Goal: Information Seeking & Learning: Learn about a topic

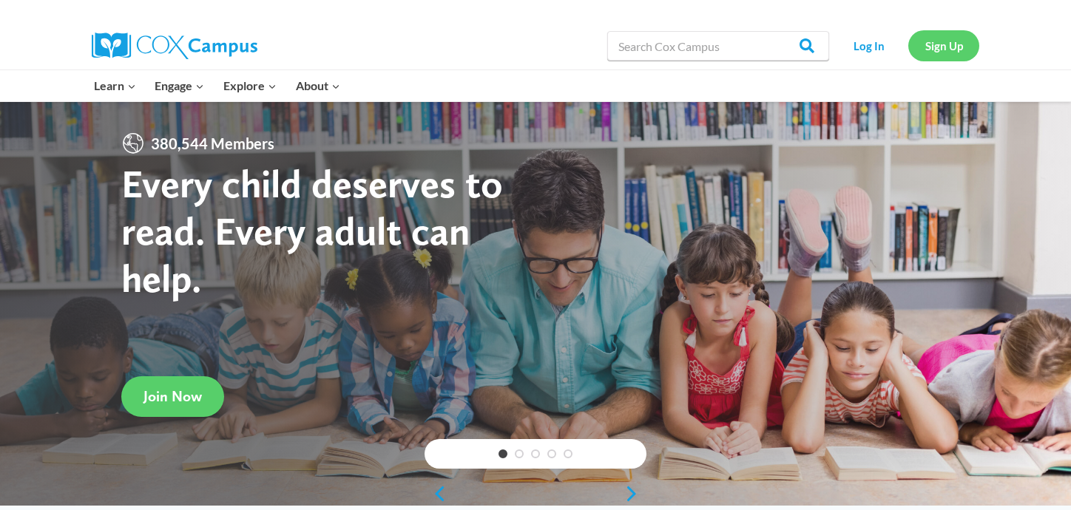
click at [923, 50] on link "Sign Up" at bounding box center [944, 45] width 71 height 30
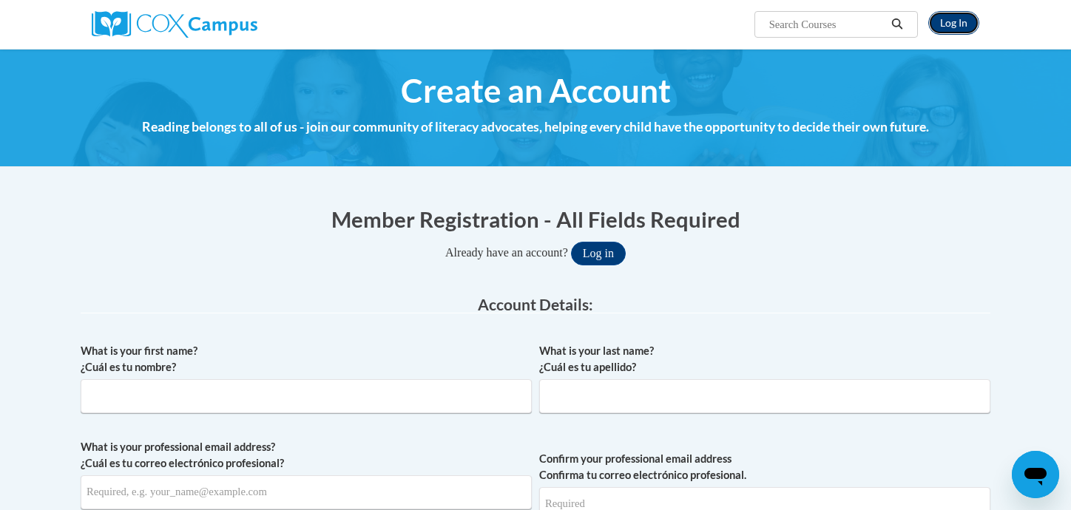
click at [960, 21] on link "Log In" at bounding box center [953, 23] width 51 height 24
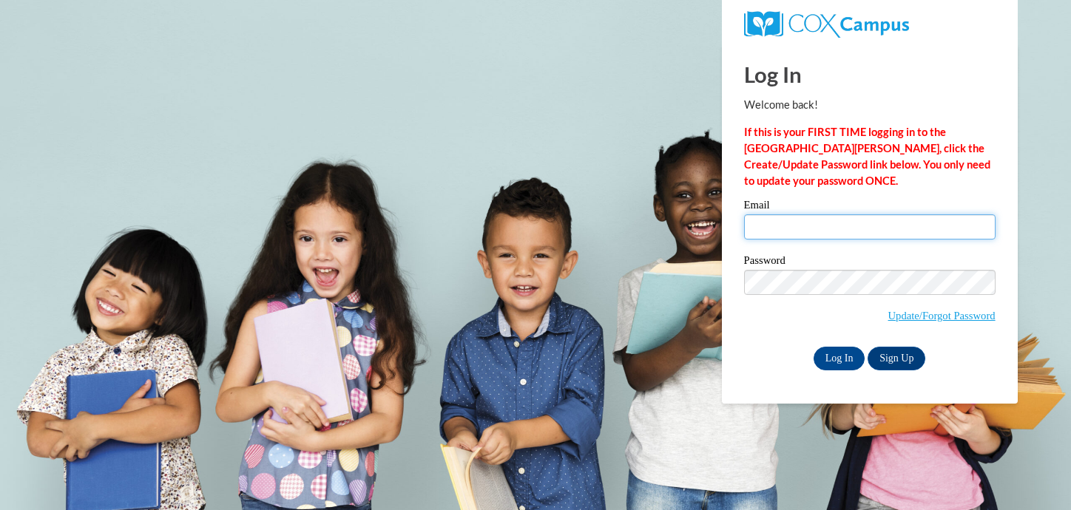
click at [776, 225] on input "Email" at bounding box center [870, 227] width 252 height 25
type input "kemattson@waukesha.k12.wi.us"
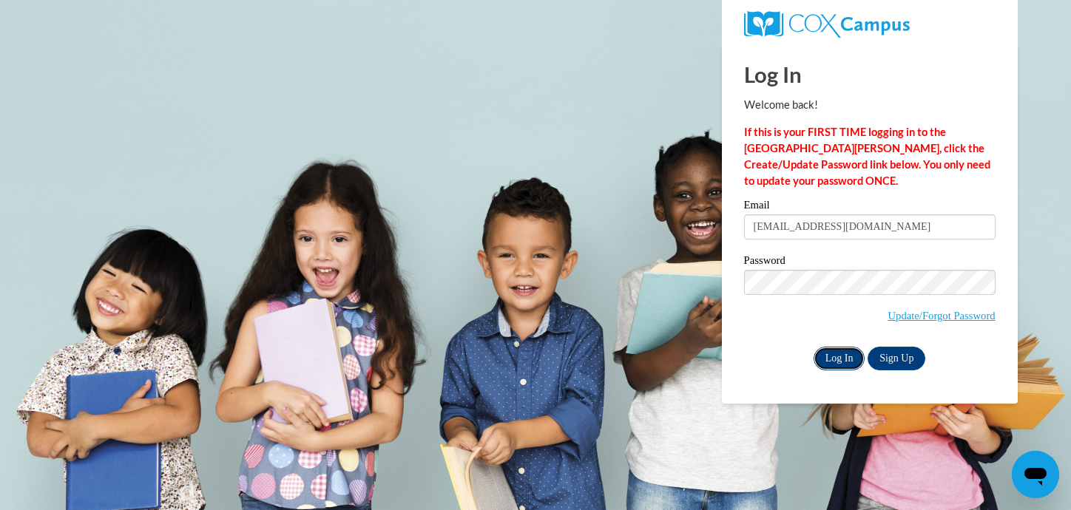
click at [846, 361] on input "Log In" at bounding box center [840, 359] width 52 height 24
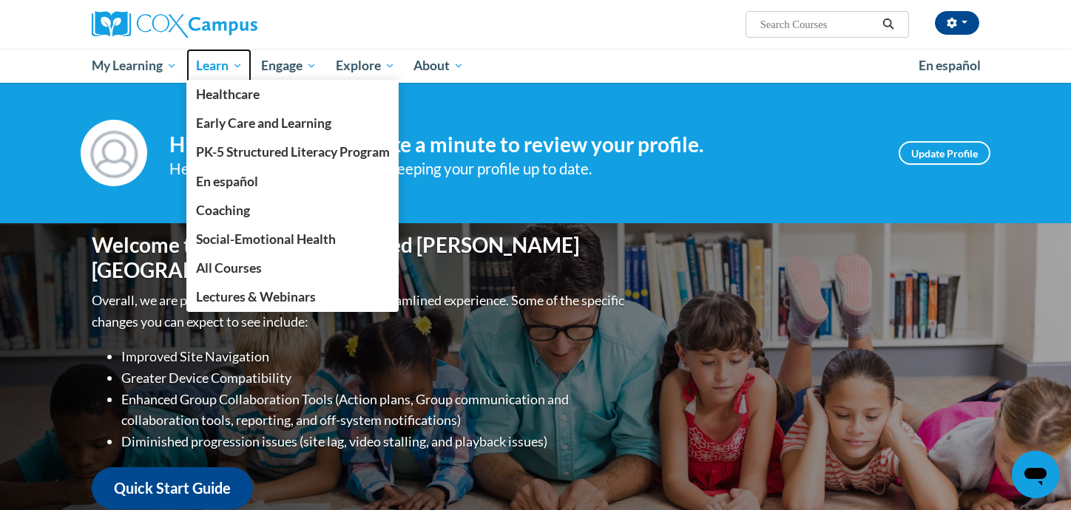
click at [240, 69] on span "Learn" at bounding box center [219, 66] width 47 height 18
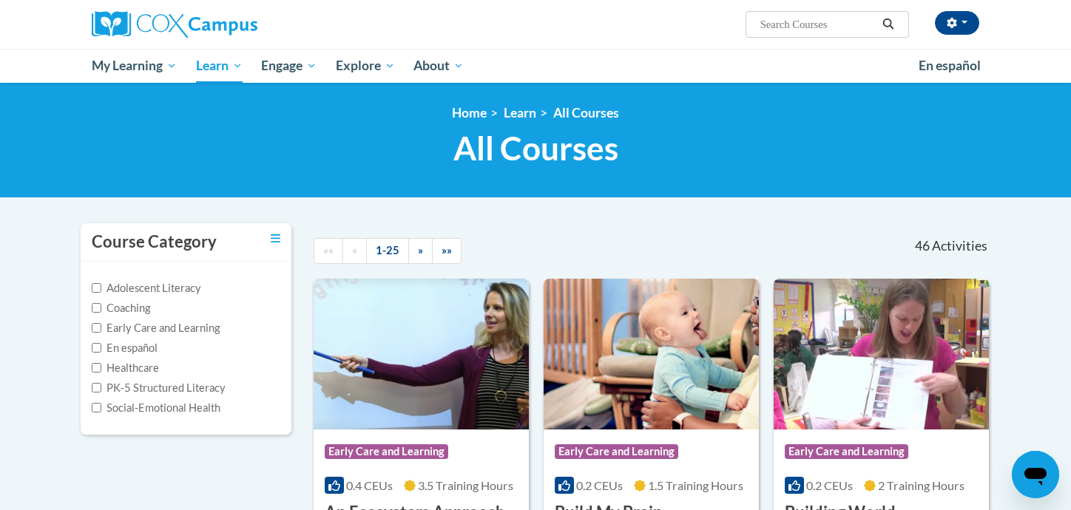
click at [779, 30] on input "Search..." at bounding box center [818, 25] width 118 height 18
type input "vocabulary instruction"
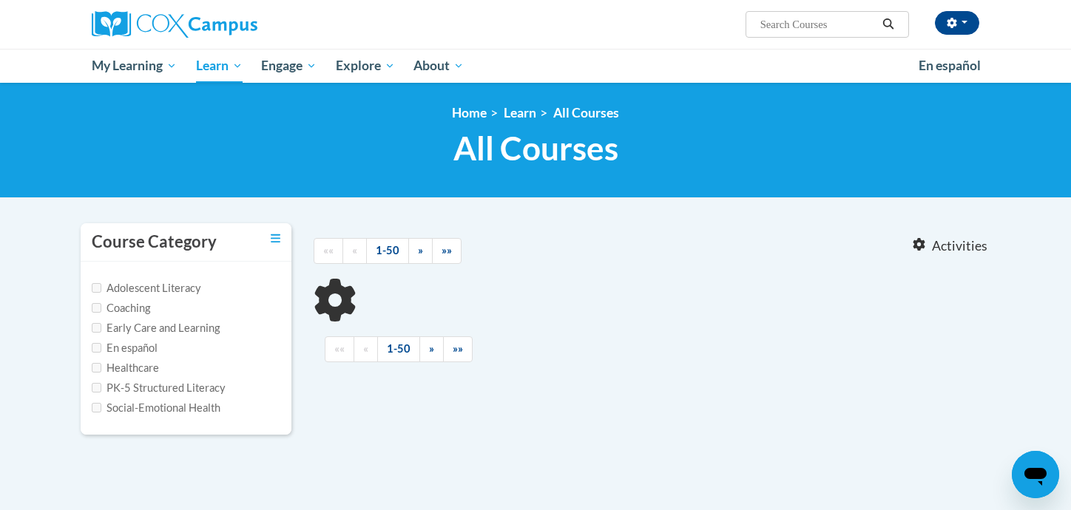
type input "vocabulary instruction"
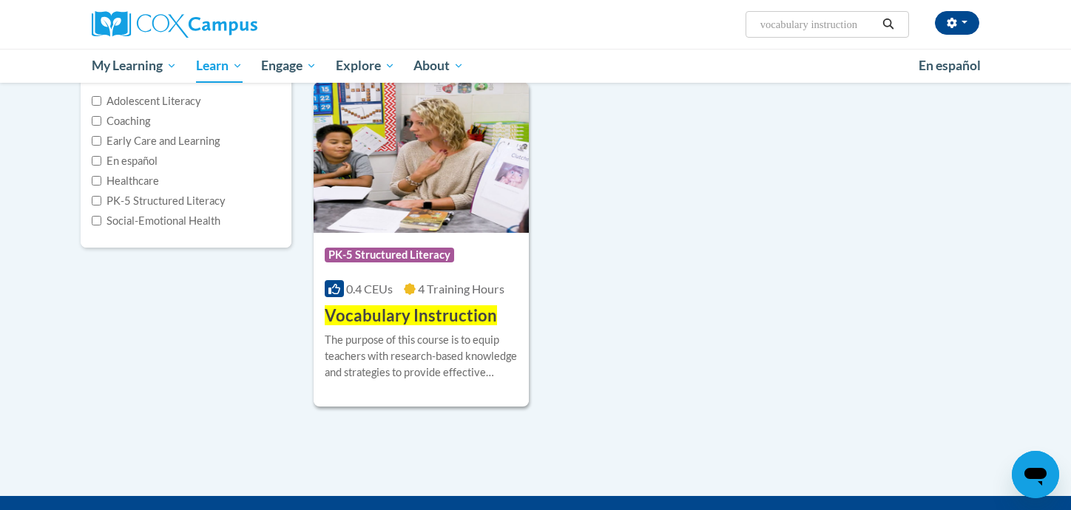
scroll to position [185, 0]
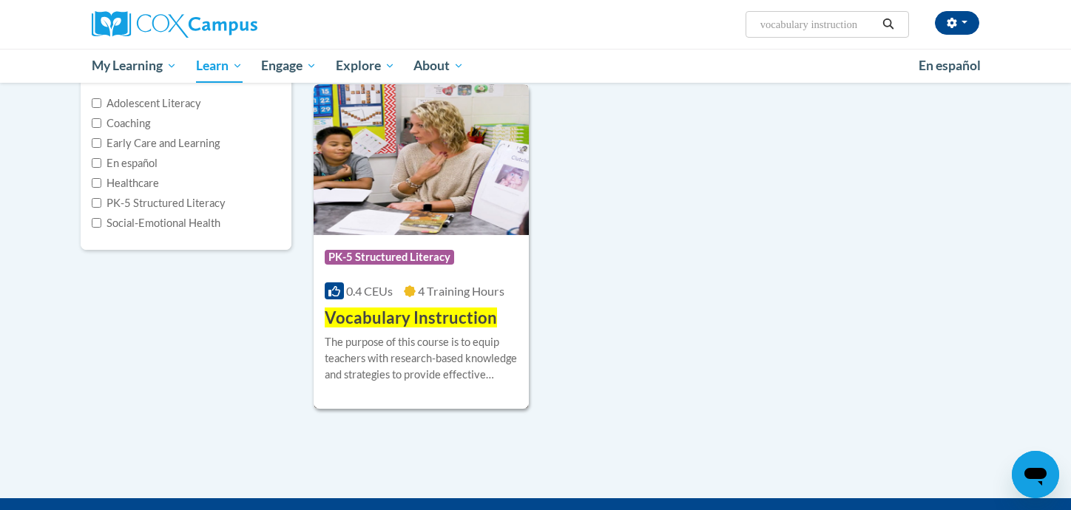
click at [445, 313] on span "Vocabulary Instruction" at bounding box center [411, 318] width 172 height 20
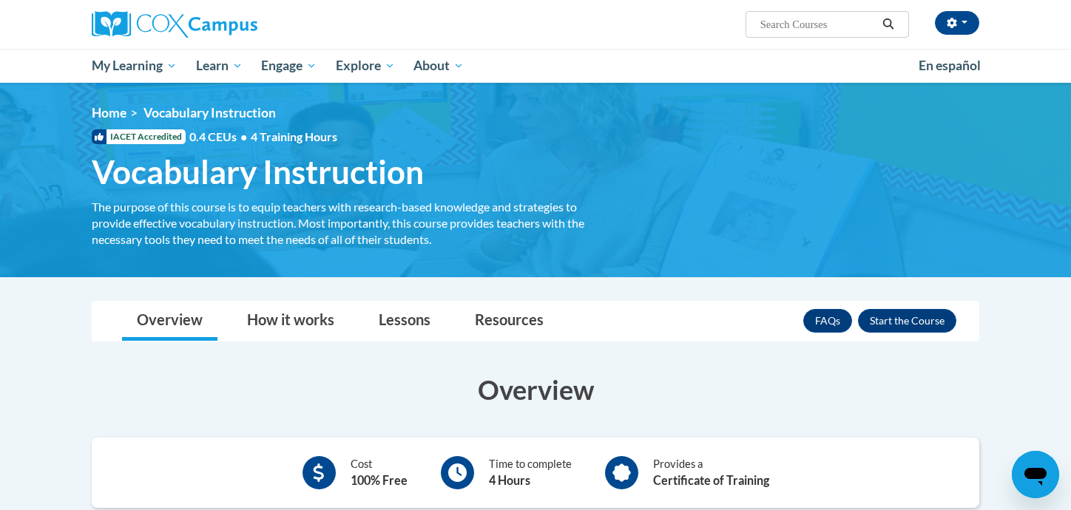
scroll to position [7, 0]
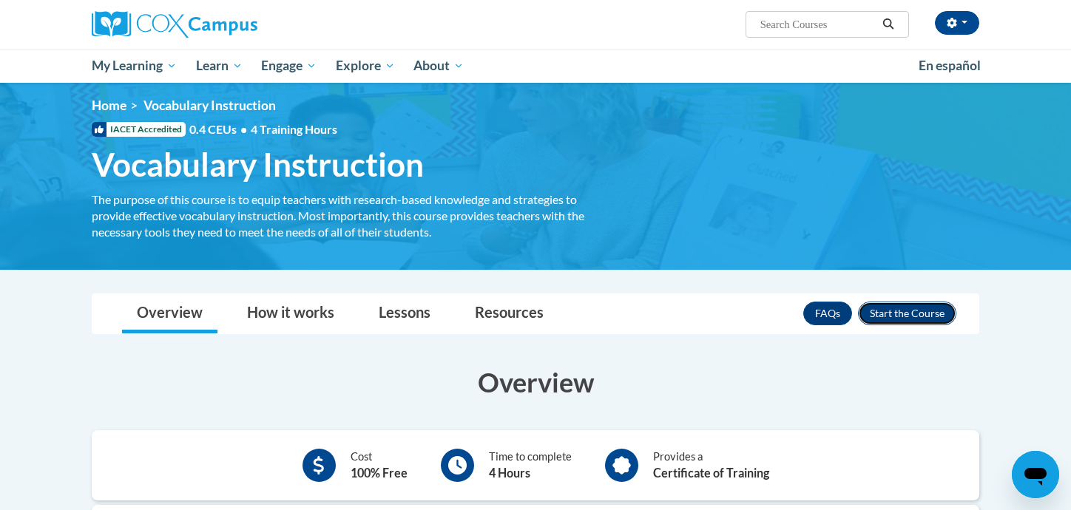
click at [908, 315] on button "Enroll" at bounding box center [907, 314] width 98 height 24
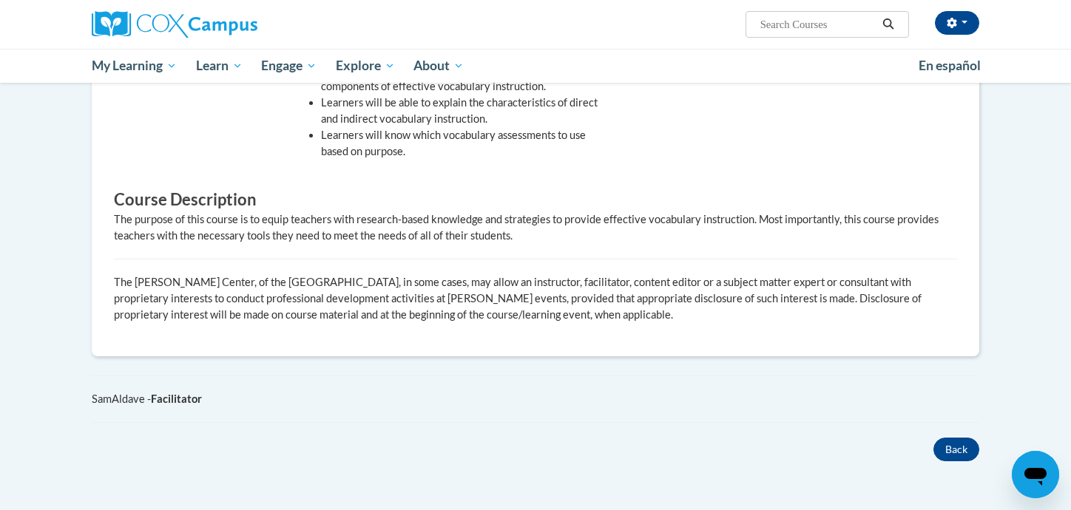
scroll to position [701, 0]
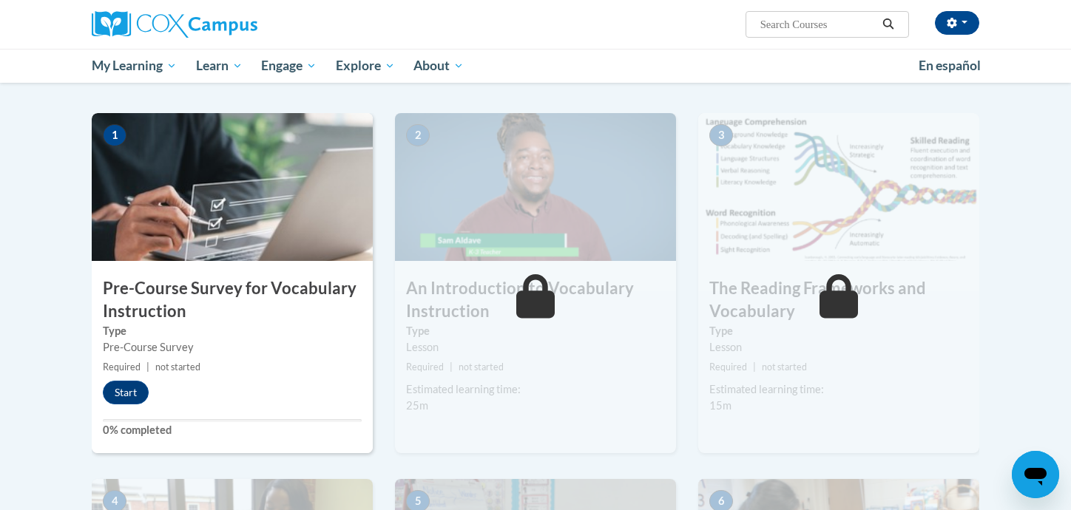
scroll to position [276, 0]
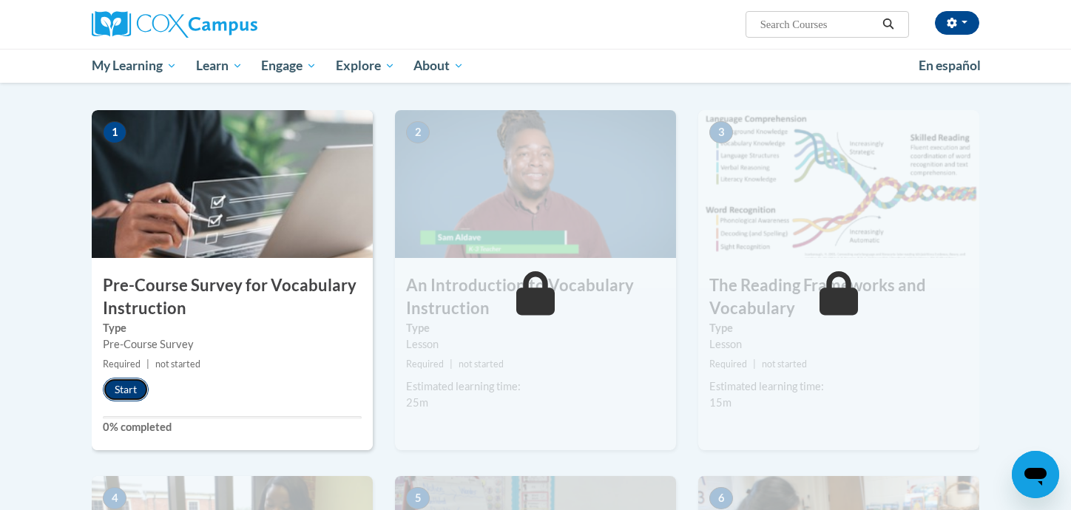
click at [127, 393] on button "Start" at bounding box center [126, 390] width 46 height 24
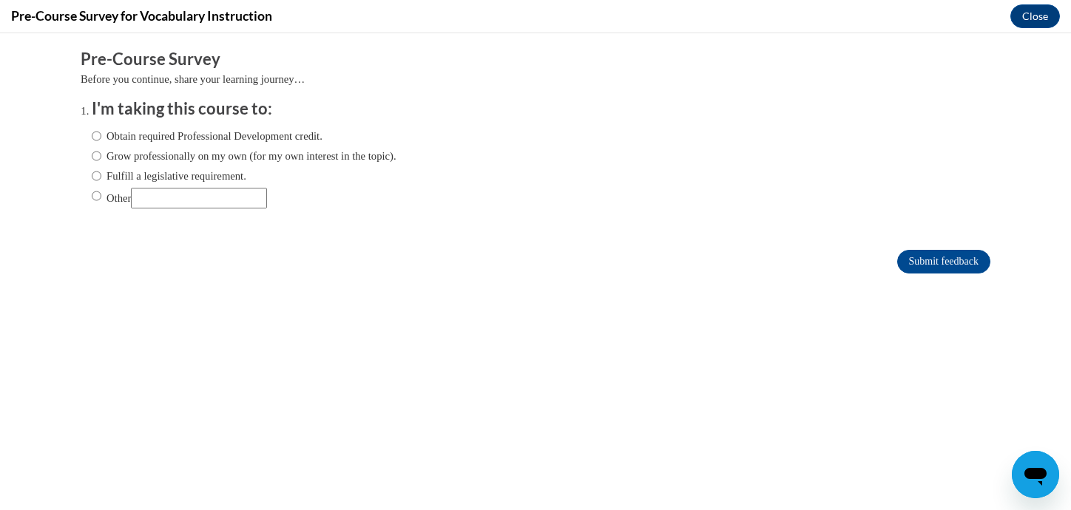
scroll to position [0, 0]
click at [100, 174] on input "Fulfill a legislative requirement." at bounding box center [97, 176] width 10 height 16
radio input "true"
click at [918, 272] on input "Submit feedback" at bounding box center [943, 262] width 93 height 24
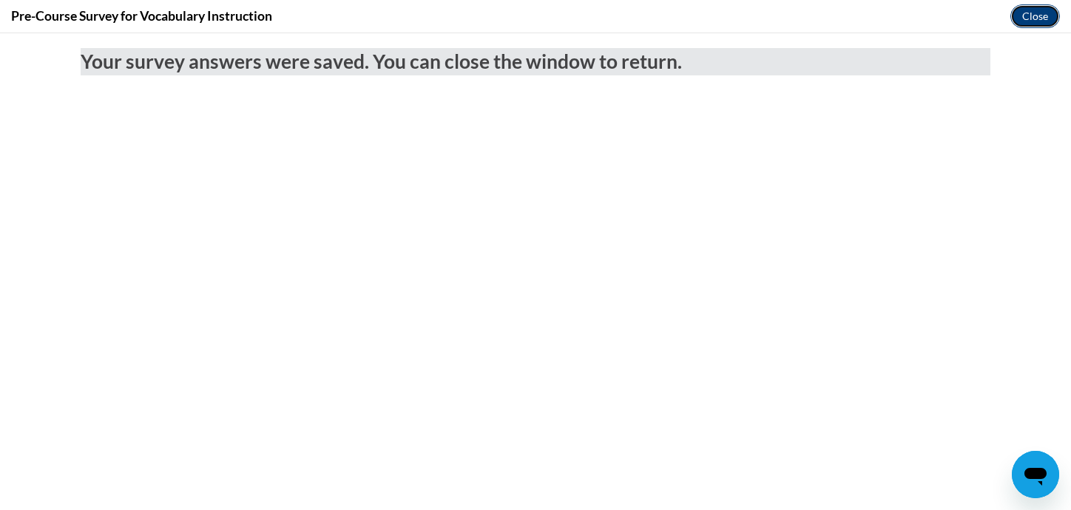
click at [1039, 18] on button "Close" at bounding box center [1036, 16] width 50 height 24
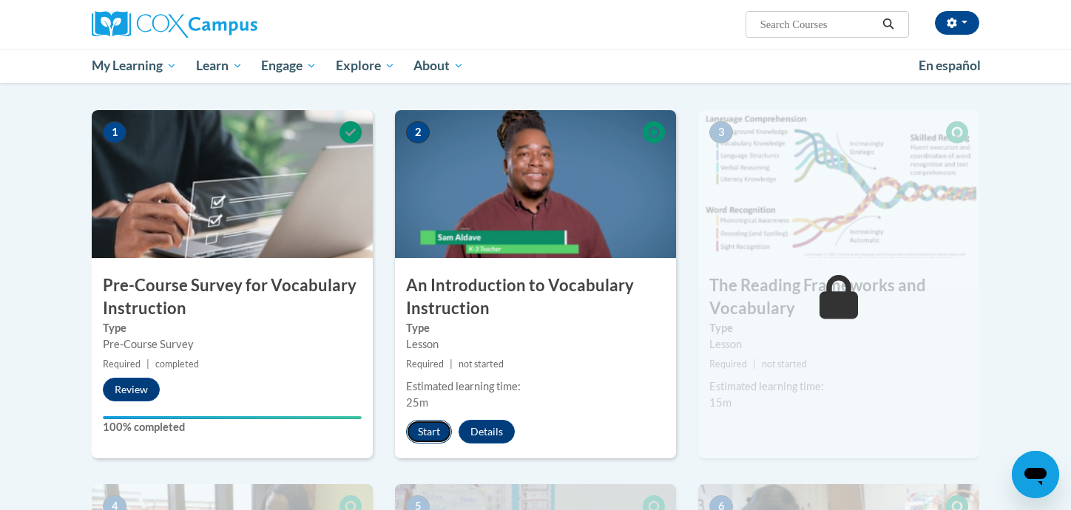
click at [433, 435] on button "Start" at bounding box center [429, 432] width 46 height 24
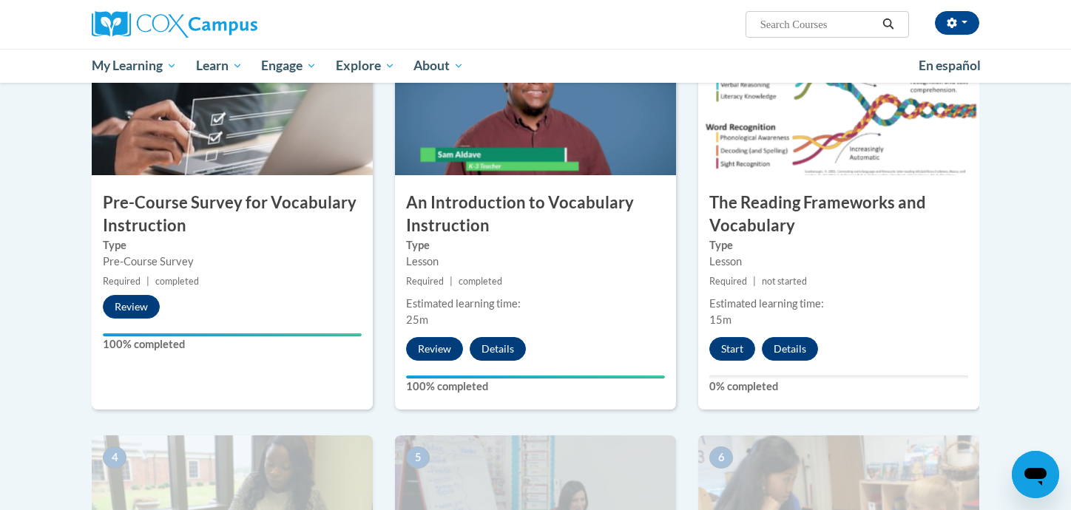
scroll to position [354, 0]
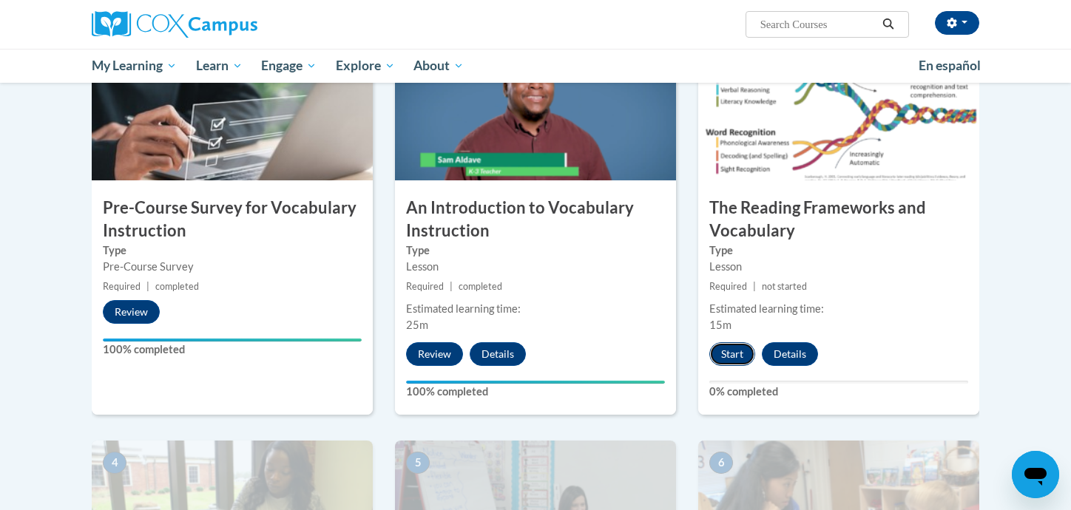
click at [742, 357] on button "Start" at bounding box center [733, 355] width 46 height 24
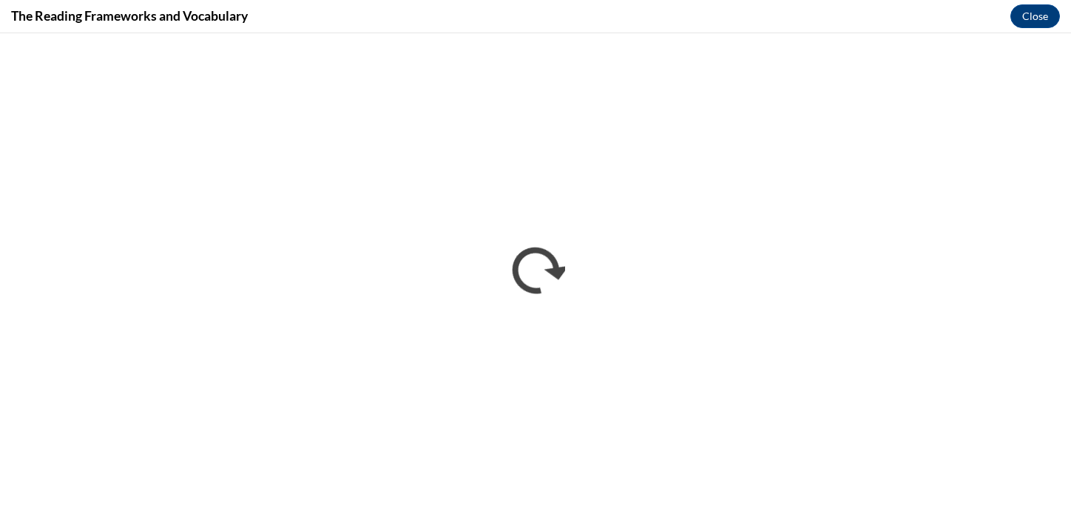
scroll to position [0, 0]
click at [1028, 18] on button "Close" at bounding box center [1036, 16] width 50 height 24
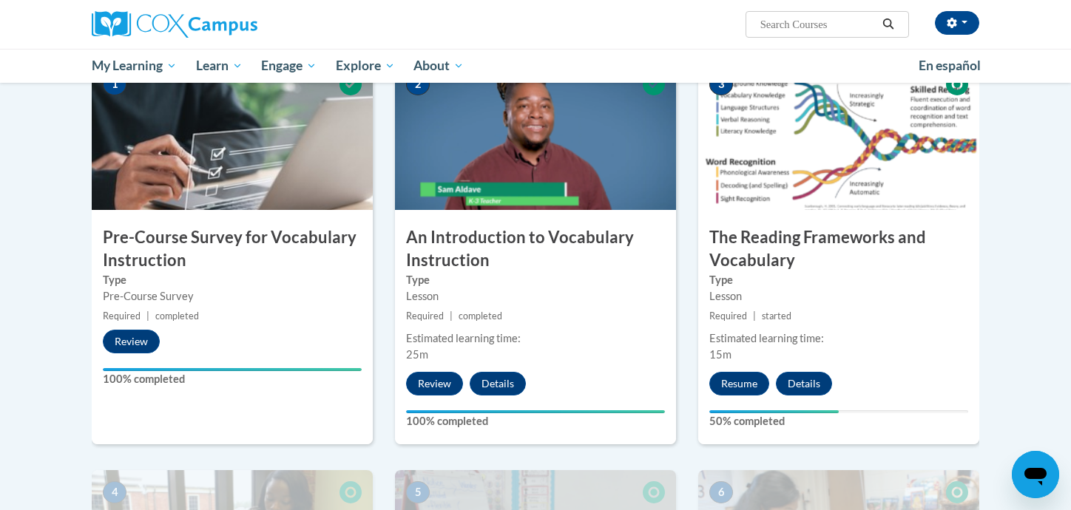
scroll to position [358, 0]
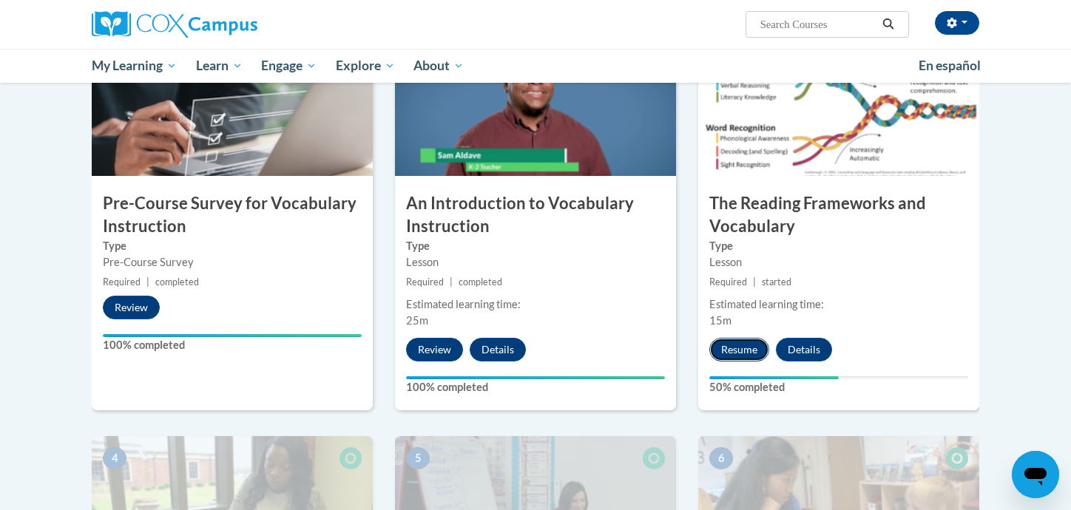
click at [741, 361] on button "Resume" at bounding box center [740, 350] width 60 height 24
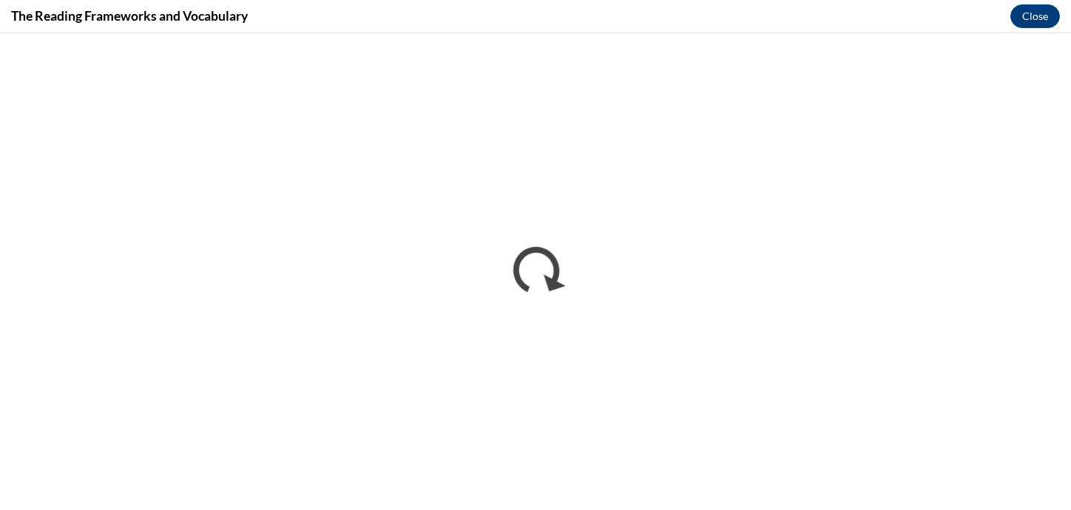
scroll to position [0, 0]
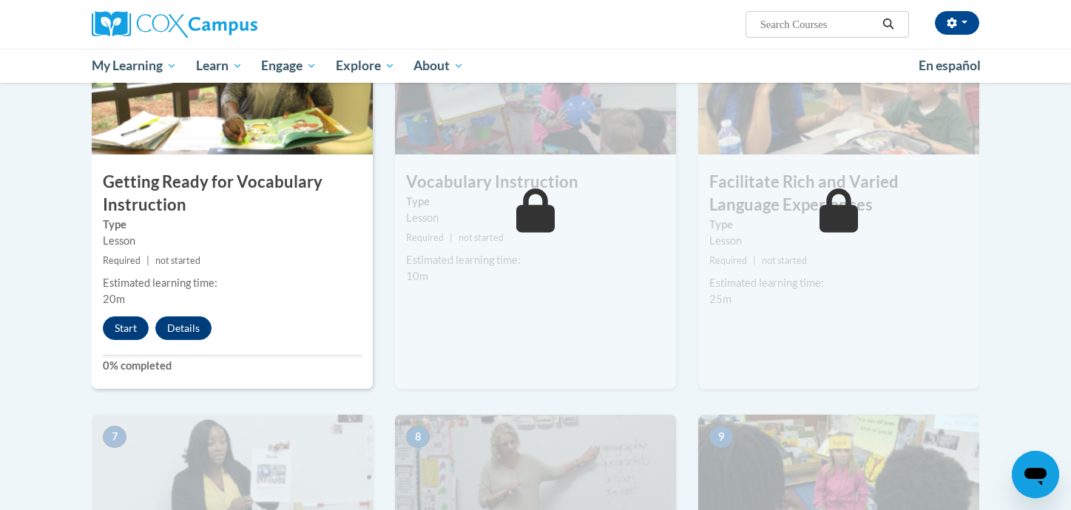
scroll to position [810, 0]
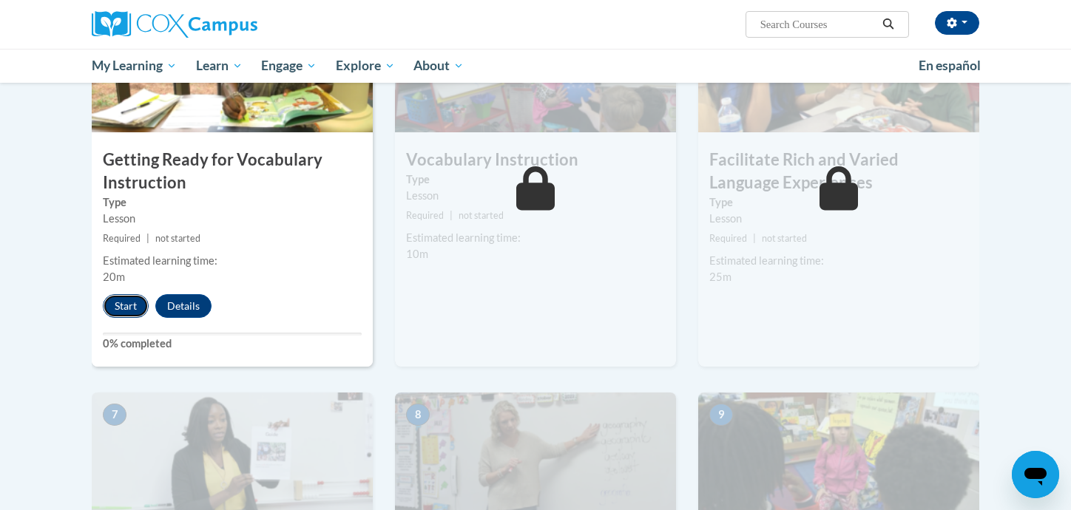
click at [126, 307] on button "Start" at bounding box center [126, 306] width 46 height 24
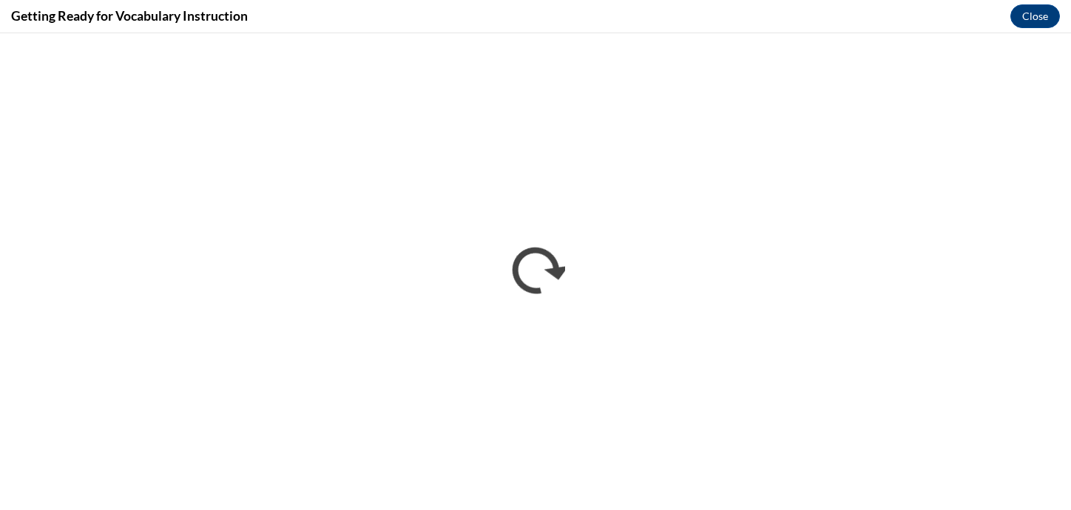
scroll to position [0, 0]
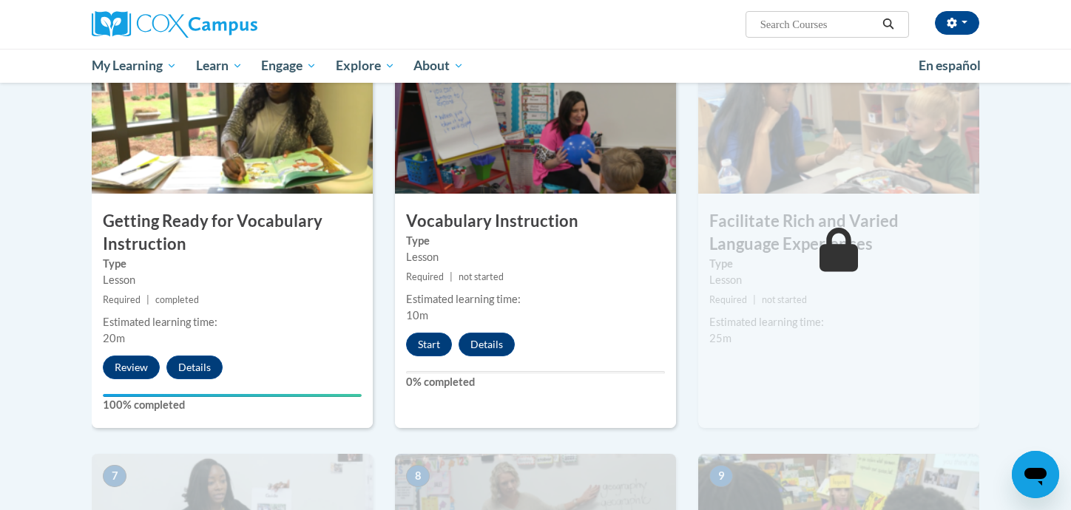
scroll to position [775, 0]
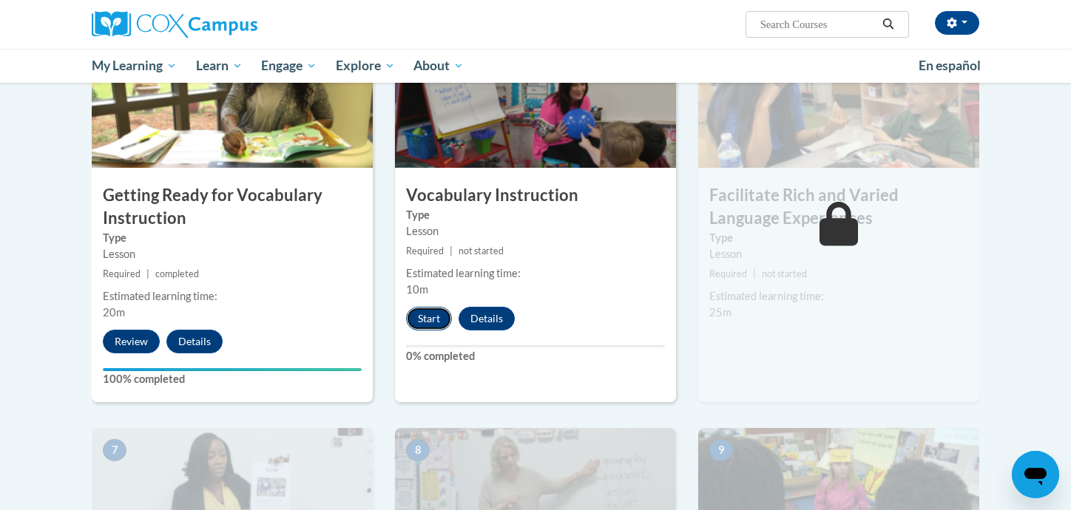
click at [438, 325] on button "Start" at bounding box center [429, 319] width 46 height 24
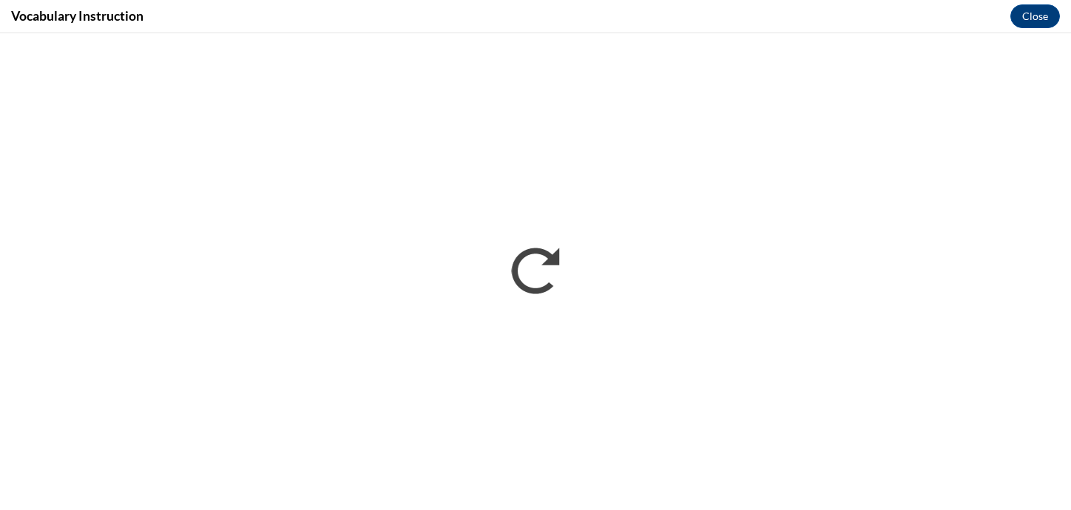
scroll to position [0, 0]
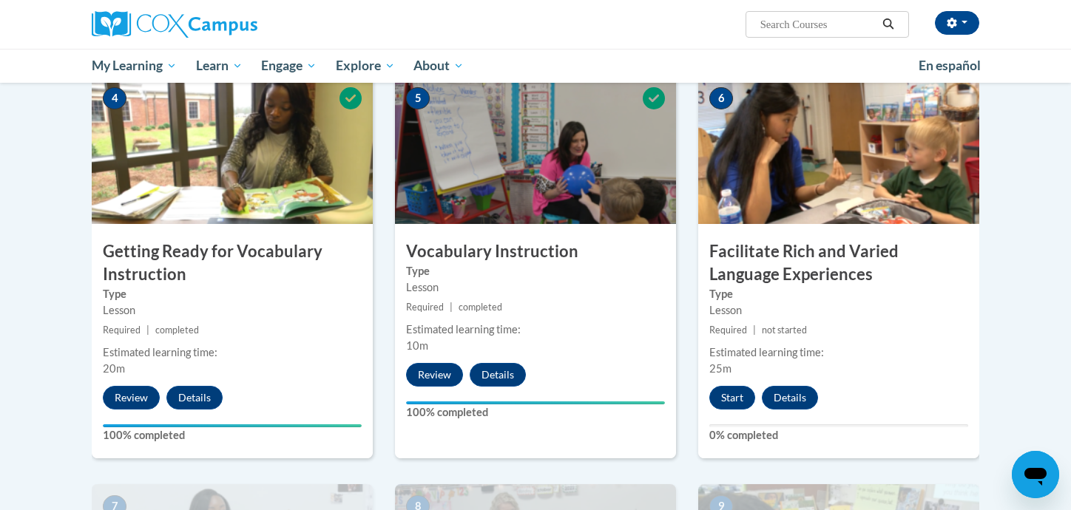
scroll to position [739, 0]
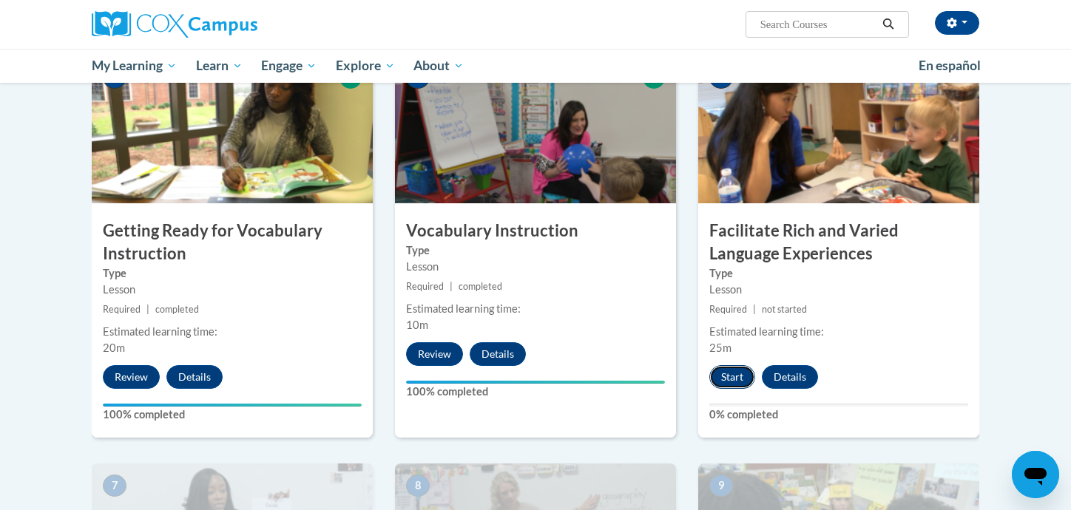
click at [727, 382] on button "Start" at bounding box center [733, 377] width 46 height 24
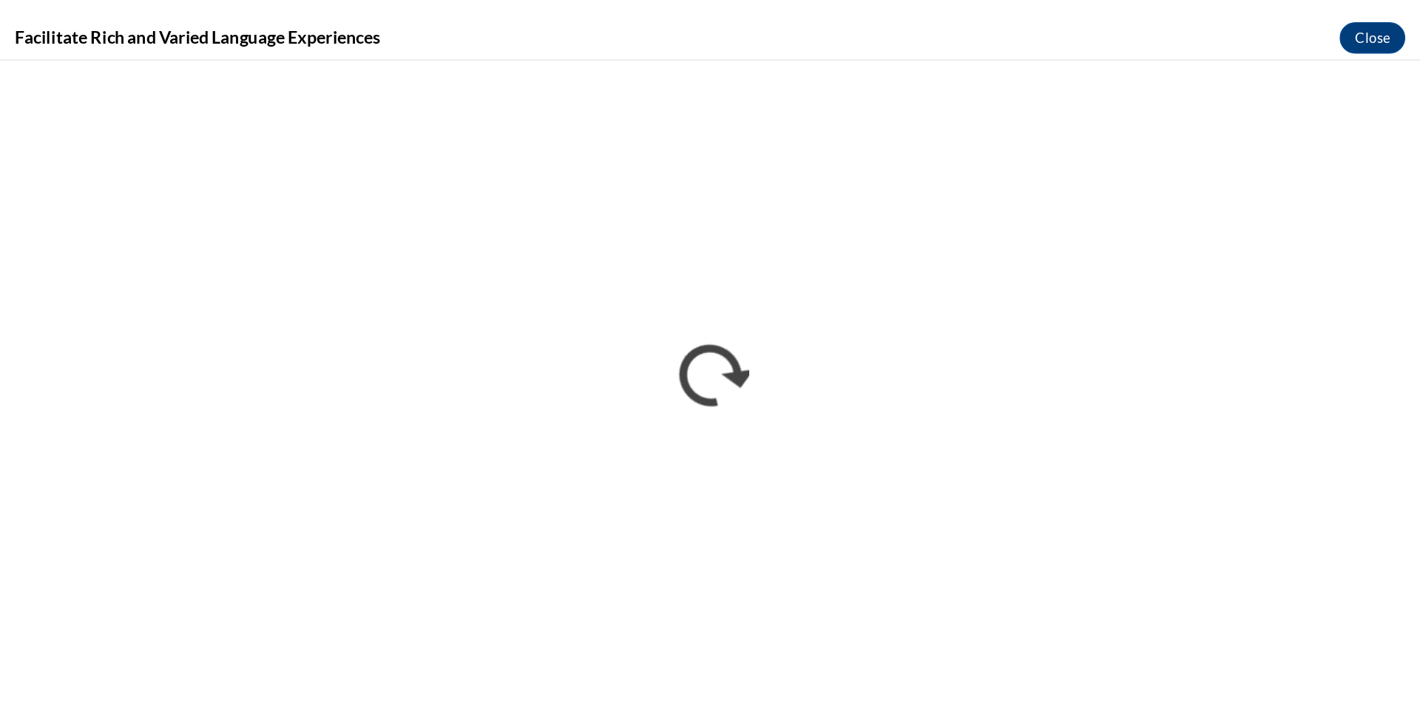
scroll to position [0, 0]
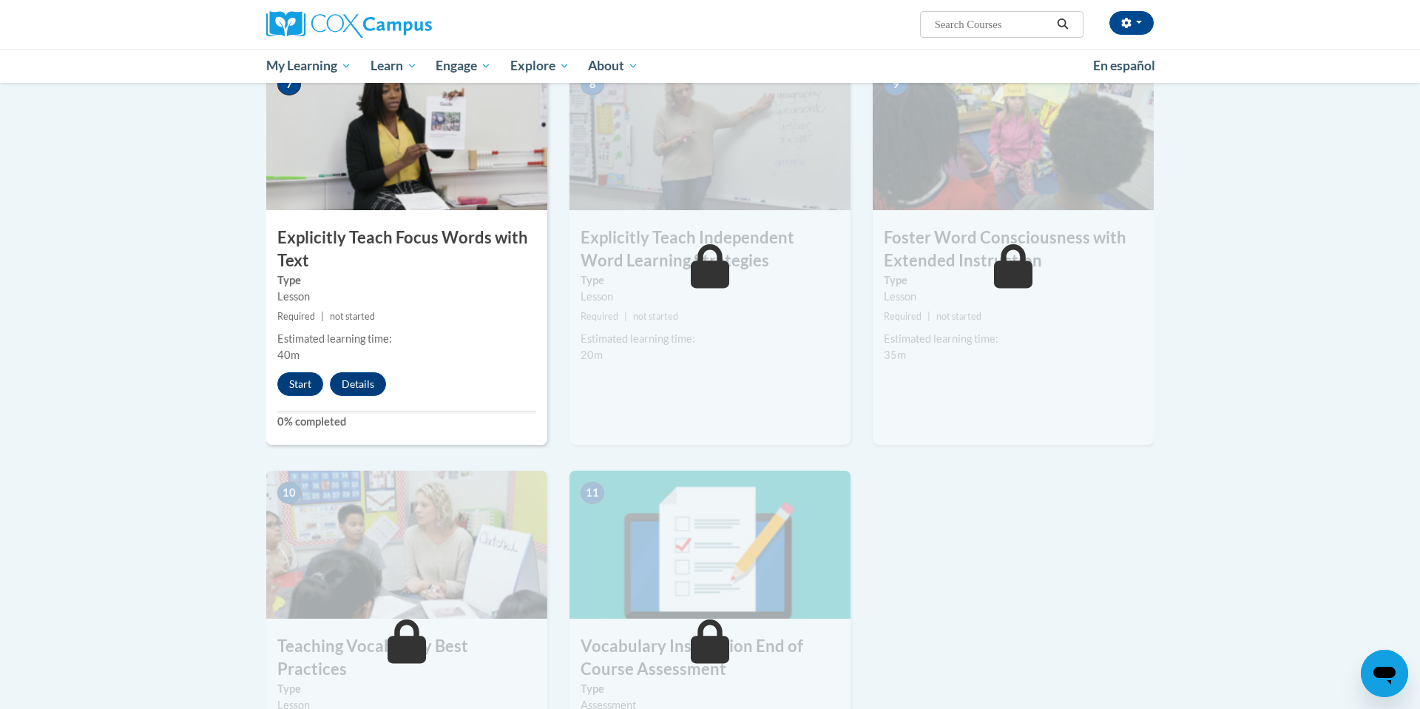
scroll to position [1148, 0]
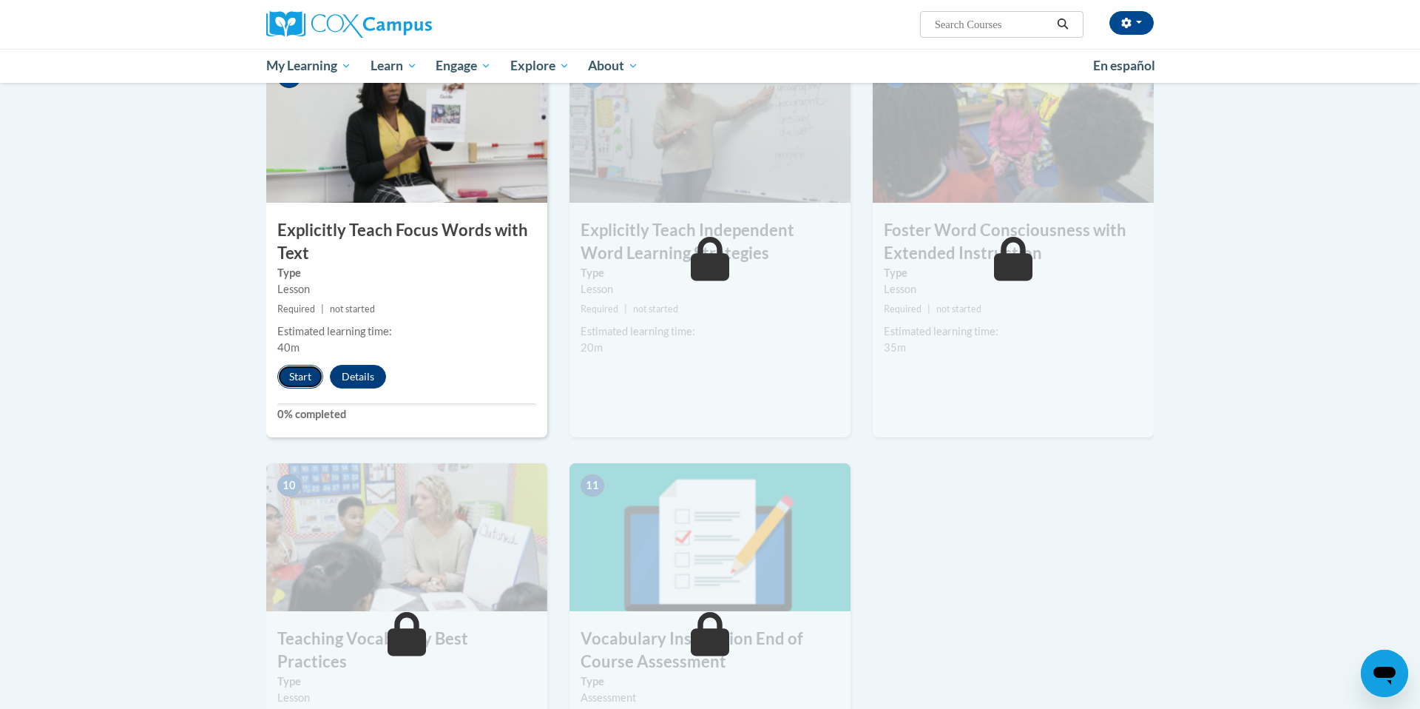
click at [298, 377] on button "Start" at bounding box center [300, 377] width 46 height 24
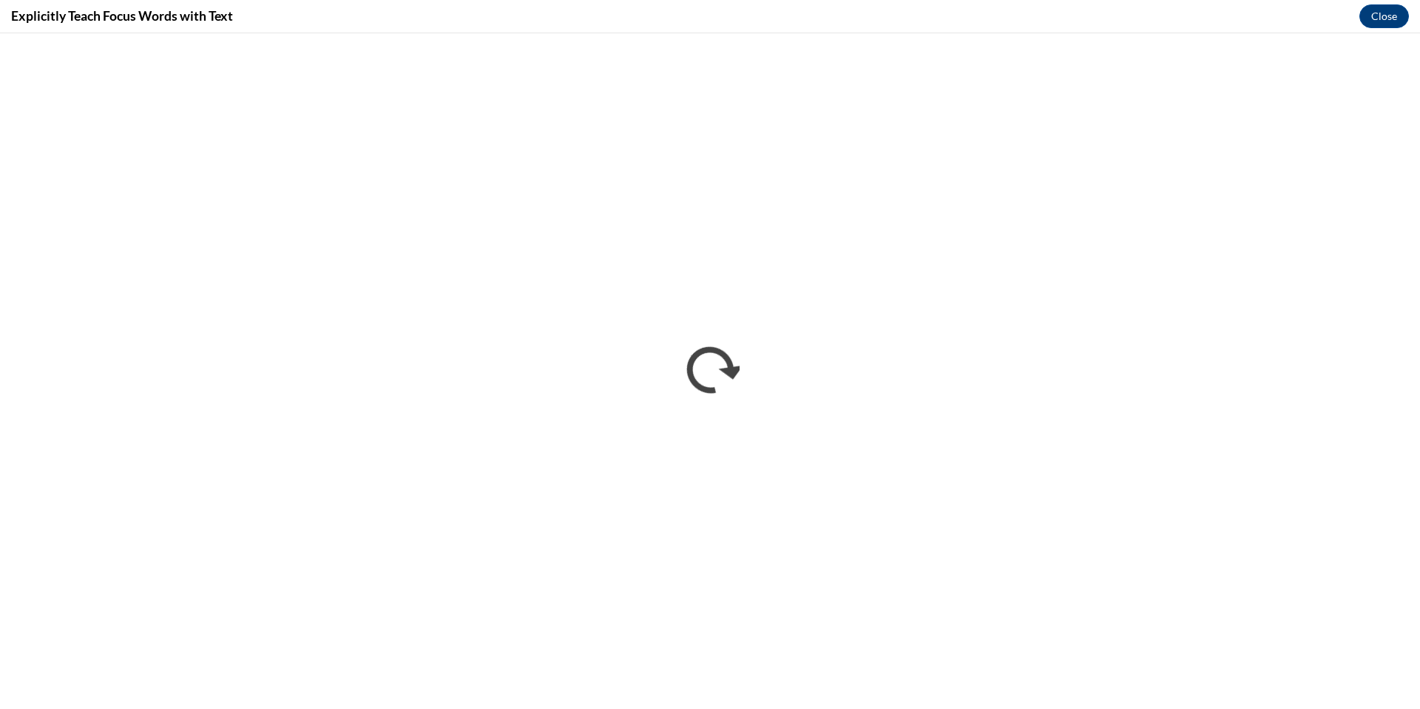
scroll to position [0, 0]
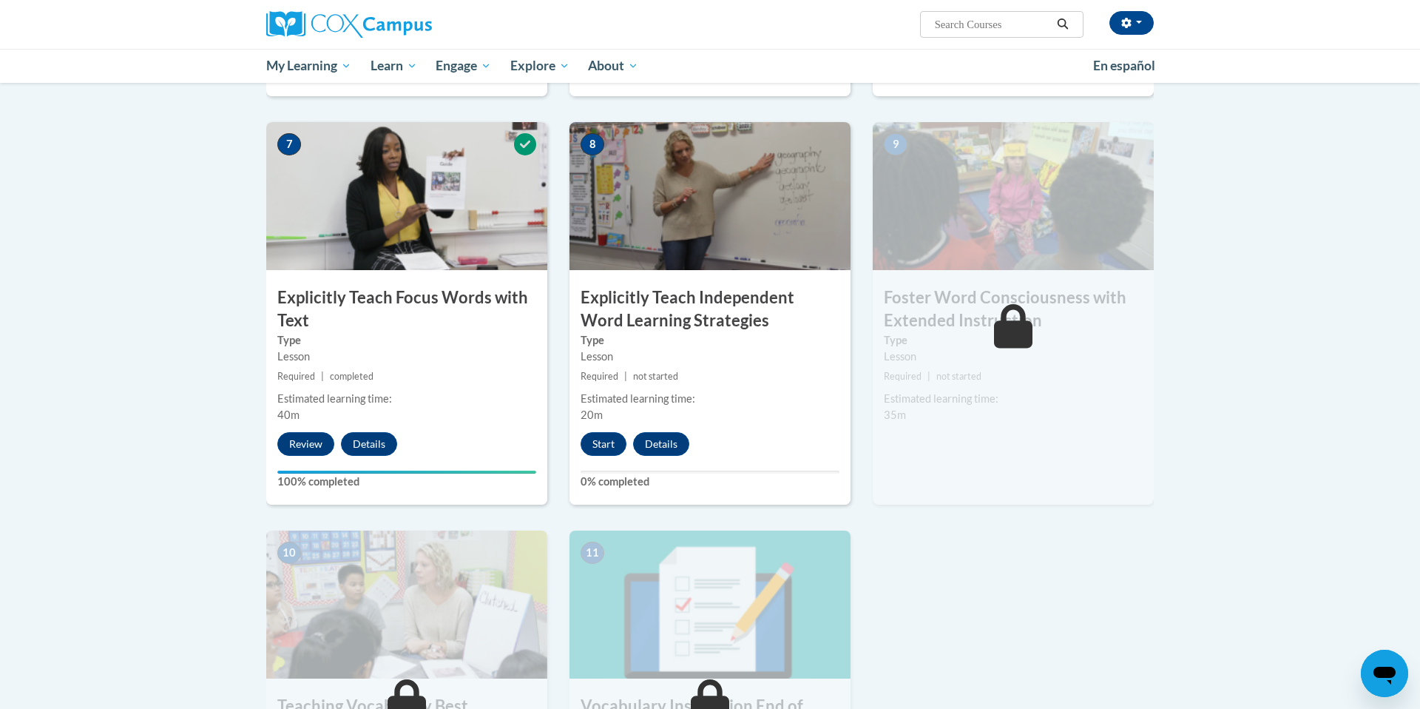
scroll to position [1078, 0]
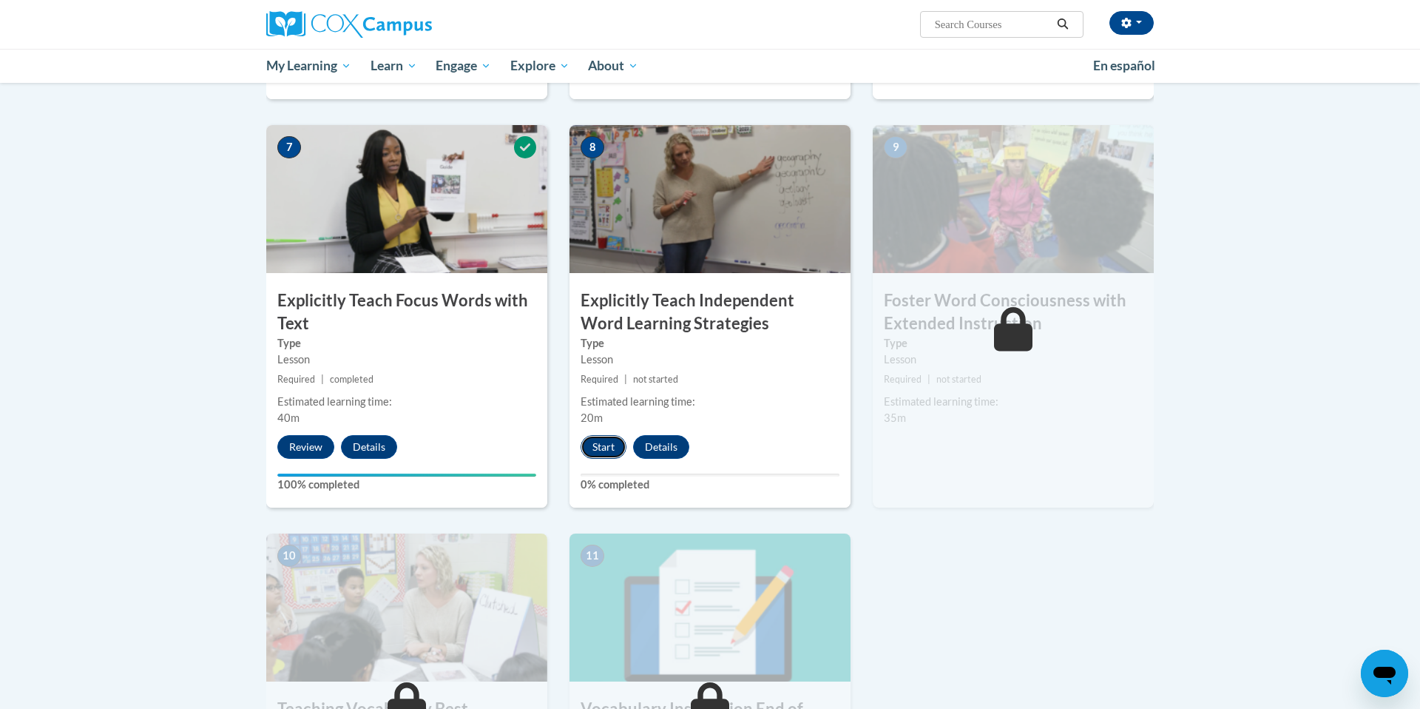
click at [605, 453] on button "Start" at bounding box center [604, 447] width 46 height 24
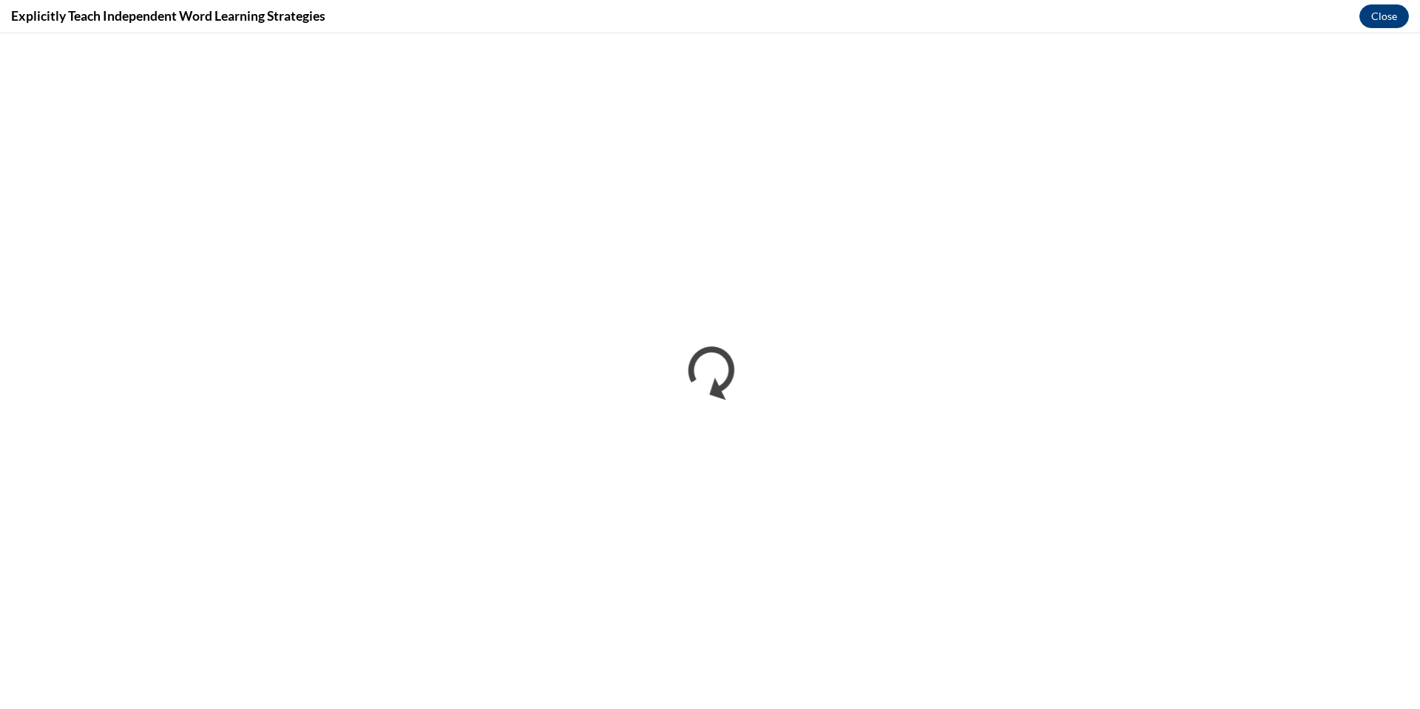
scroll to position [0, 0]
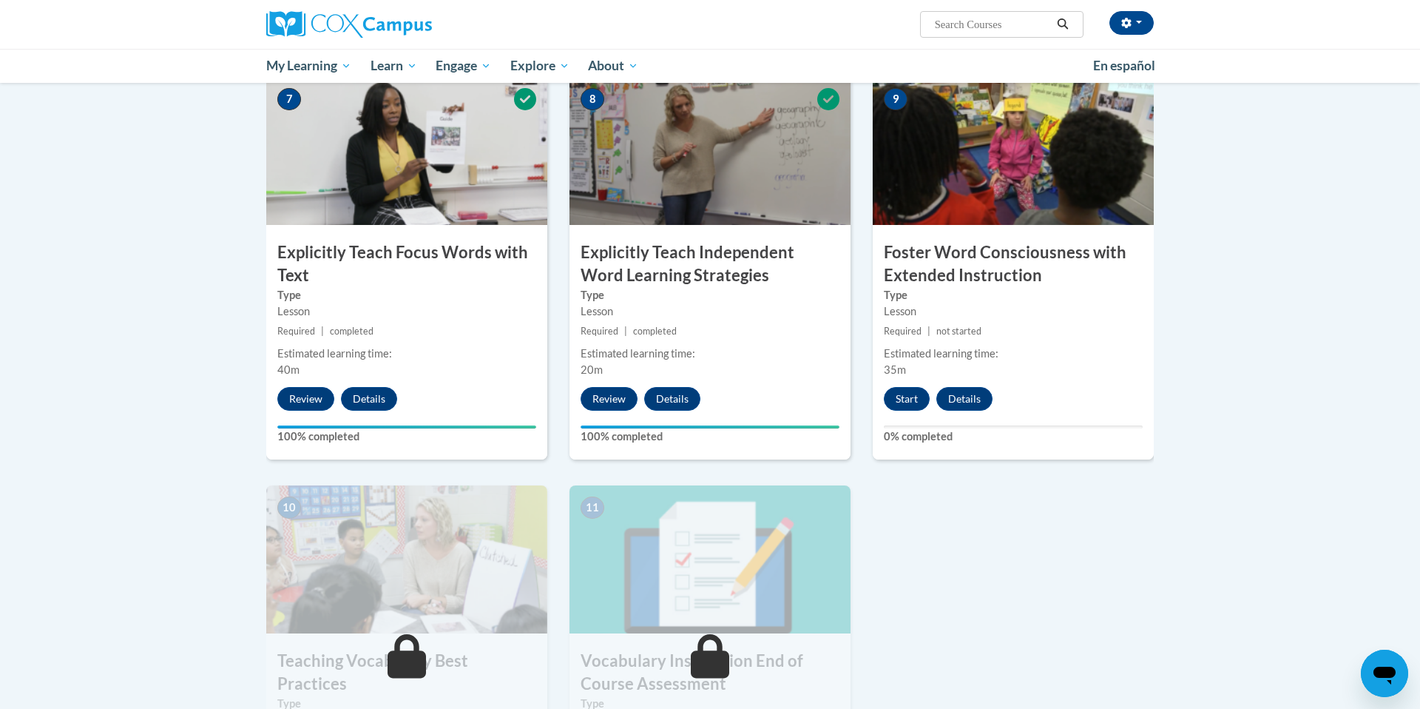
scroll to position [1133, 0]
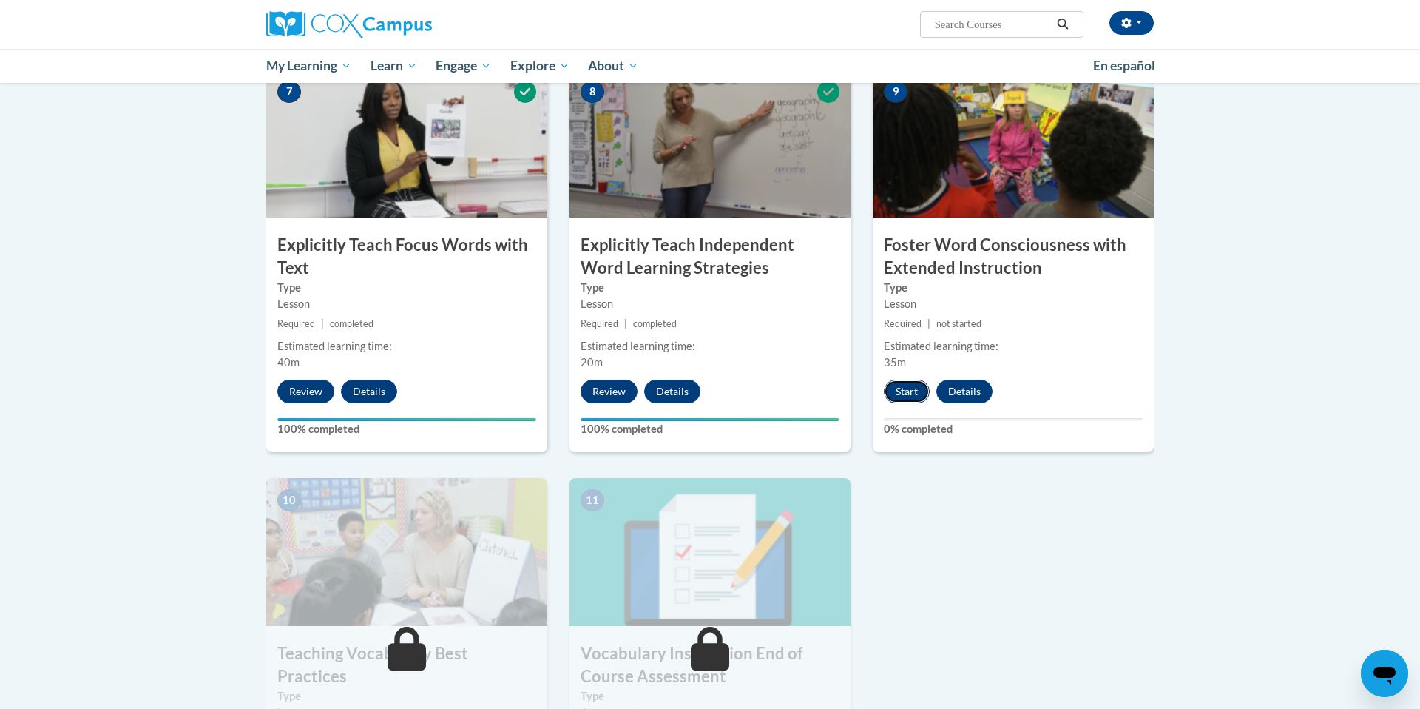
click at [911, 391] on button "Start" at bounding box center [907, 392] width 46 height 24
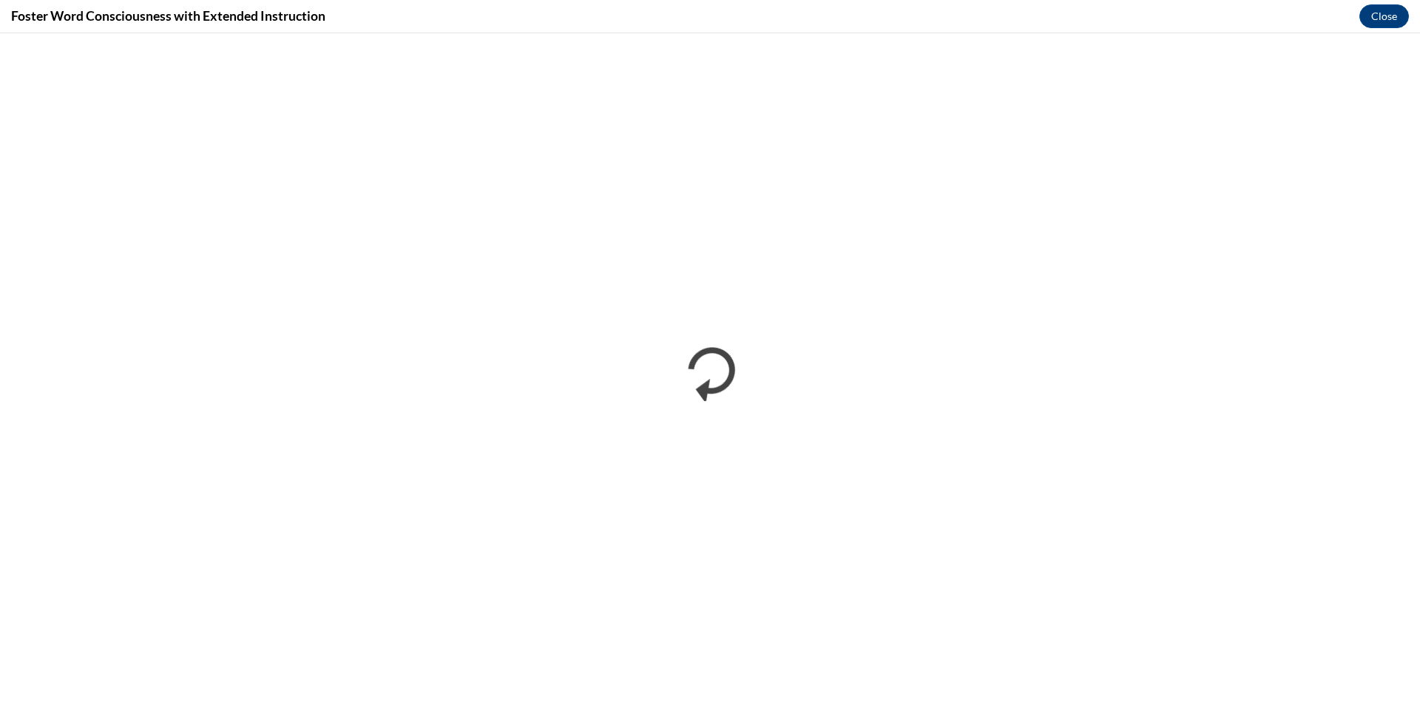
scroll to position [0, 0]
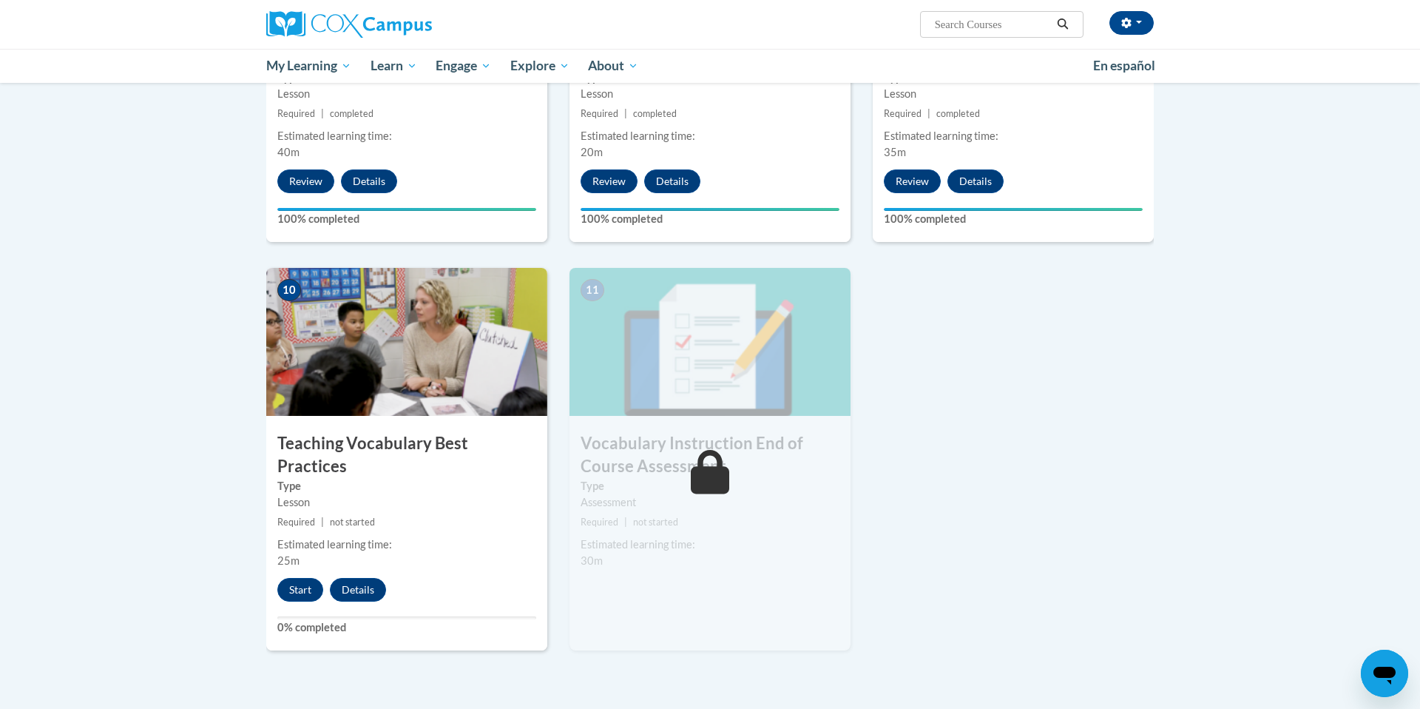
scroll to position [1349, 0]
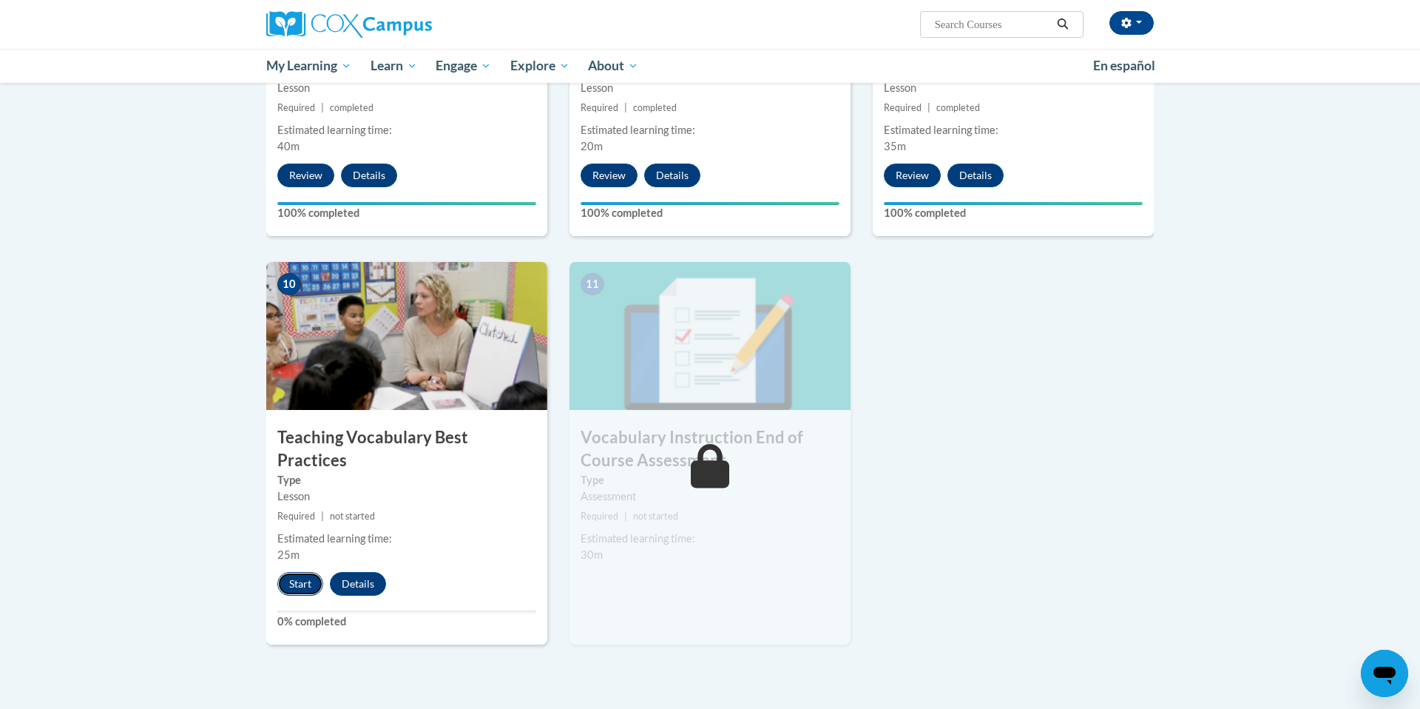
click at [291, 572] on button "Start" at bounding box center [300, 584] width 46 height 24
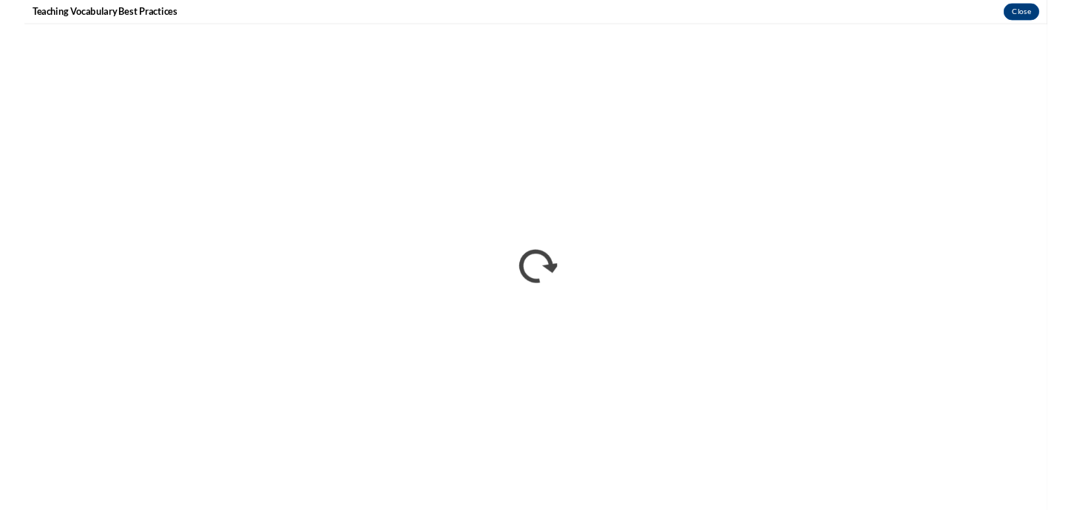
scroll to position [0, 0]
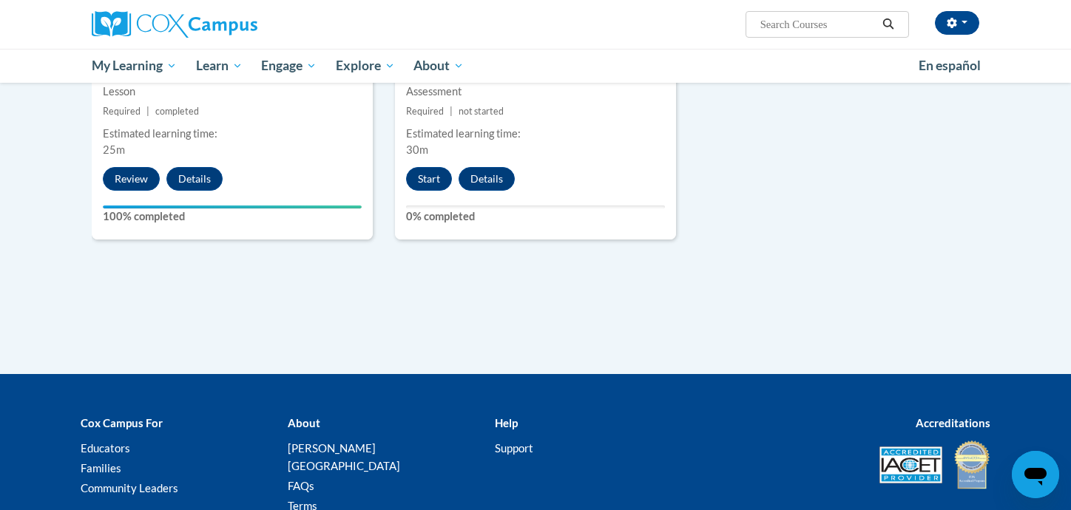
scroll to position [1577, 0]
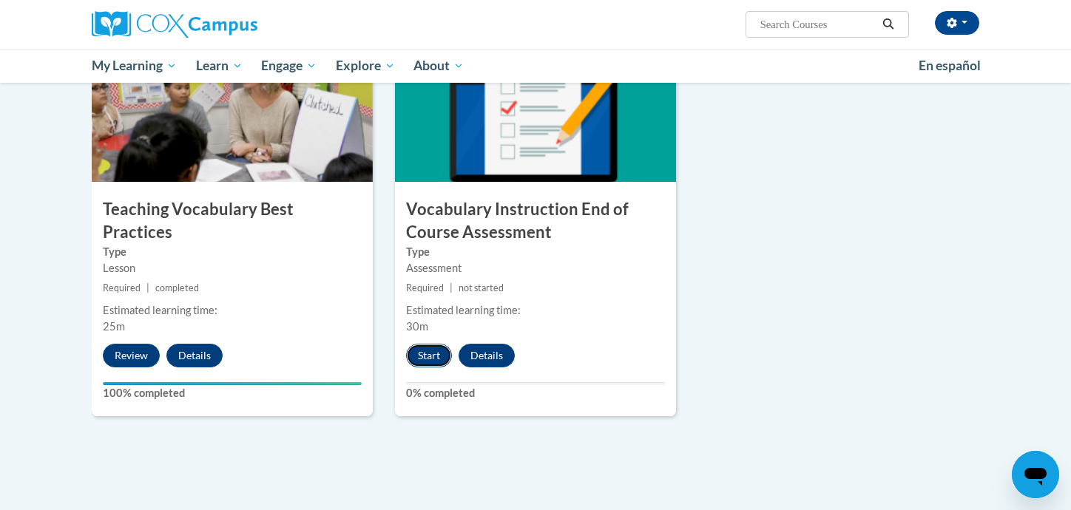
click at [428, 356] on button "Start" at bounding box center [429, 356] width 46 height 24
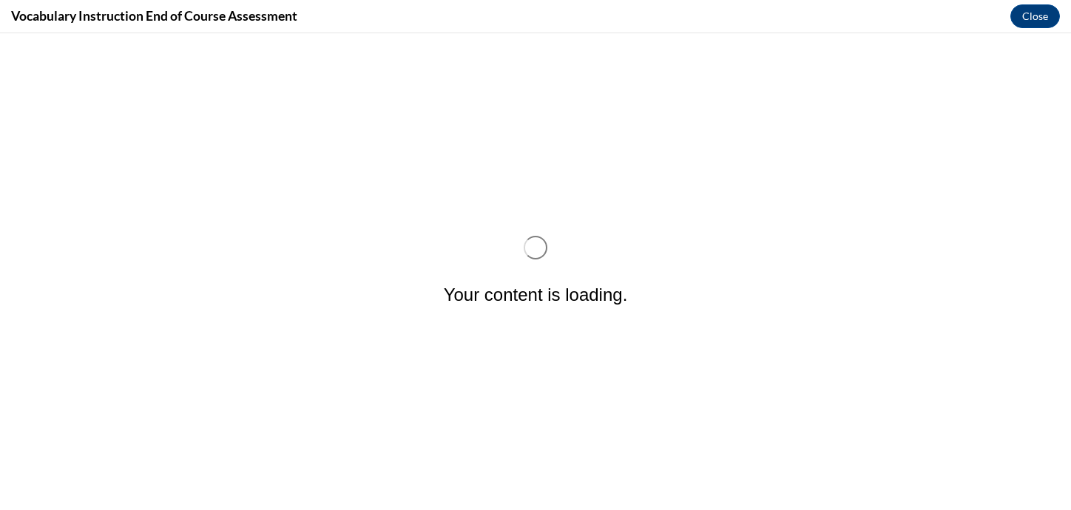
scroll to position [0, 0]
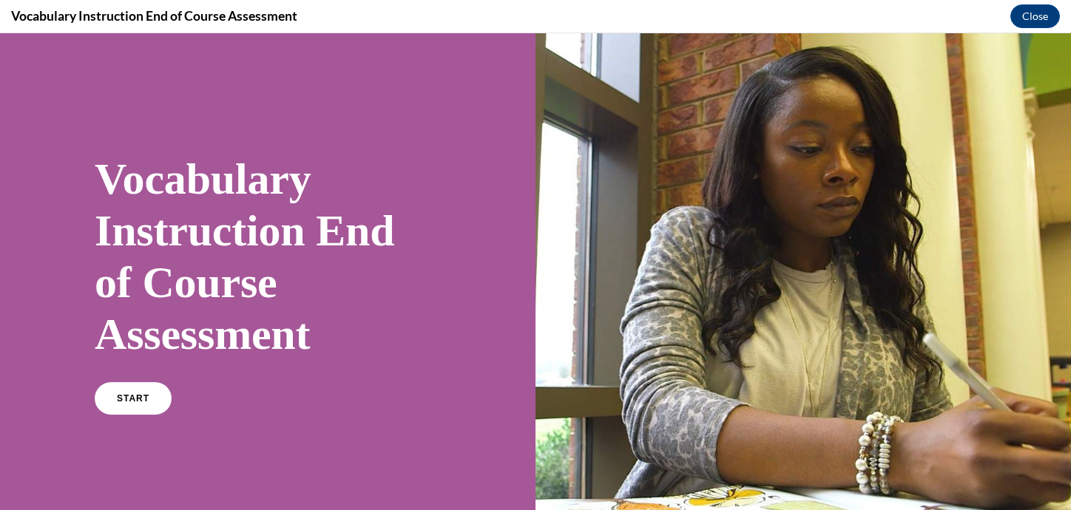
click at [798, 153] on div at bounding box center [804, 282] width 536 height 499
click at [136, 406] on link "START" at bounding box center [132, 399] width 81 height 34
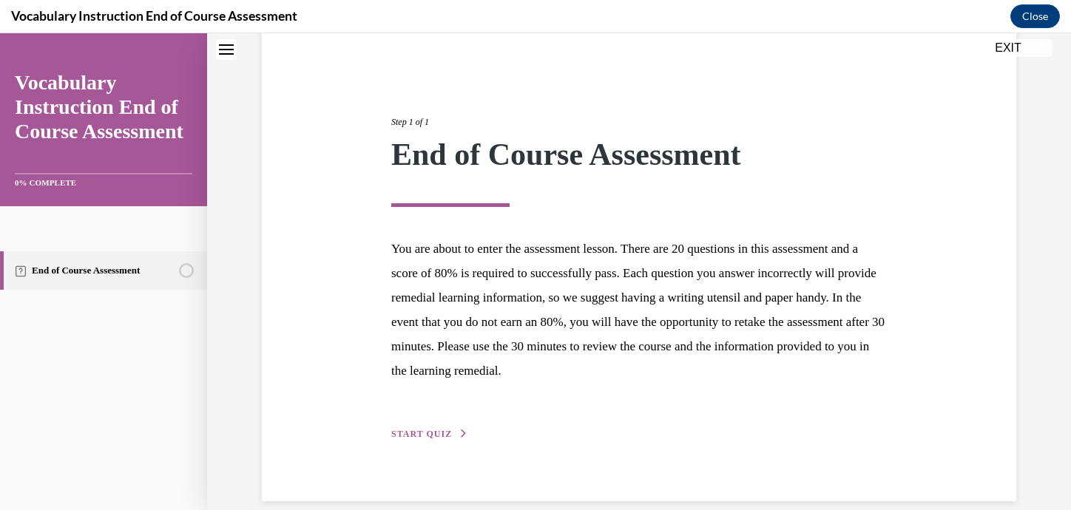
scroll to position [144, 0]
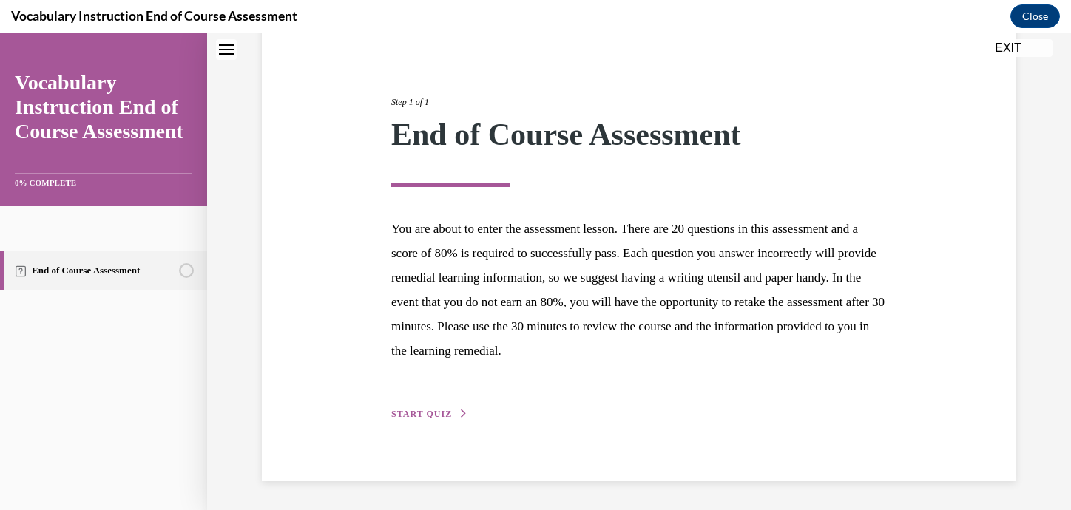
click at [411, 417] on span "START QUIZ" at bounding box center [421, 414] width 61 height 10
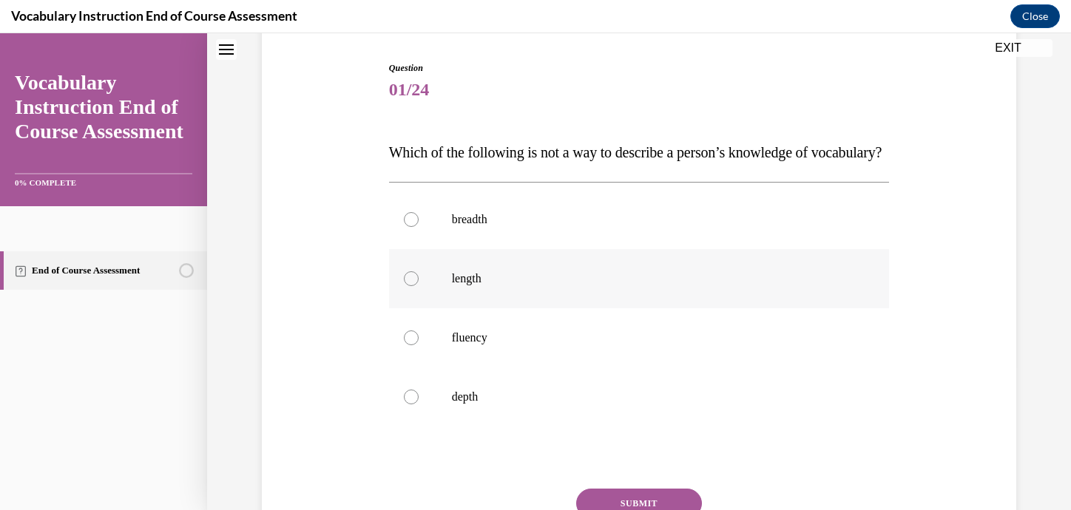
click at [417, 309] on label "length" at bounding box center [639, 278] width 501 height 59
click at [417, 286] on input "length" at bounding box center [411, 279] width 15 height 15
radio input "true"
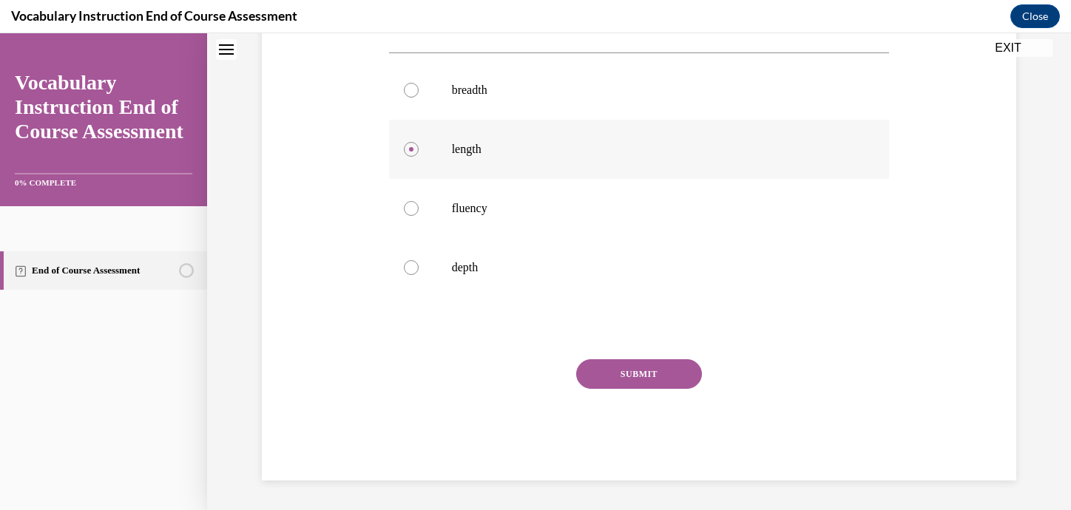
scroll to position [303, 0]
click at [652, 376] on button "SUBMIT" at bounding box center [639, 375] width 126 height 30
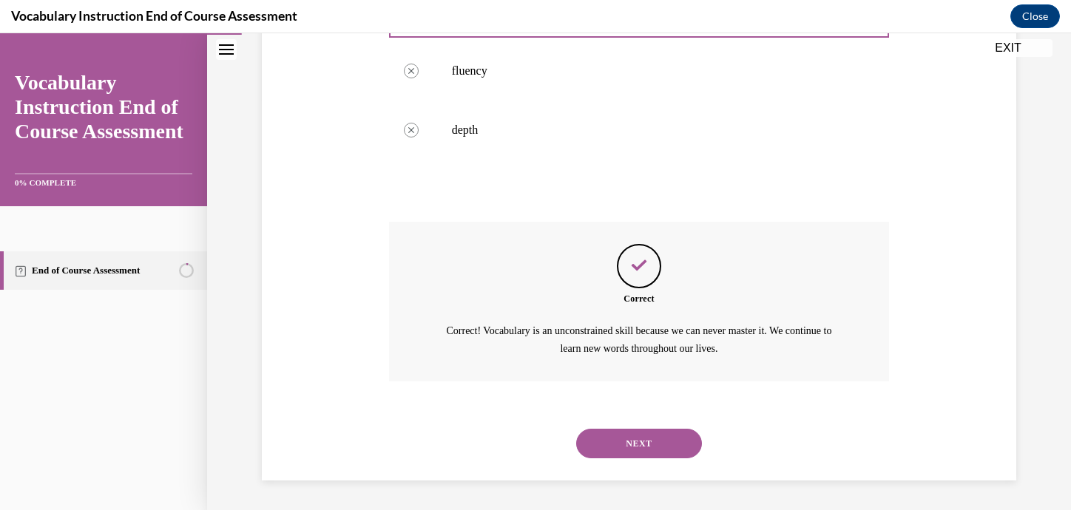
scroll to position [440, 0]
click at [643, 447] on button "NEXT" at bounding box center [639, 444] width 126 height 30
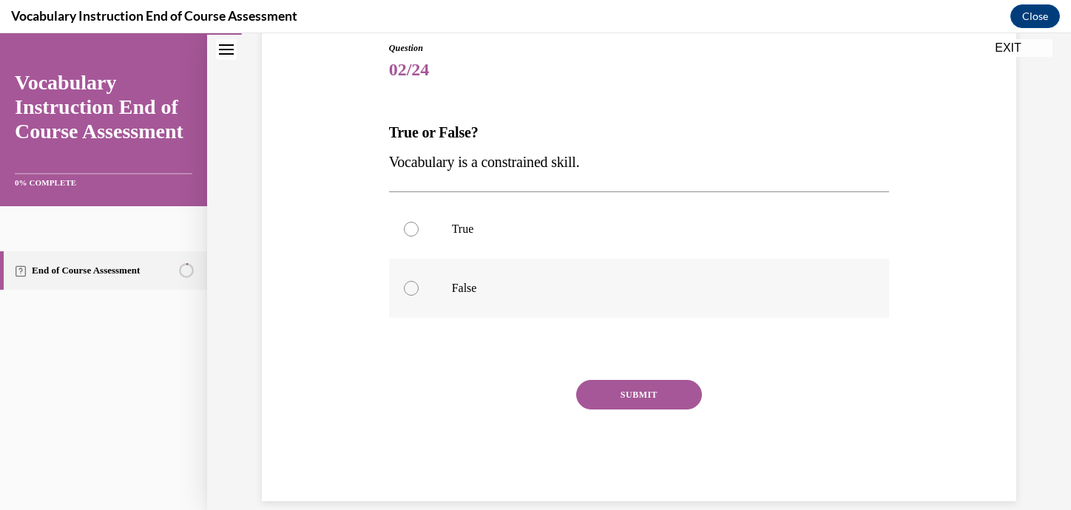
click at [412, 290] on div at bounding box center [411, 288] width 15 height 15
click at [412, 290] on input "False" at bounding box center [411, 288] width 15 height 15
radio input "true"
click at [644, 400] on button "SUBMIT" at bounding box center [639, 395] width 126 height 30
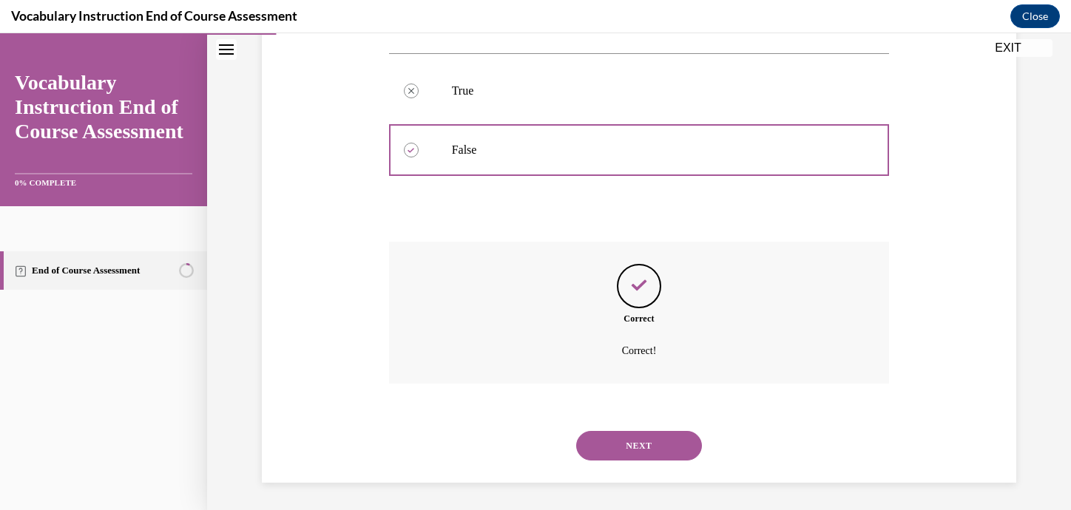
scroll to position [305, 0]
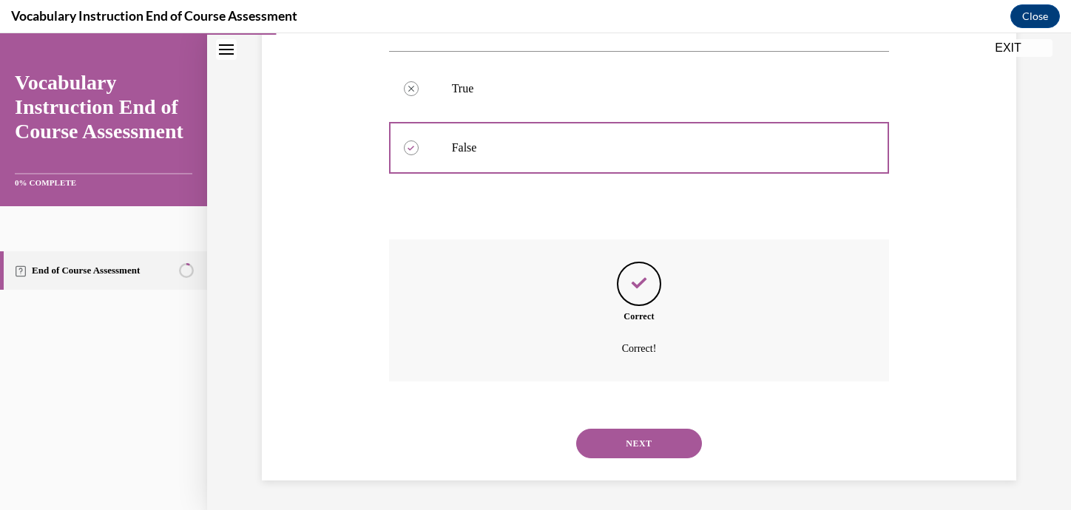
click at [630, 445] on button "NEXT" at bounding box center [639, 444] width 126 height 30
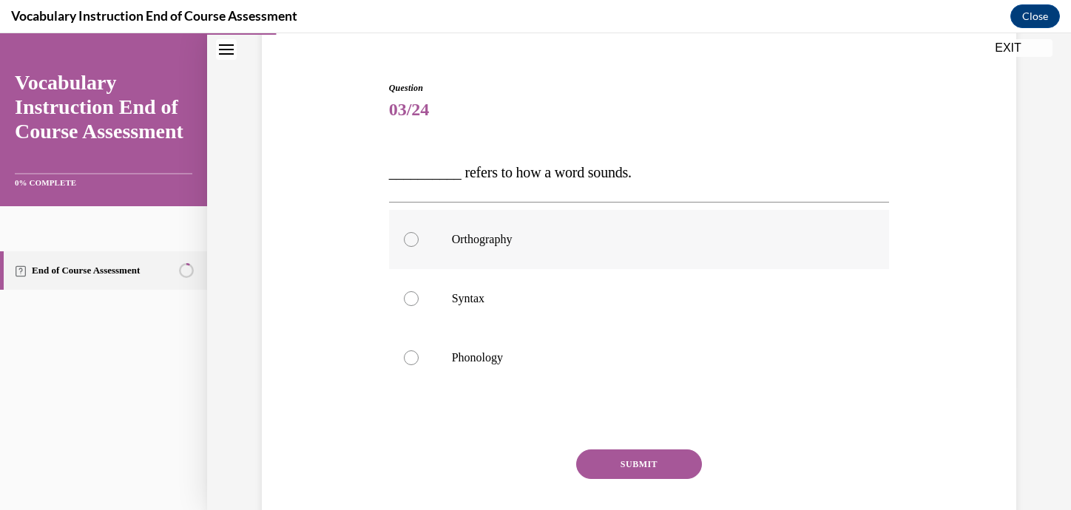
scroll to position [131, 0]
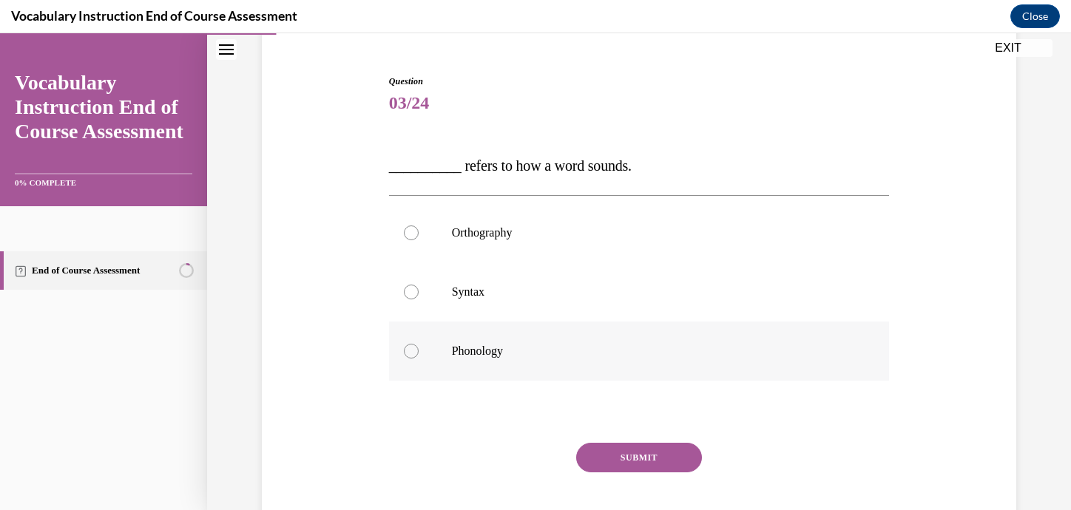
click at [410, 358] on div at bounding box center [411, 351] width 15 height 15
click at [410, 358] on input "Phonology" at bounding box center [411, 351] width 15 height 15
radio input "true"
click at [650, 460] on button "SUBMIT" at bounding box center [639, 458] width 126 height 30
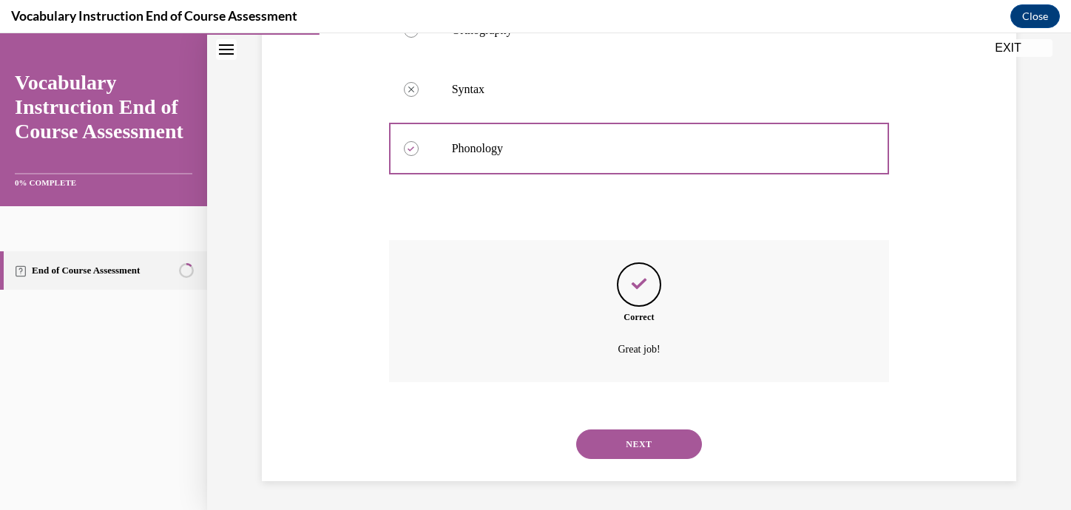
scroll to position [334, 0]
click at [647, 448] on button "NEXT" at bounding box center [639, 444] width 126 height 30
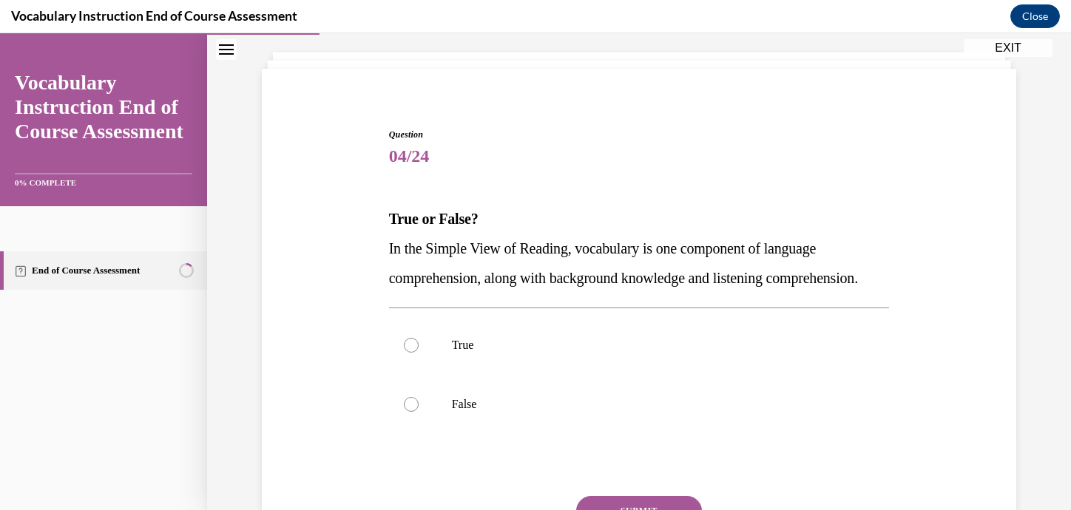
scroll to position [81, 0]
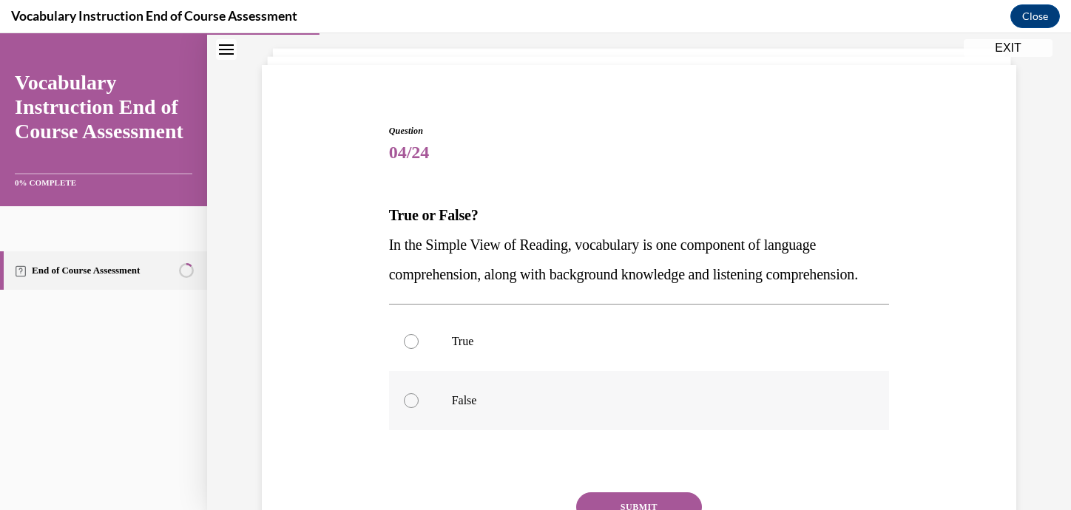
click at [414, 408] on div at bounding box center [411, 401] width 15 height 15
click at [414, 408] on input "False" at bounding box center [411, 401] width 15 height 15
radio input "true"
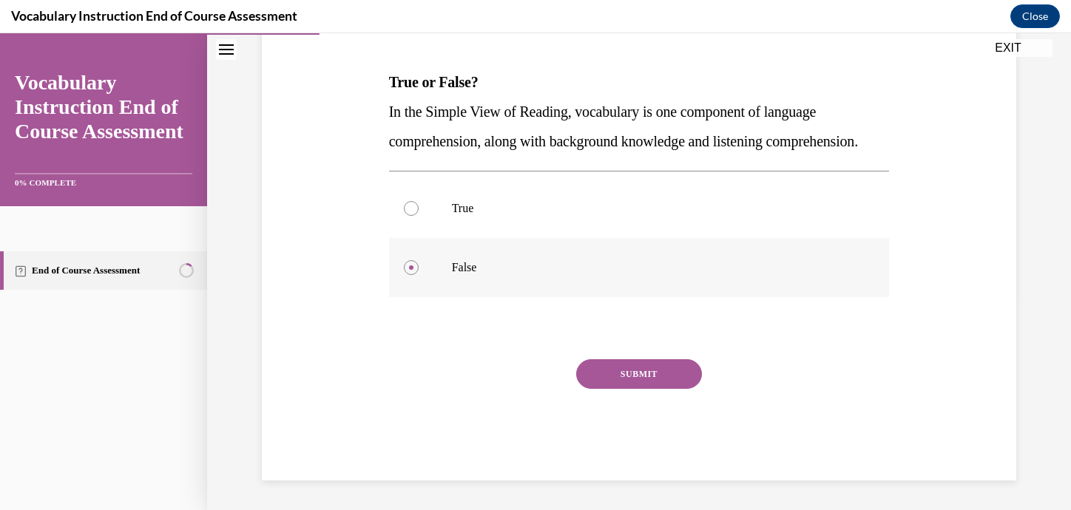
scroll to position [244, 0]
click at [607, 382] on button "SUBMIT" at bounding box center [639, 375] width 126 height 30
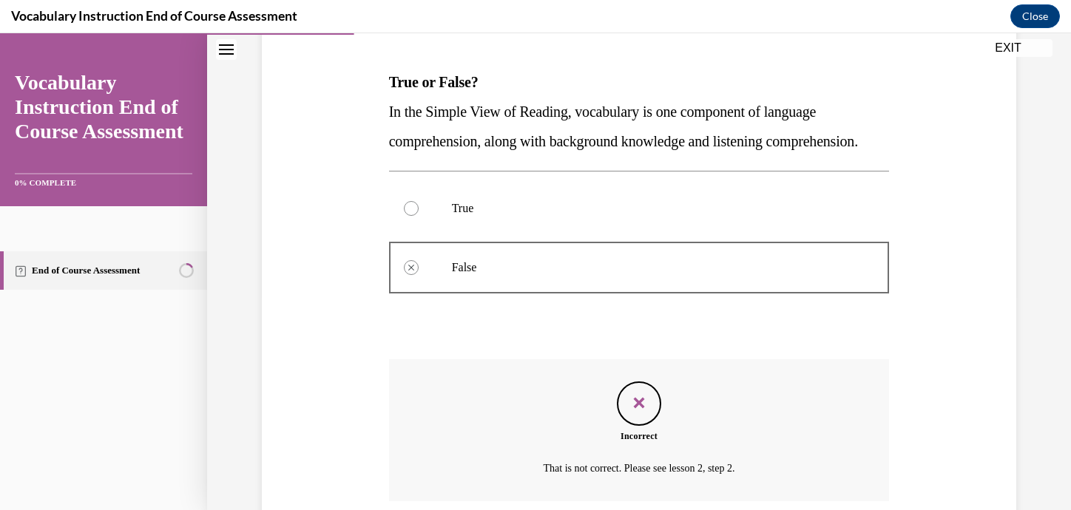
scroll to position [178, 0]
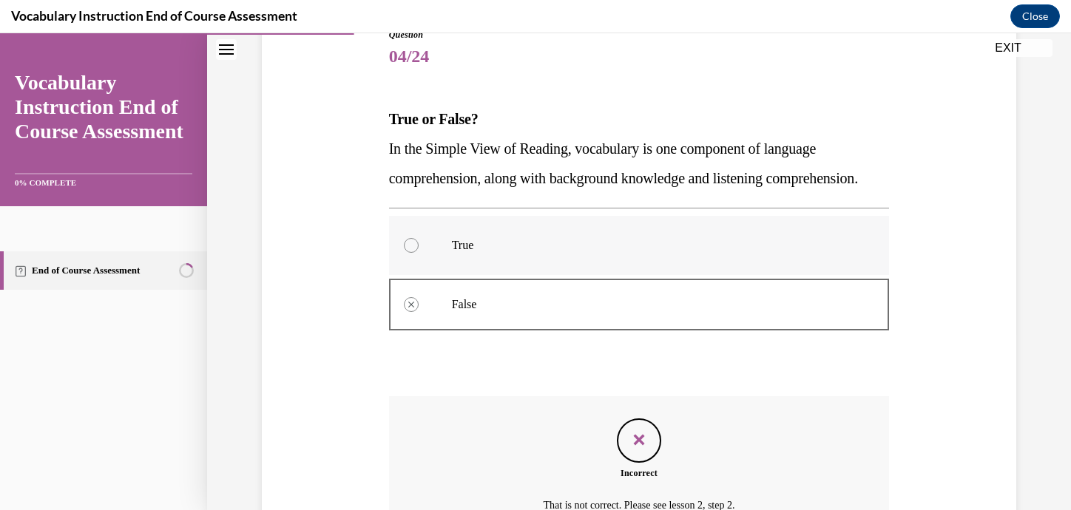
click at [414, 253] on div at bounding box center [411, 245] width 15 height 15
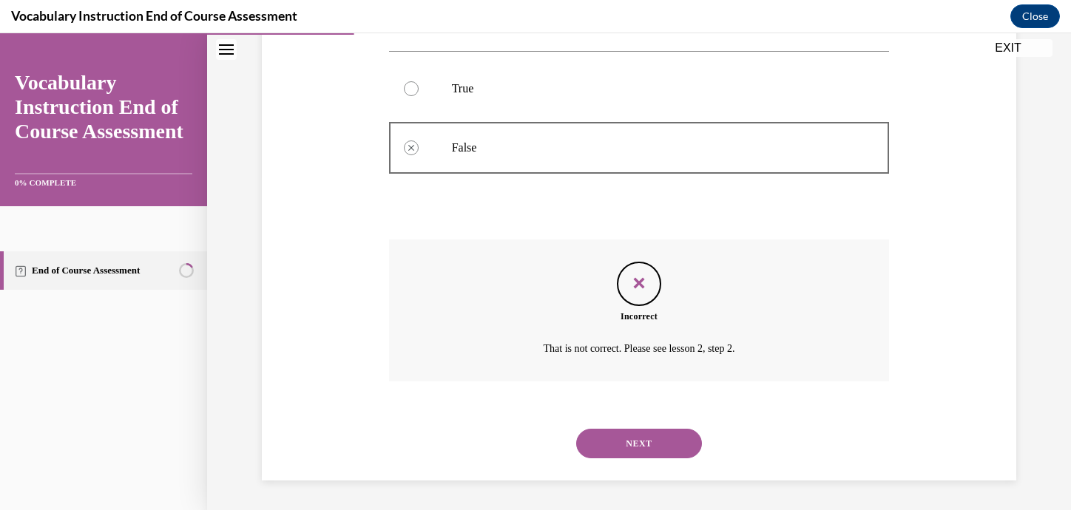
click at [653, 445] on button "NEXT" at bounding box center [639, 444] width 126 height 30
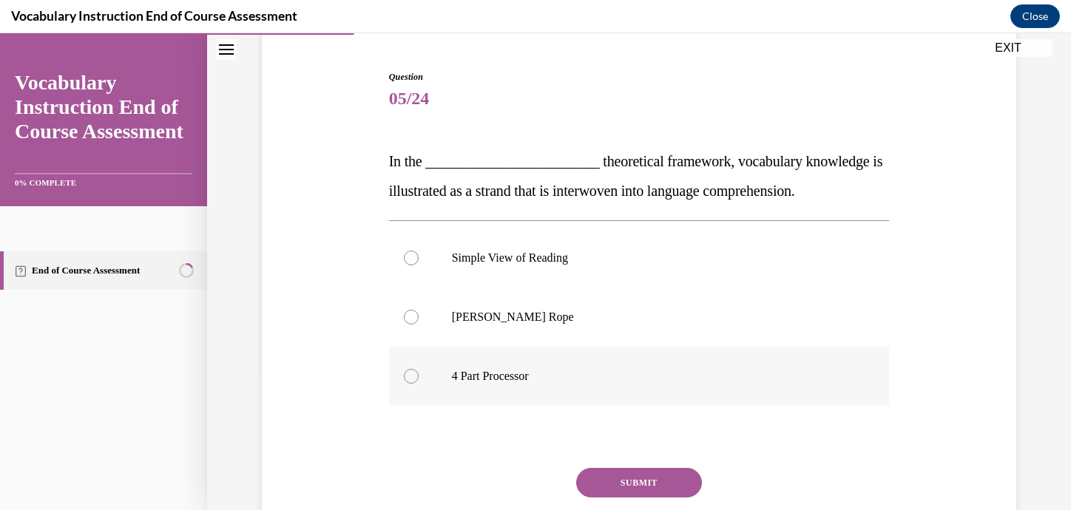
scroll to position [148, 0]
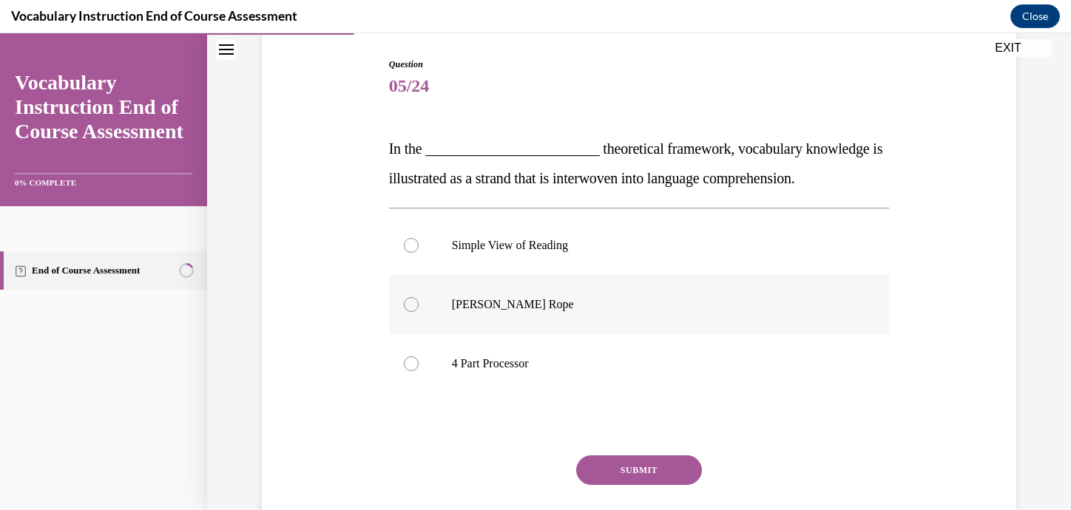
click at [414, 307] on div at bounding box center [411, 304] width 15 height 15
click at [414, 307] on input "Scarborough's Rope" at bounding box center [411, 304] width 15 height 15
radio input "true"
click at [644, 470] on button "SUBMIT" at bounding box center [639, 471] width 126 height 30
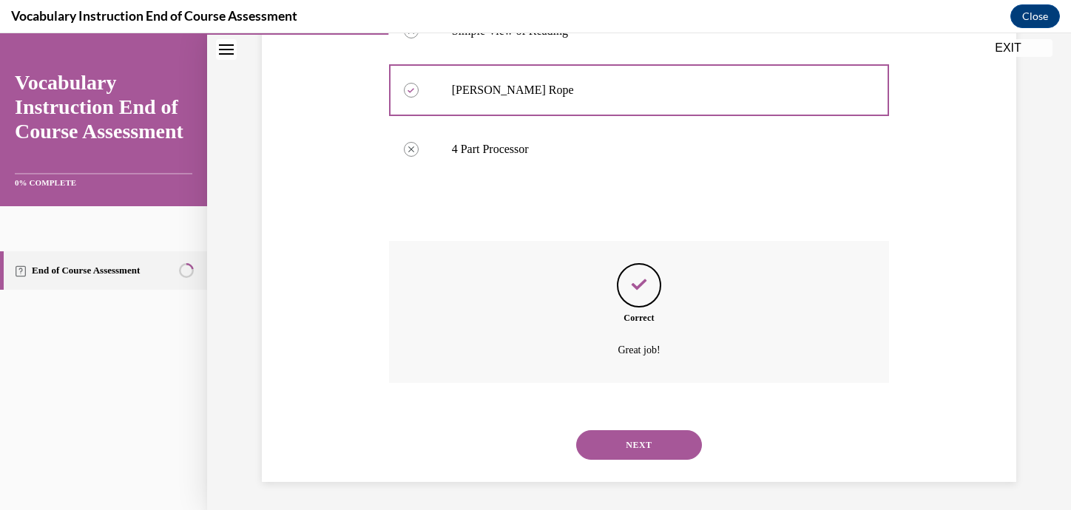
scroll to position [364, 0]
click at [632, 440] on button "NEXT" at bounding box center [639, 444] width 126 height 30
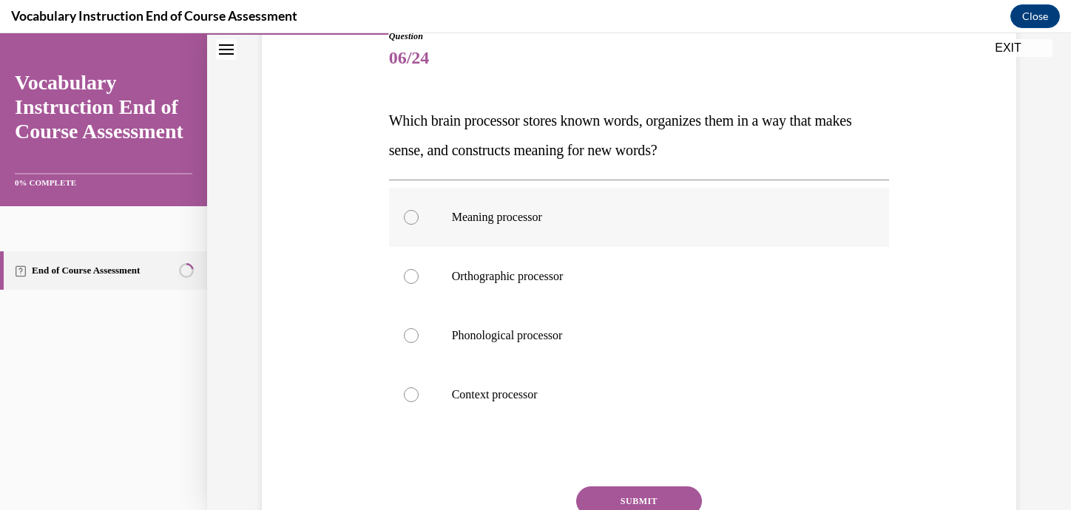
scroll to position [178, 0]
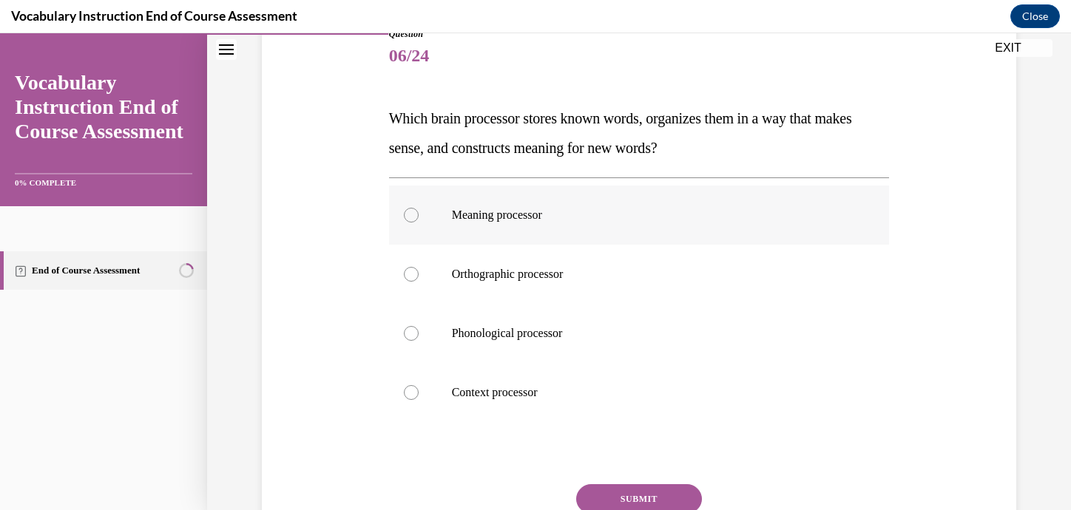
click at [413, 216] on div at bounding box center [411, 215] width 15 height 15
click at [413, 216] on input "Meaning processor" at bounding box center [411, 215] width 15 height 15
radio input "true"
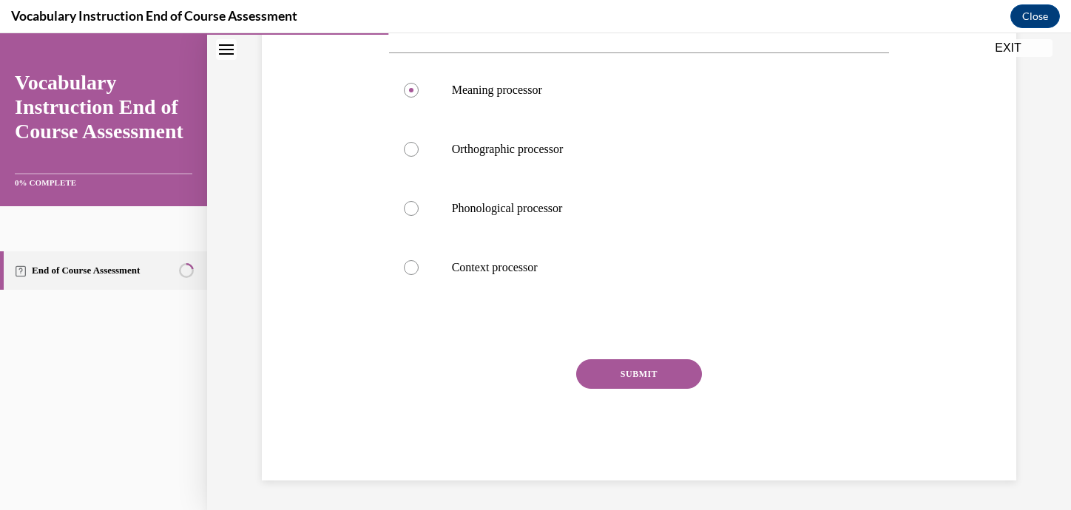
click at [645, 381] on button "SUBMIT" at bounding box center [639, 375] width 126 height 30
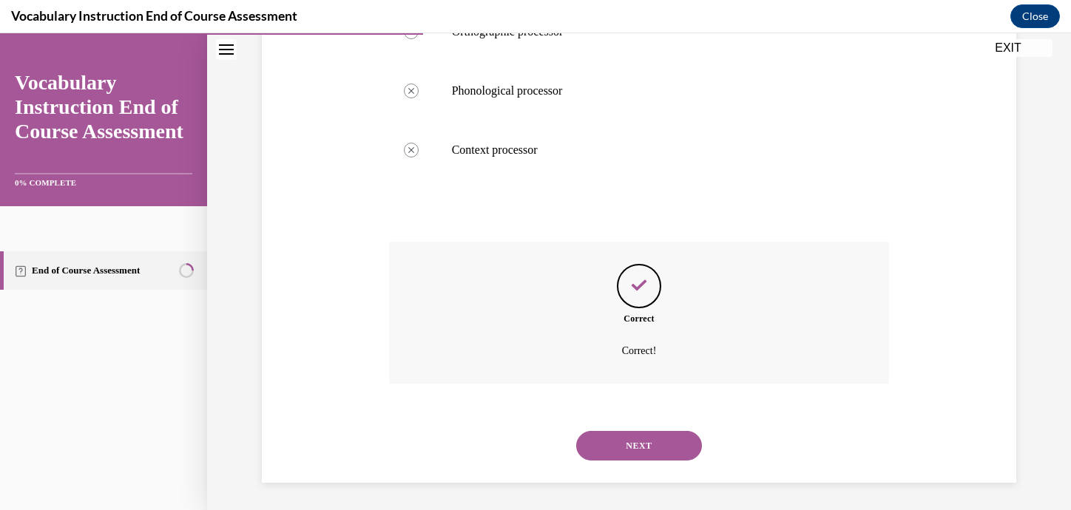
scroll to position [423, 0]
click at [642, 451] on button "NEXT" at bounding box center [639, 444] width 126 height 30
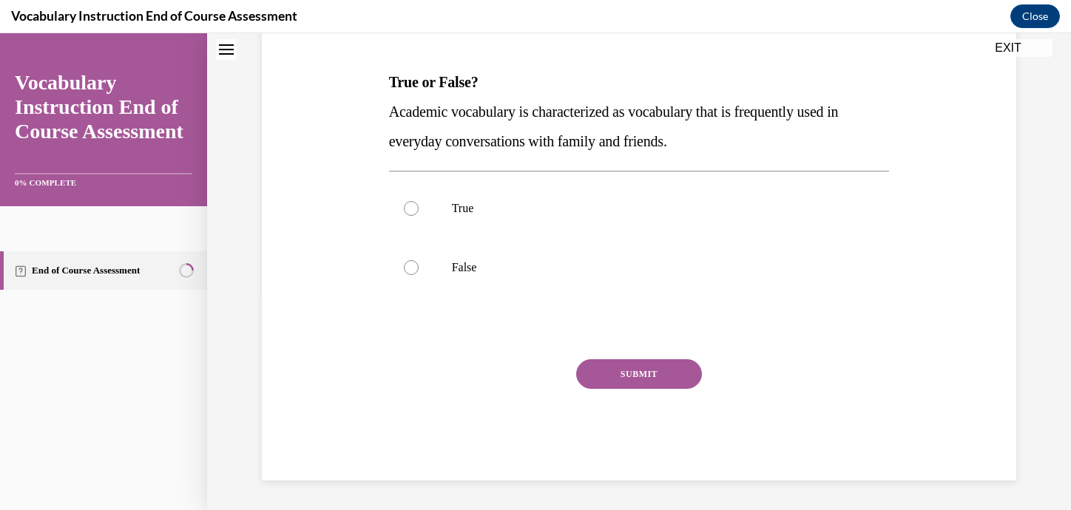
scroll to position [0, 0]
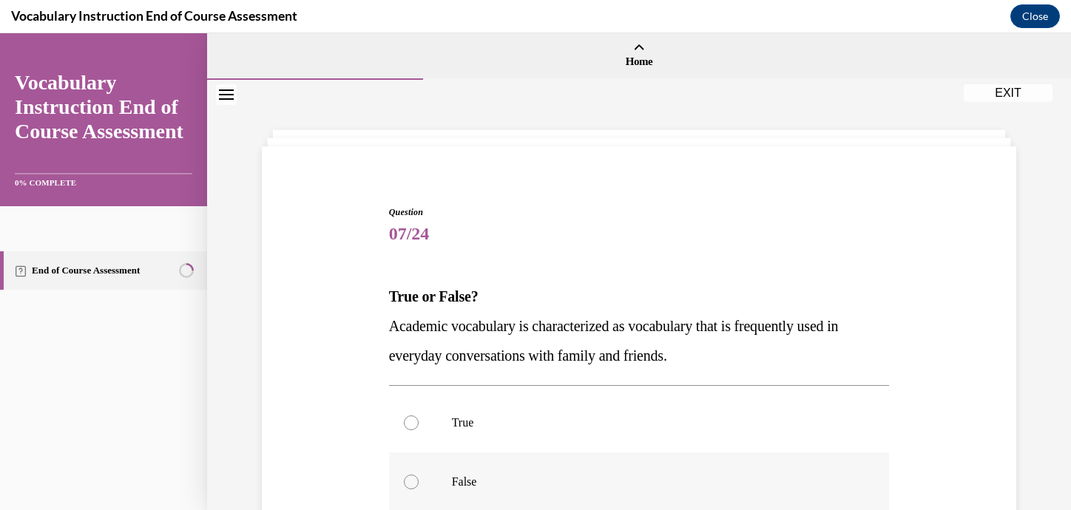
click at [415, 488] on label "False" at bounding box center [639, 482] width 501 height 59
click at [415, 488] on input "False" at bounding box center [411, 482] width 15 height 15
radio input "true"
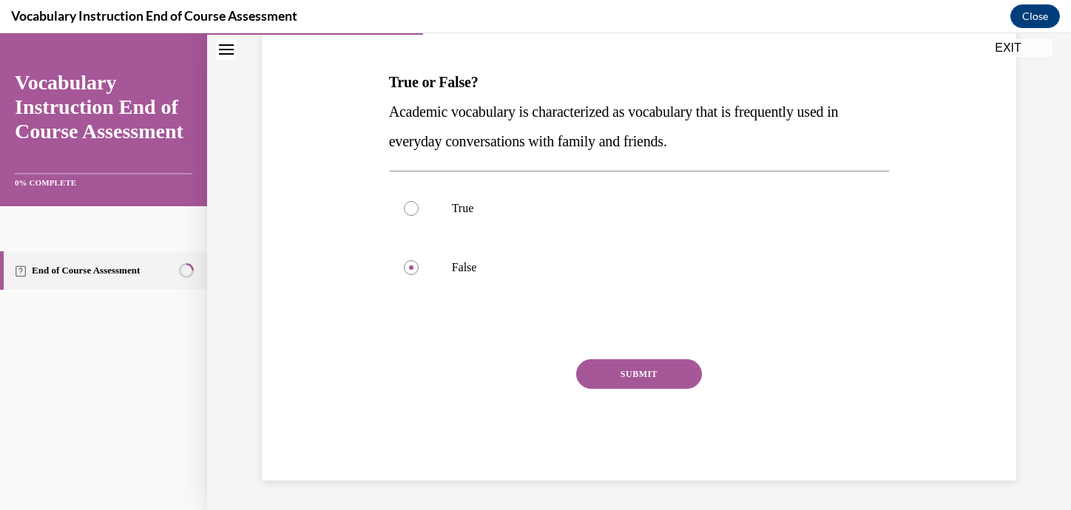
click at [604, 371] on button "SUBMIT" at bounding box center [639, 375] width 126 height 30
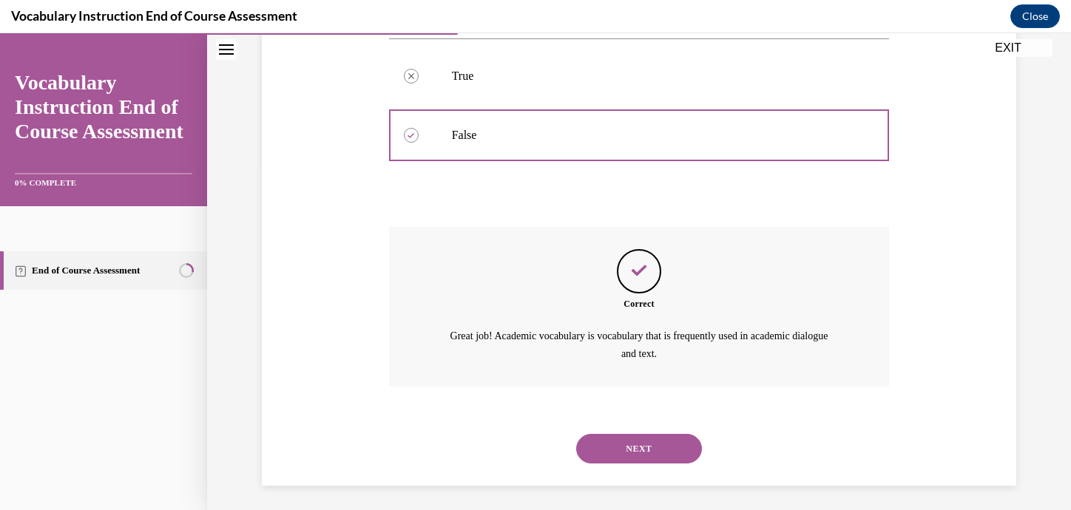
scroll to position [351, 0]
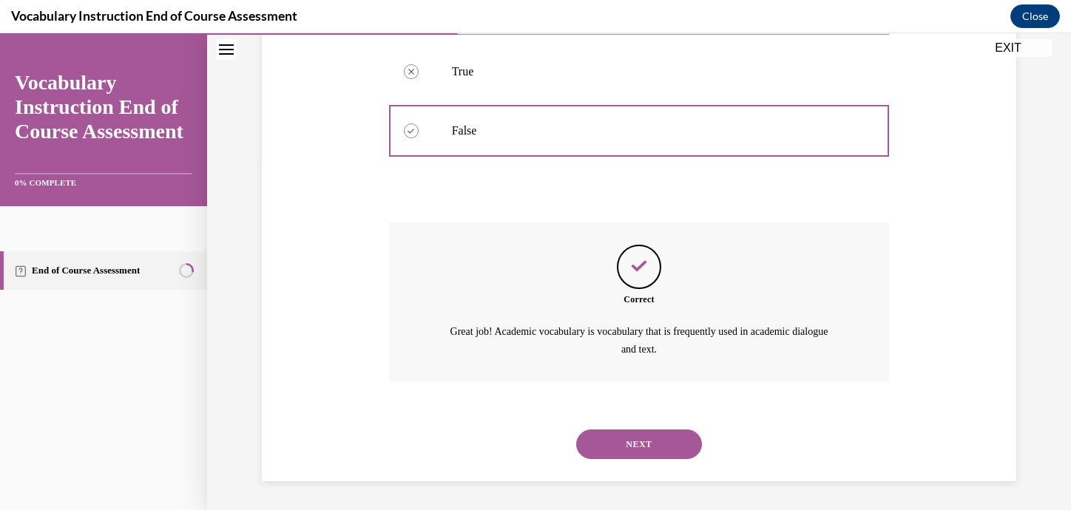
click at [624, 434] on button "NEXT" at bounding box center [639, 445] width 126 height 30
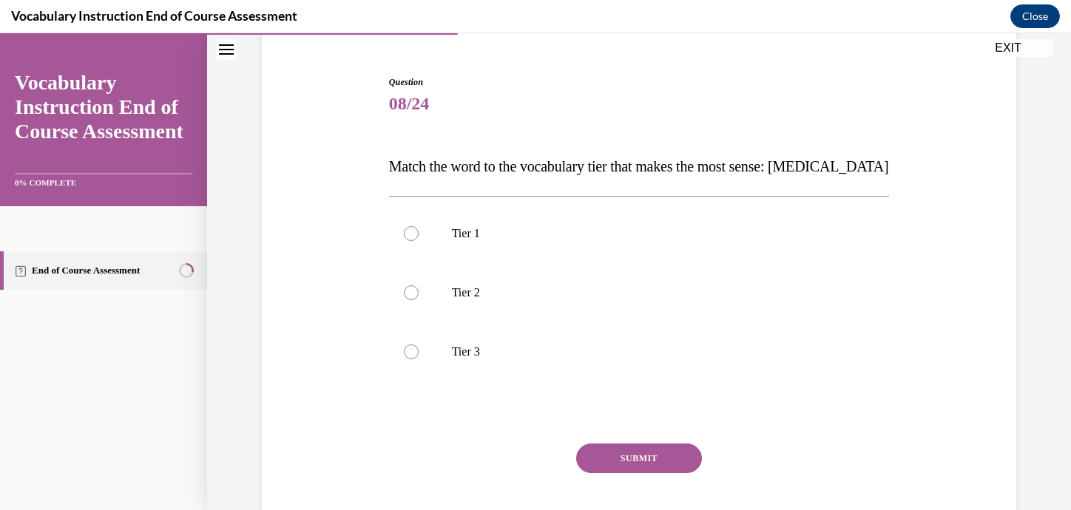
scroll to position [138, 0]
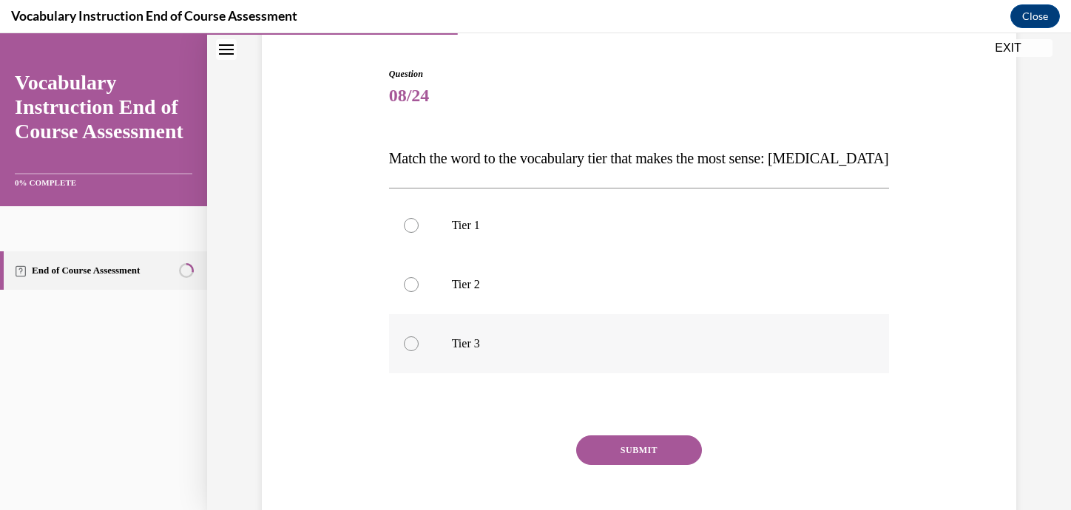
click at [413, 348] on div at bounding box center [411, 344] width 15 height 15
click at [413, 348] on input "Tier 3" at bounding box center [411, 344] width 15 height 15
radio input "true"
click at [606, 452] on button "SUBMIT" at bounding box center [639, 451] width 126 height 30
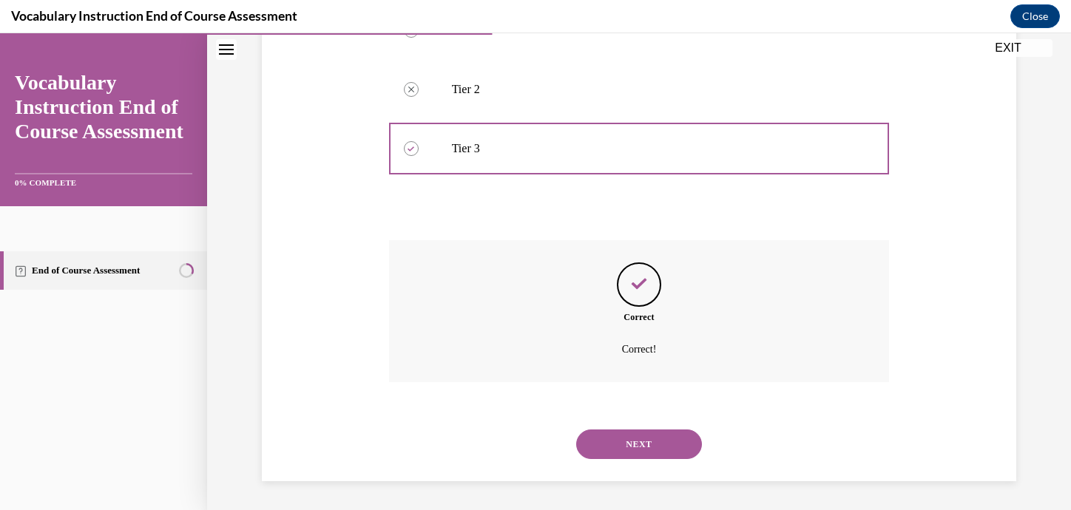
scroll to position [334, 0]
click at [610, 448] on button "NEXT" at bounding box center [639, 444] width 126 height 30
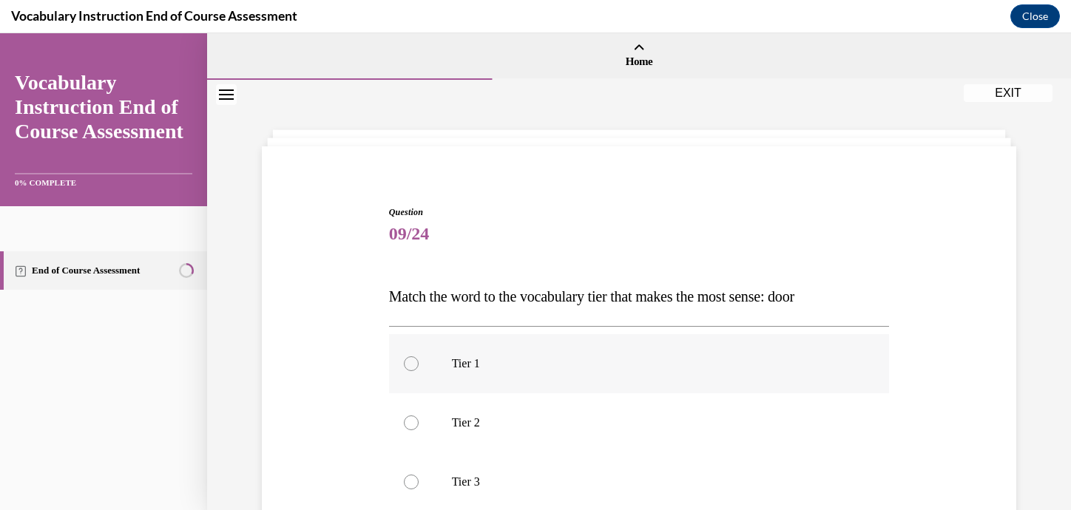
click at [413, 364] on div at bounding box center [411, 364] width 15 height 15
click at [413, 364] on input "Tier 1" at bounding box center [411, 364] width 15 height 15
radio input "true"
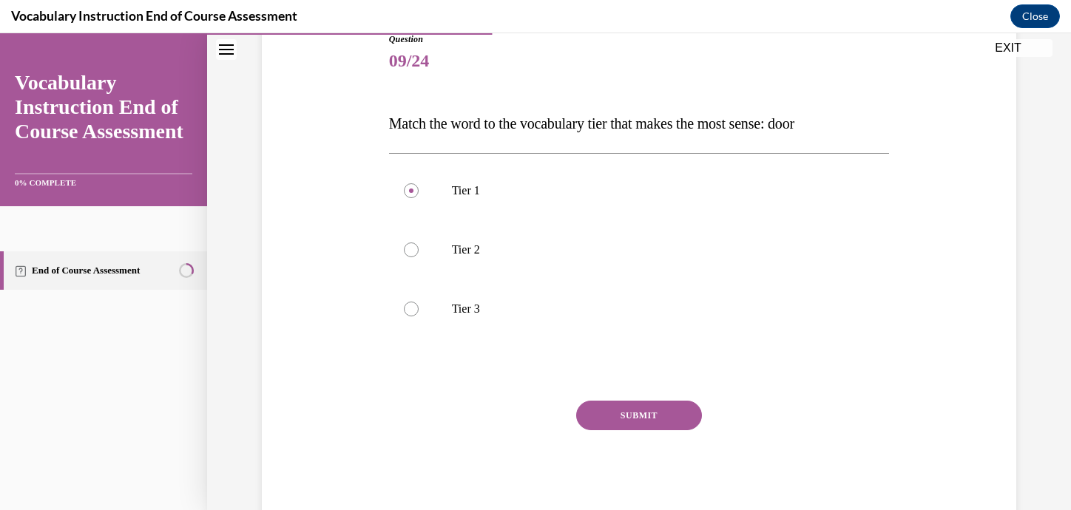
click at [627, 414] on button "SUBMIT" at bounding box center [639, 416] width 126 height 30
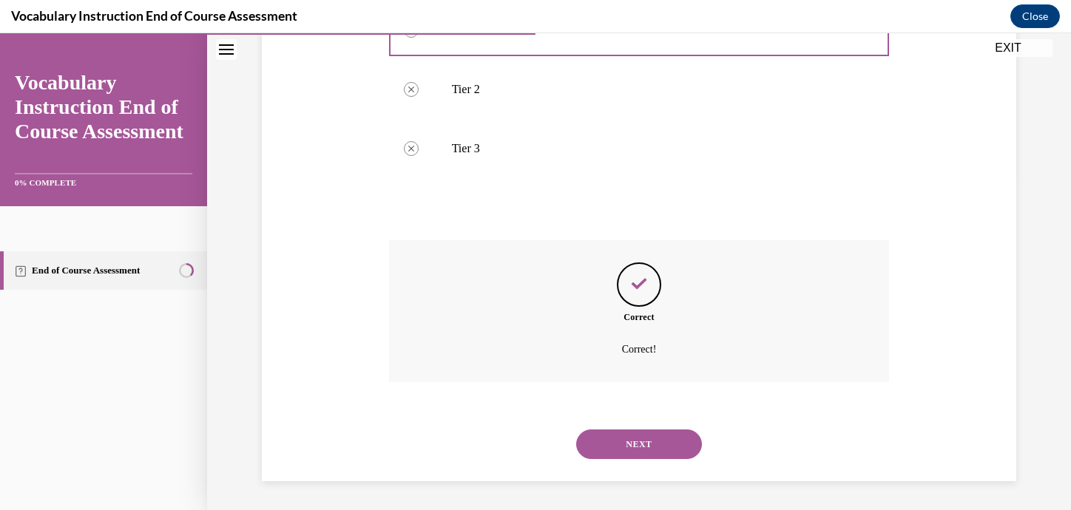
scroll to position [334, 0]
click at [638, 449] on button "NEXT" at bounding box center [639, 444] width 126 height 30
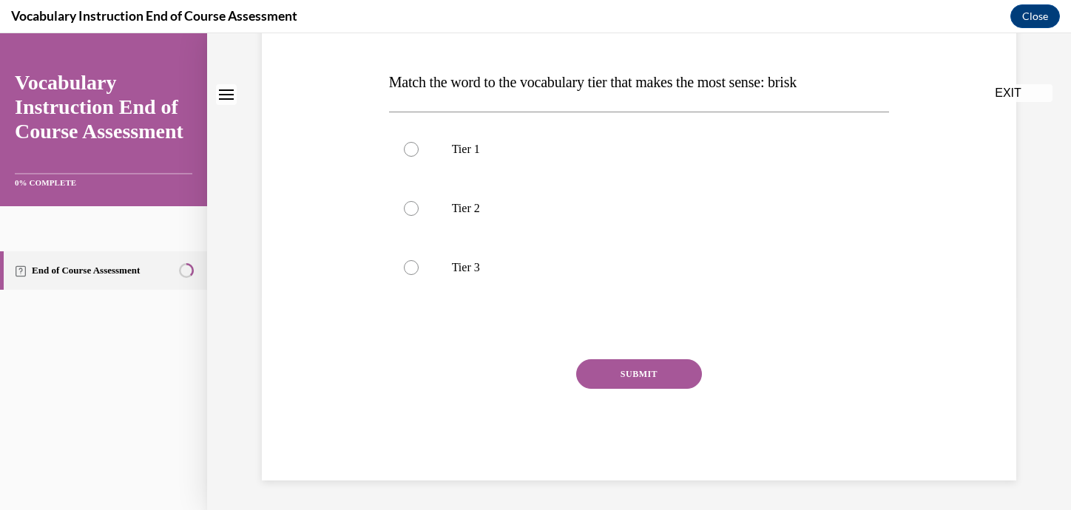
scroll to position [0, 0]
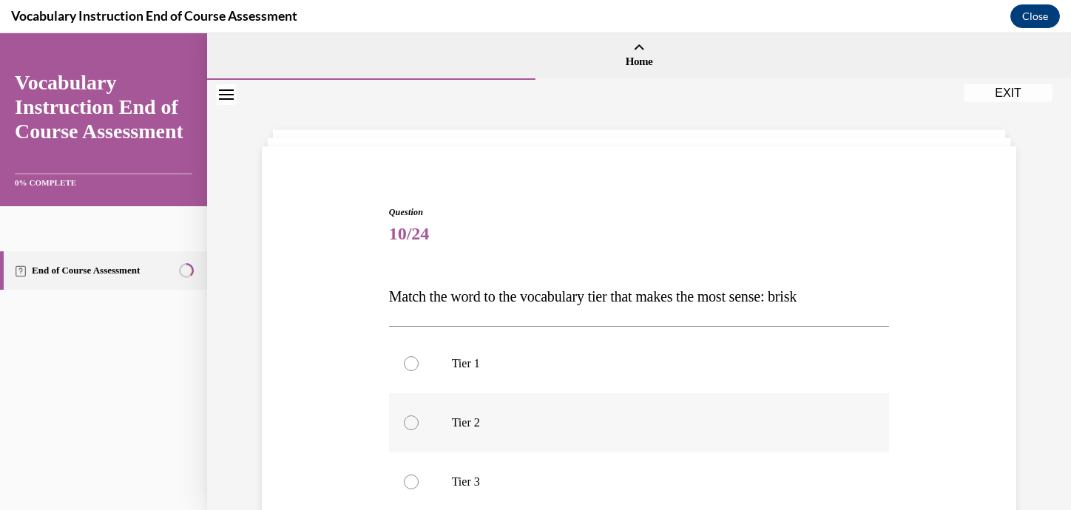
click at [408, 424] on div at bounding box center [411, 423] width 15 height 15
click at [408, 424] on input "Tier 2" at bounding box center [411, 423] width 15 height 15
radio input "true"
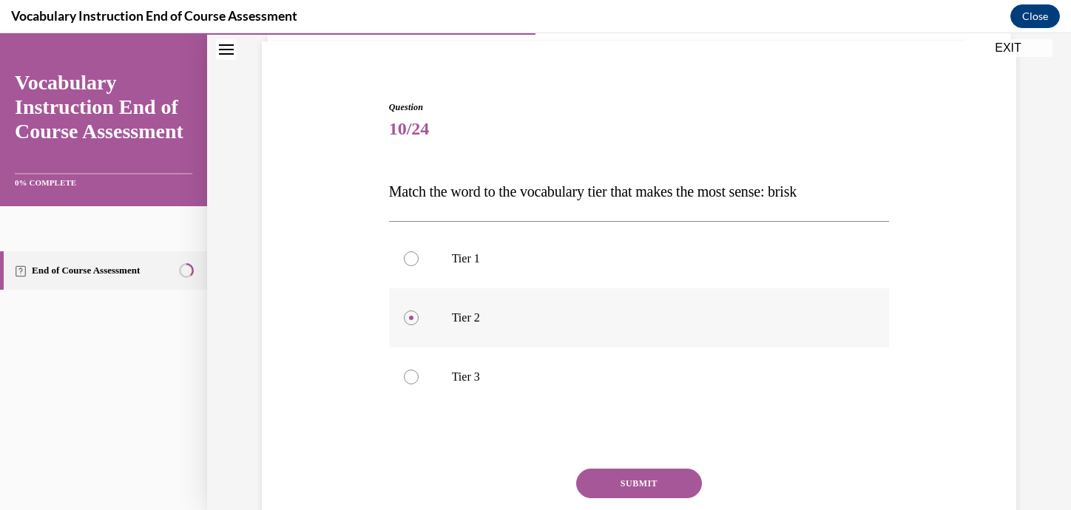
scroll to position [164, 0]
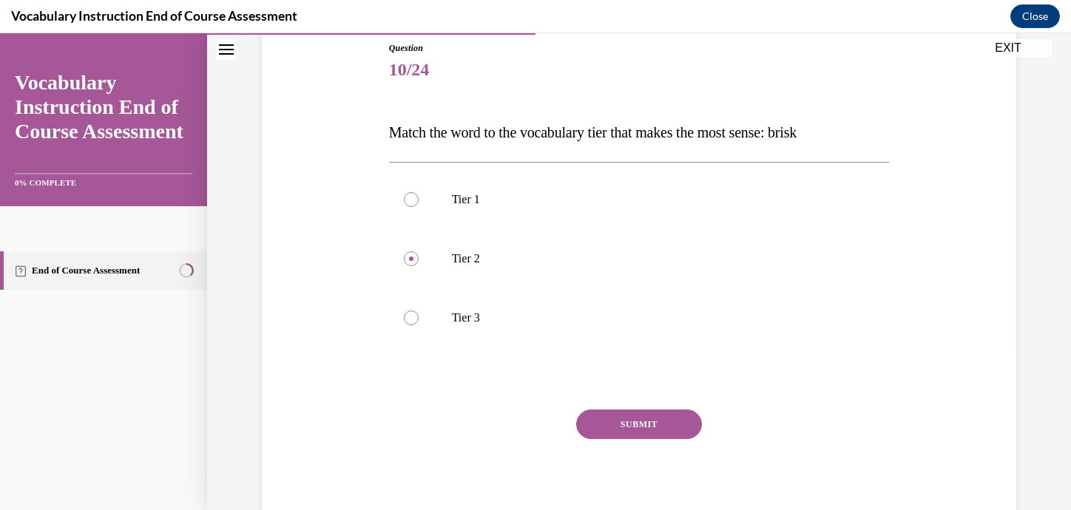
click at [626, 428] on button "SUBMIT" at bounding box center [639, 425] width 126 height 30
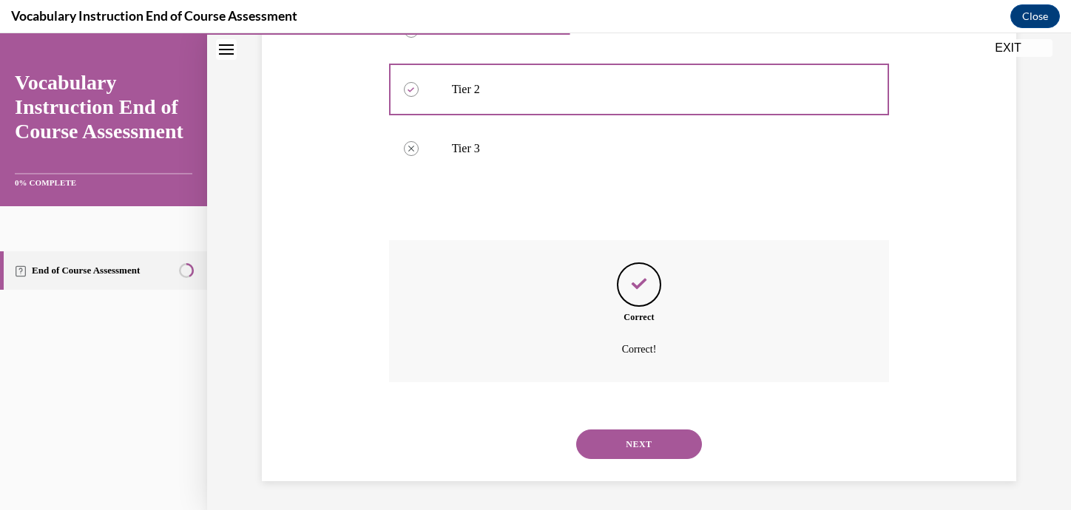
scroll to position [334, 0]
click at [633, 449] on button "NEXT" at bounding box center [639, 444] width 126 height 30
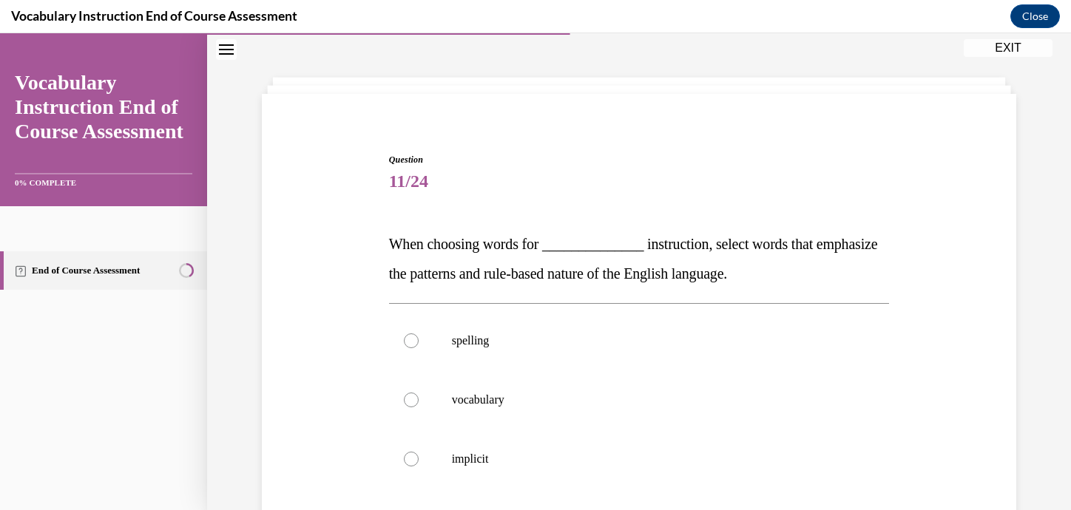
scroll to position [92, 0]
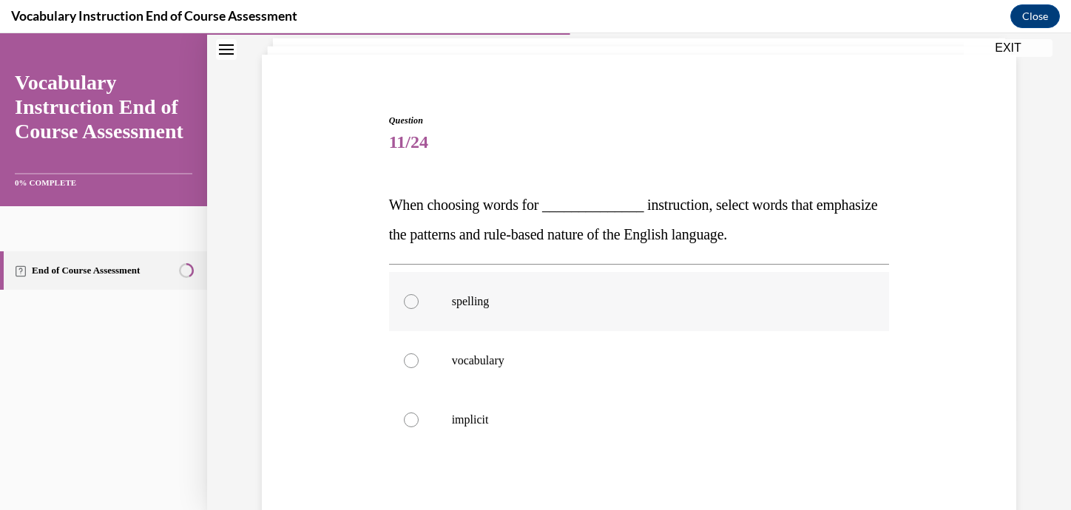
click at [414, 302] on div at bounding box center [411, 301] width 15 height 15
click at [414, 302] on input "spelling" at bounding box center [411, 301] width 15 height 15
radio input "true"
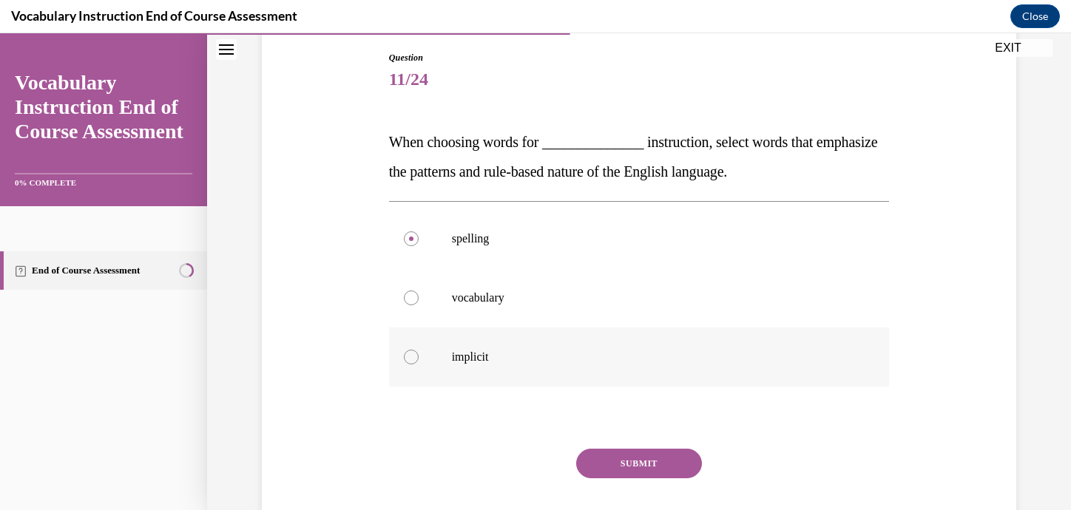
scroll to position [244, 0]
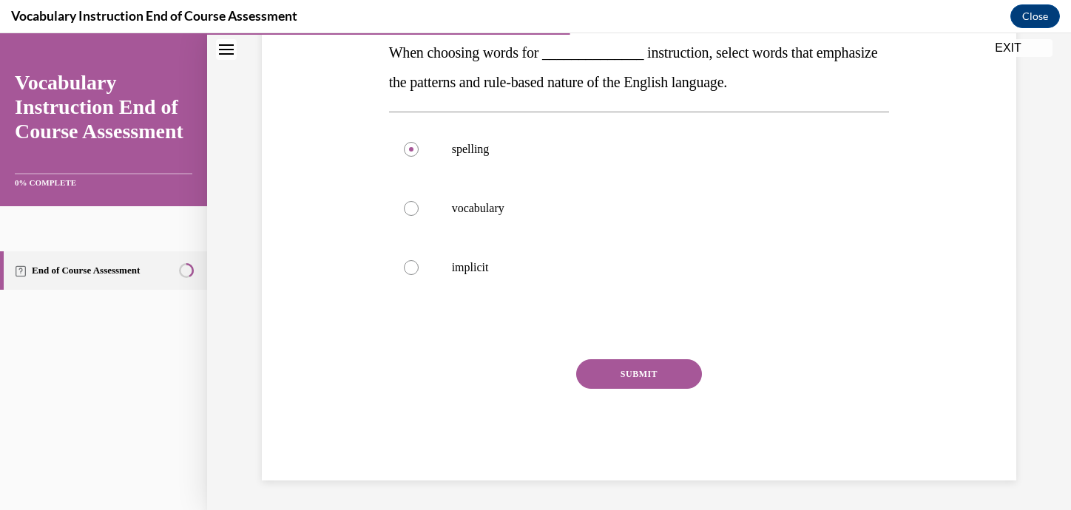
click at [595, 384] on button "SUBMIT" at bounding box center [639, 375] width 126 height 30
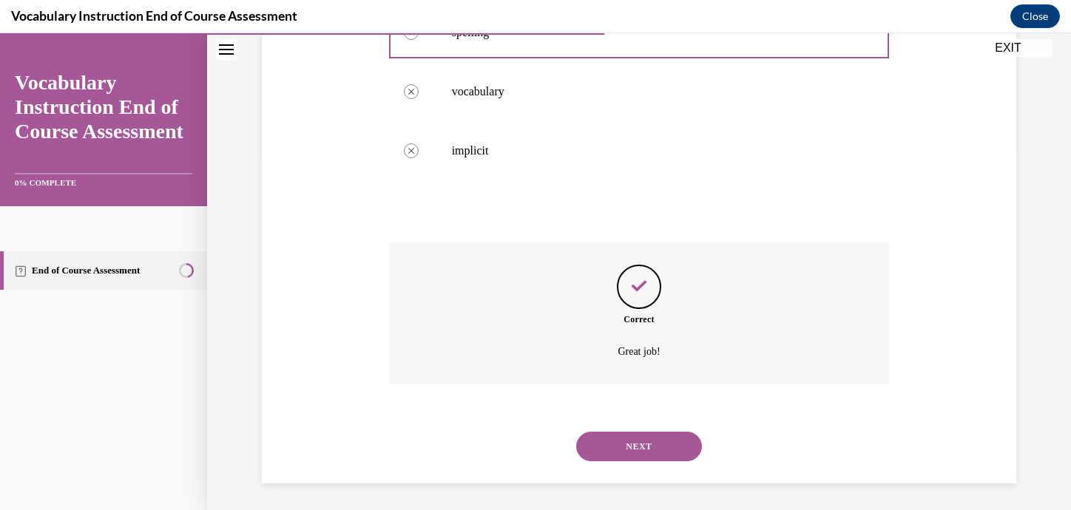
scroll to position [364, 0]
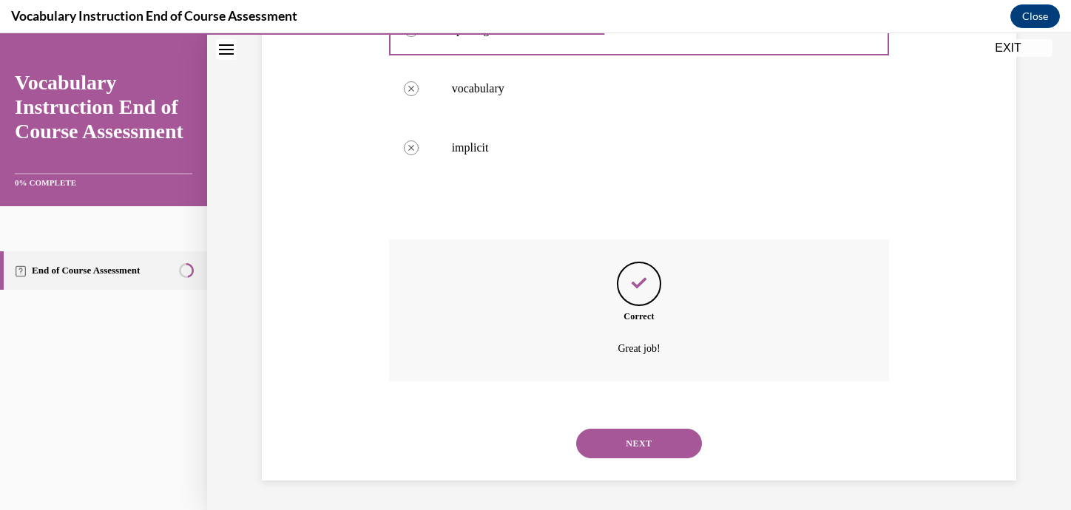
click at [633, 449] on button "NEXT" at bounding box center [639, 444] width 126 height 30
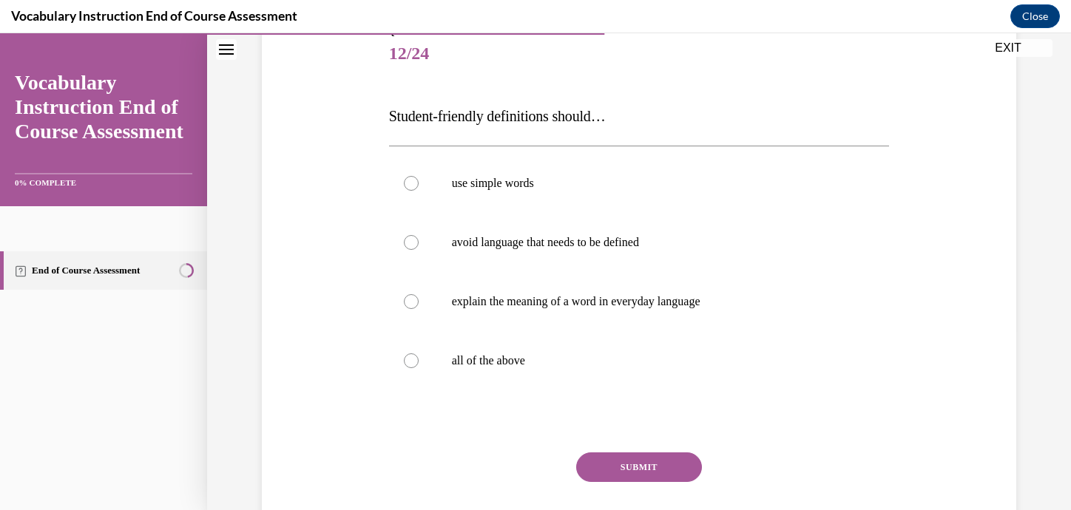
scroll to position [182, 0]
click at [408, 363] on div at bounding box center [411, 359] width 15 height 15
click at [408, 363] on input "all of the above" at bounding box center [411, 359] width 15 height 15
radio input "true"
click at [639, 465] on button "SUBMIT" at bounding box center [639, 466] width 126 height 30
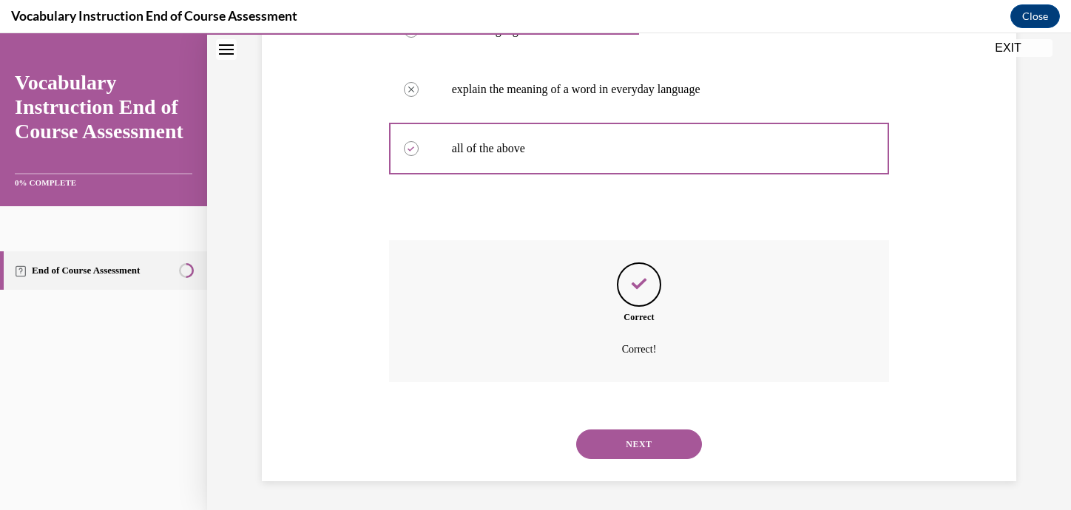
scroll to position [394, 0]
click at [634, 452] on button "NEXT" at bounding box center [639, 444] width 126 height 30
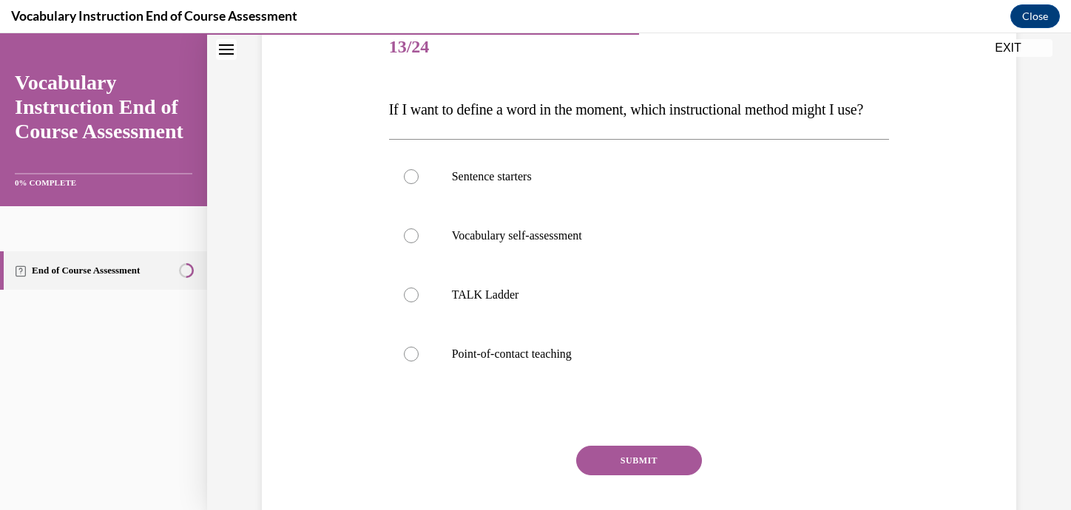
scroll to position [192, 0]
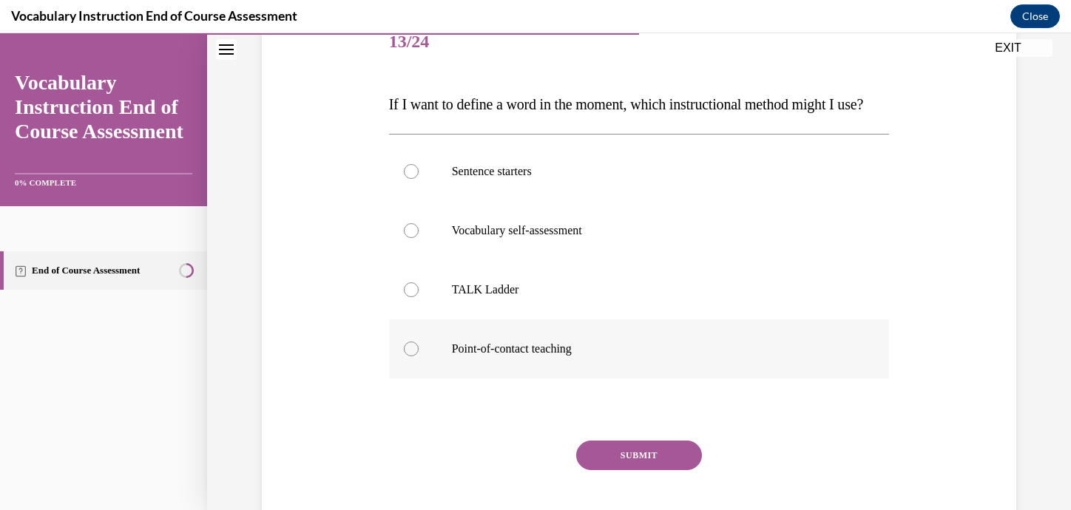
click at [410, 357] on div at bounding box center [411, 349] width 15 height 15
click at [410, 357] on input "Point-of-contact teaching" at bounding box center [411, 349] width 15 height 15
radio input "true"
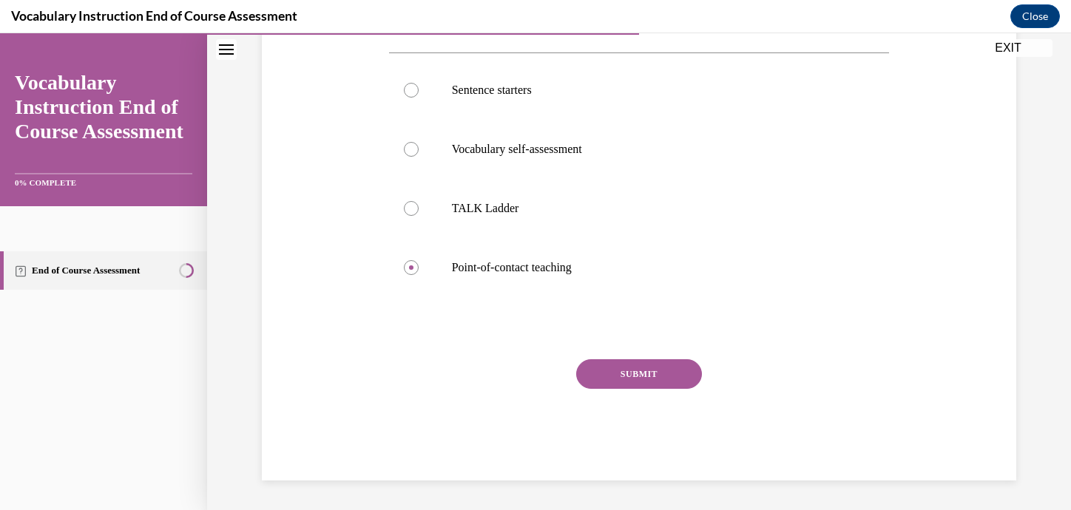
scroll to position [303, 0]
click at [650, 371] on button "SUBMIT" at bounding box center [639, 375] width 126 height 30
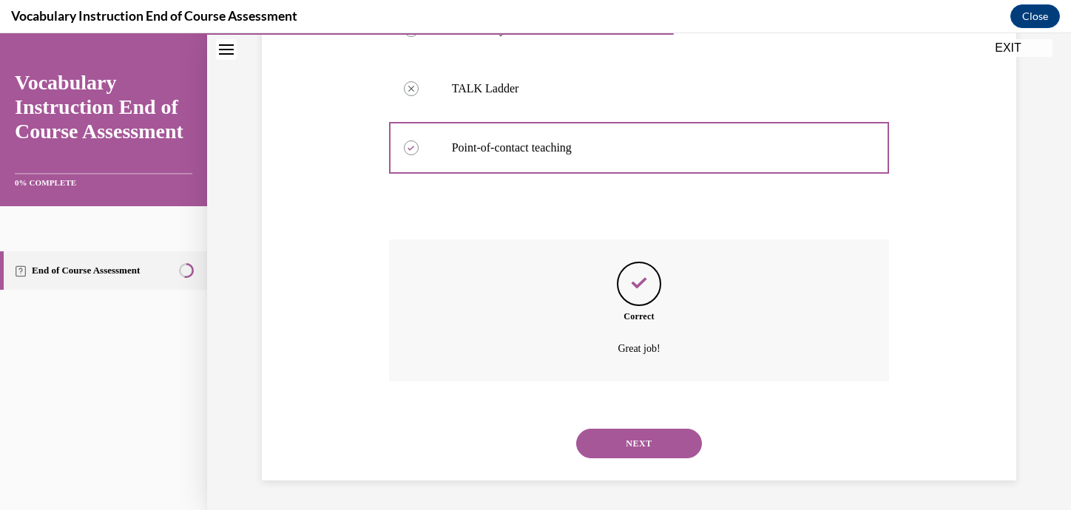
scroll to position [423, 0]
click at [647, 448] on button "NEXT" at bounding box center [639, 444] width 126 height 30
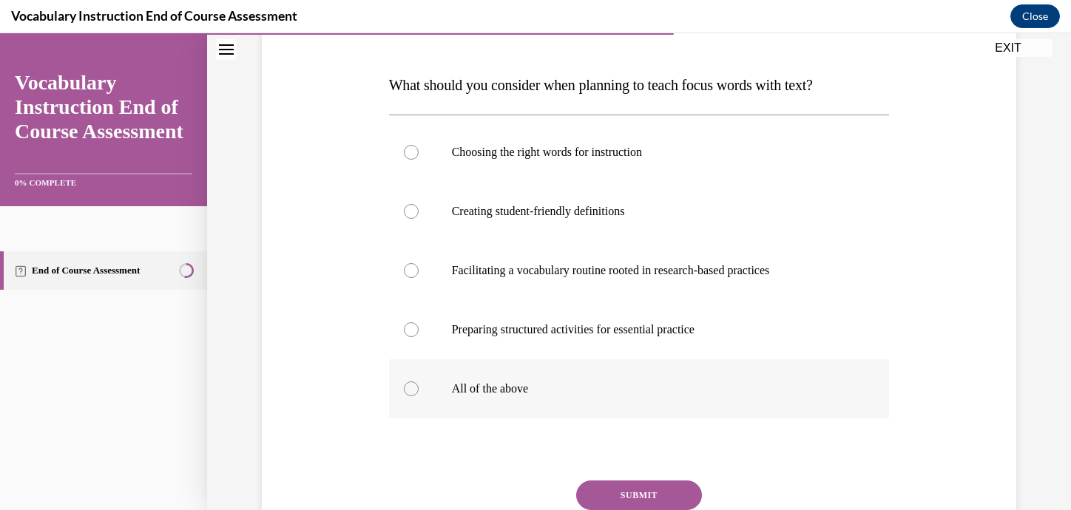
scroll to position [216, 0]
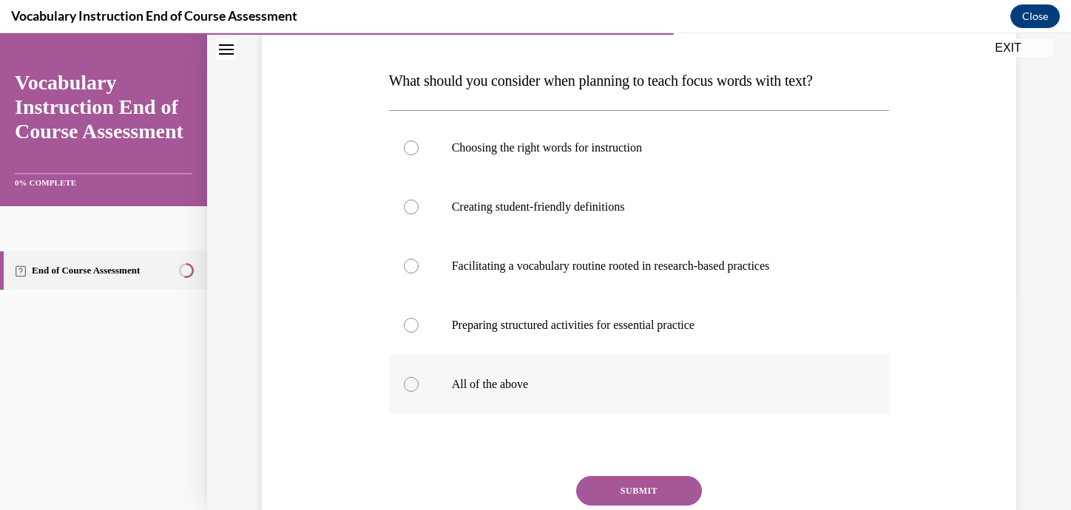
click at [415, 387] on div at bounding box center [411, 384] width 15 height 15
click at [415, 387] on input "All of the above" at bounding box center [411, 384] width 15 height 15
radio input "true"
click at [627, 502] on button "SUBMIT" at bounding box center [639, 491] width 126 height 30
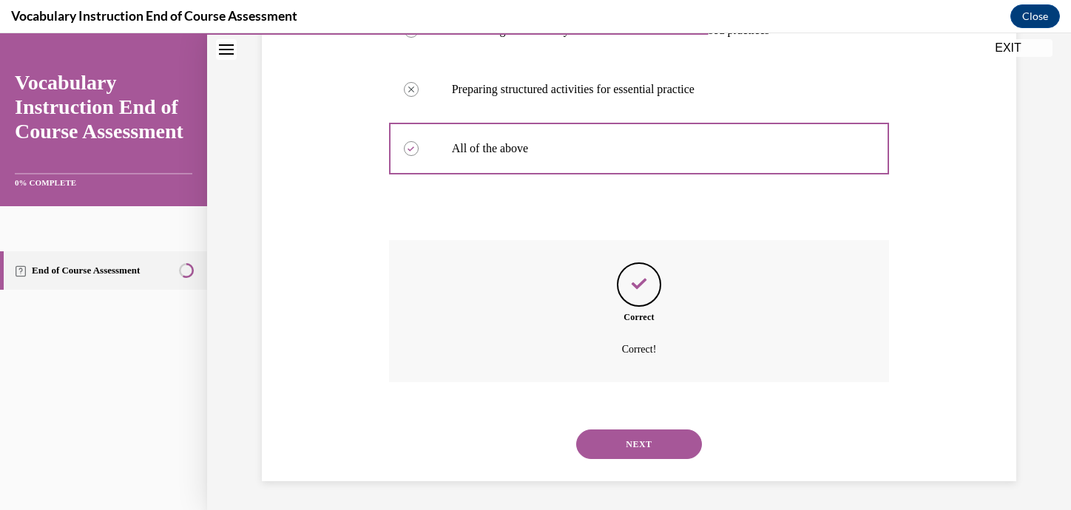
scroll to position [453, 0]
click at [616, 444] on button "NEXT" at bounding box center [639, 444] width 126 height 30
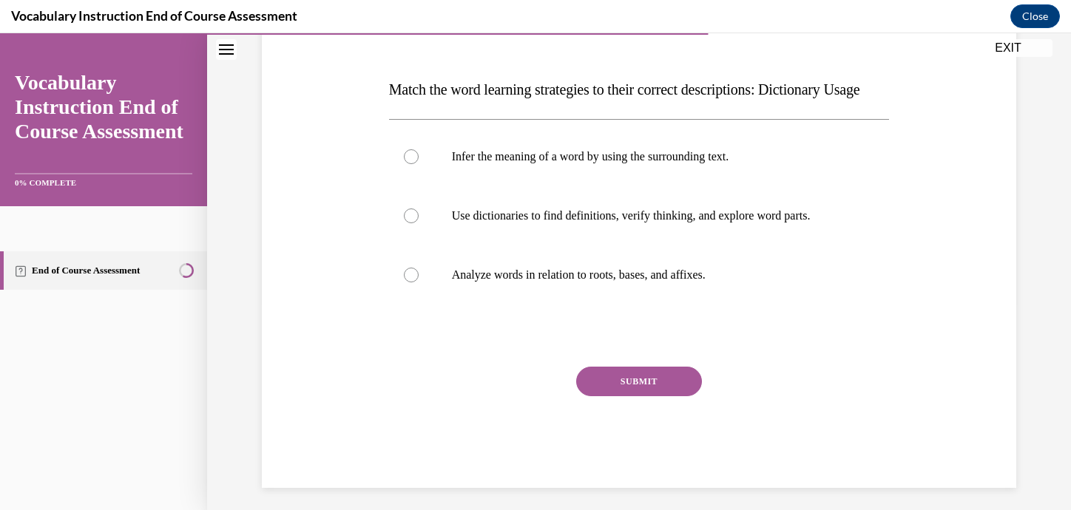
scroll to position [202, 0]
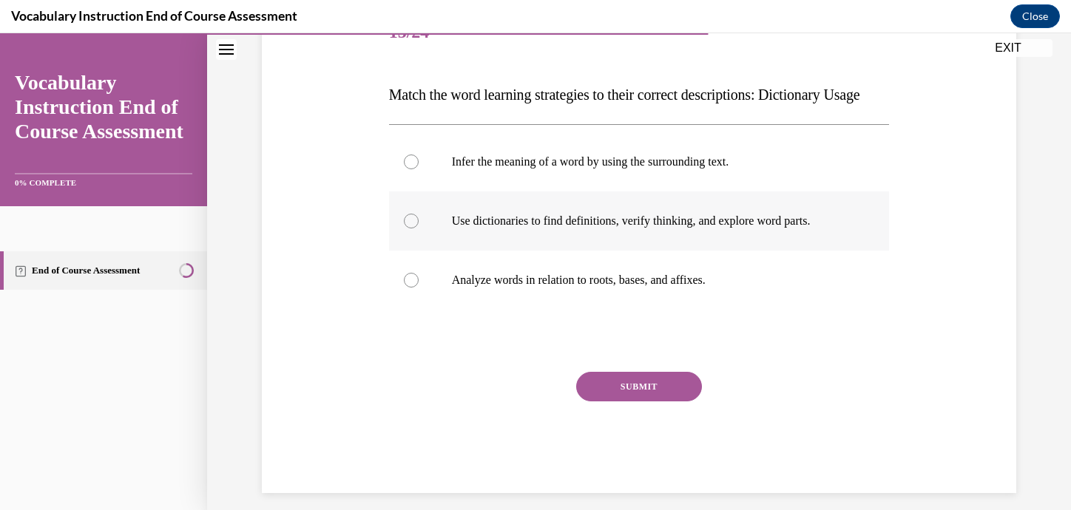
click at [414, 229] on div at bounding box center [411, 221] width 15 height 15
click at [414, 229] on input "Use dictionaries to find definitions, verify thinking, and explore word parts." at bounding box center [411, 221] width 15 height 15
radio input "true"
click at [619, 402] on button "SUBMIT" at bounding box center [639, 387] width 126 height 30
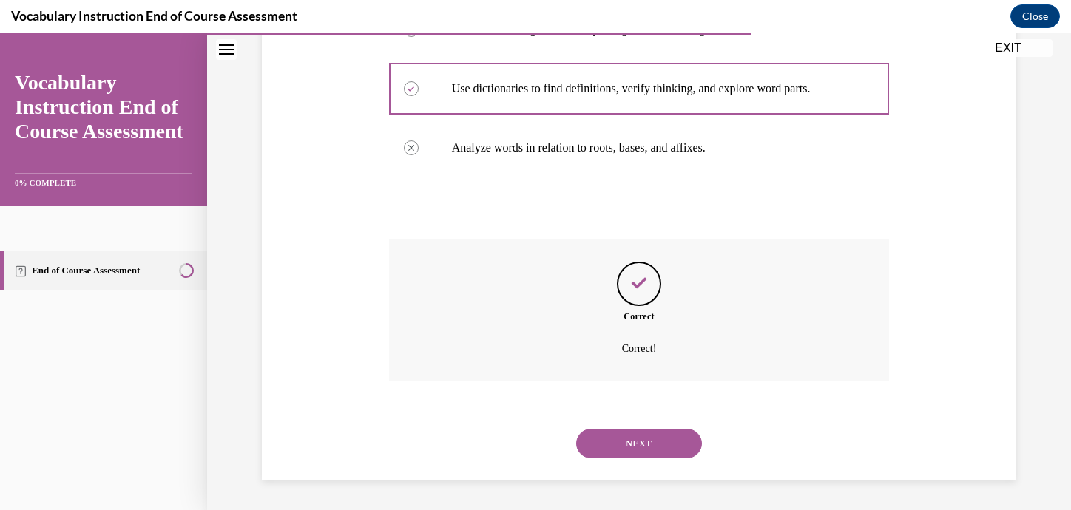
scroll to position [364, 0]
click at [629, 442] on button "NEXT" at bounding box center [639, 444] width 126 height 30
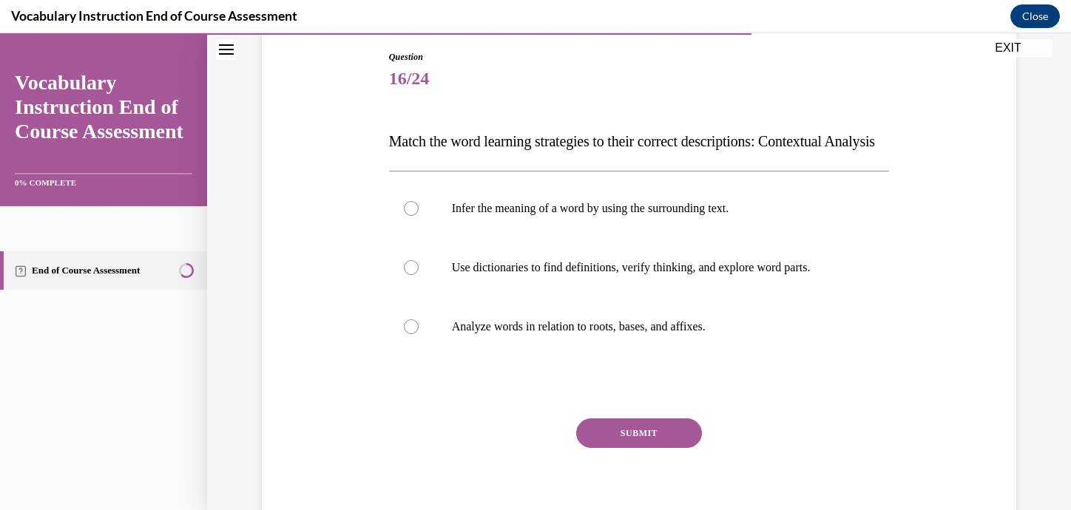
scroll to position [180, 0]
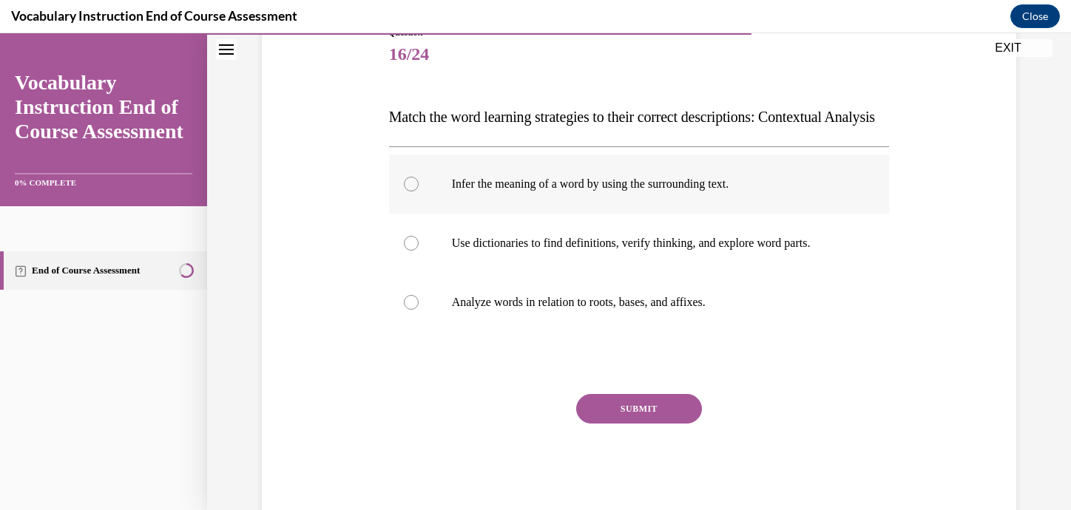
click at [414, 192] on div at bounding box center [411, 184] width 15 height 15
click at [414, 192] on input "Infer the meaning of a word by using the surrounding text." at bounding box center [411, 184] width 15 height 15
radio input "true"
click at [630, 424] on button "SUBMIT" at bounding box center [639, 409] width 126 height 30
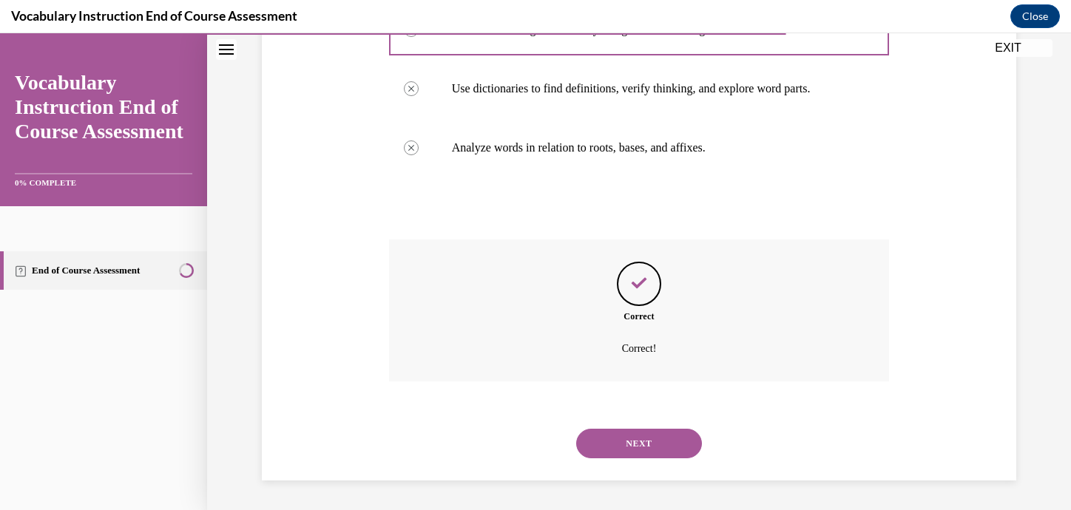
scroll to position [364, 0]
click at [630, 443] on button "NEXT" at bounding box center [639, 444] width 126 height 30
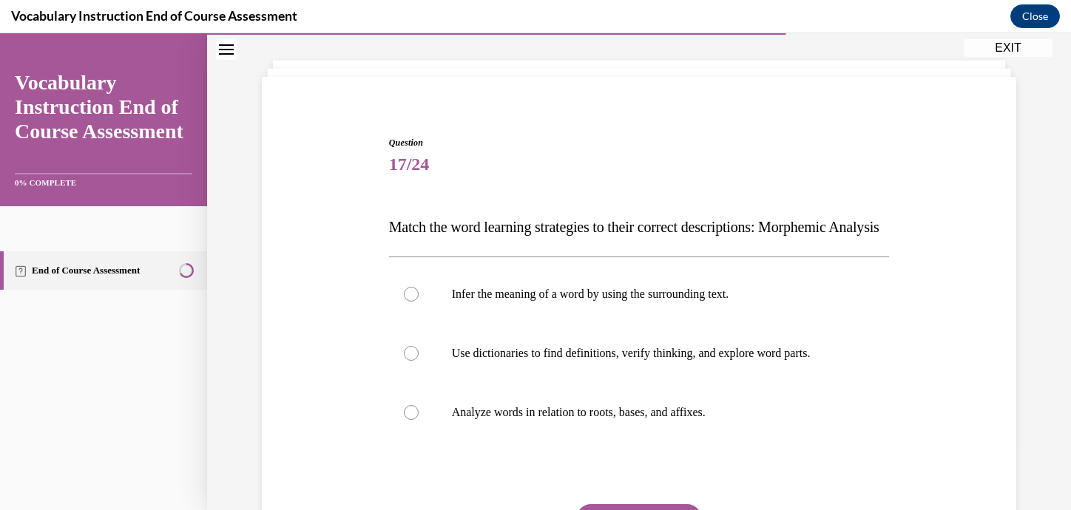
scroll to position [145, 0]
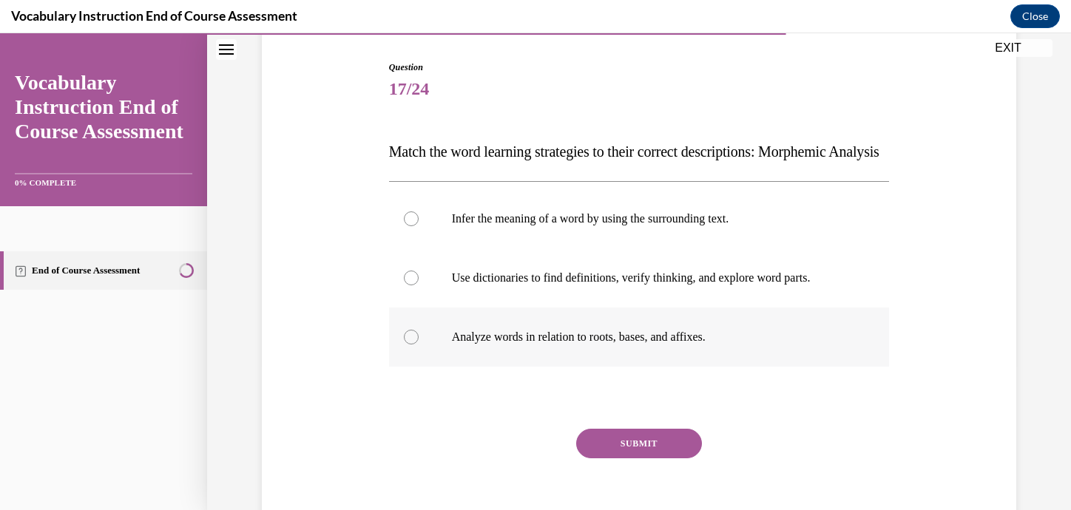
click at [417, 367] on label "Analyze words in relation to roots, bases, and affixes." at bounding box center [639, 337] width 501 height 59
click at [417, 345] on input "Analyze words in relation to roots, bases, and affixes." at bounding box center [411, 337] width 15 height 15
radio input "true"
click at [639, 459] on button "SUBMIT" at bounding box center [639, 444] width 126 height 30
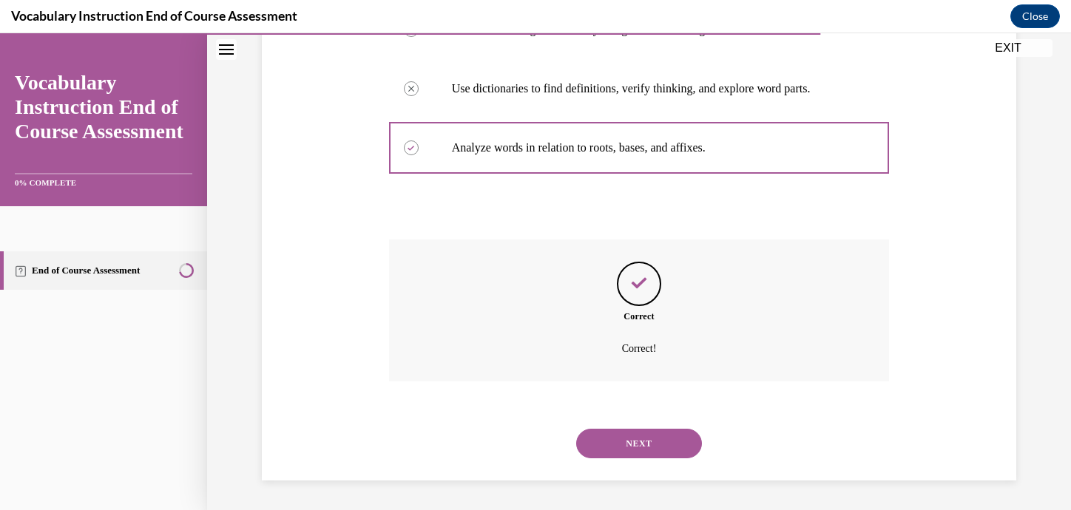
scroll to position [364, 0]
click at [630, 448] on button "NEXT" at bounding box center [639, 444] width 126 height 30
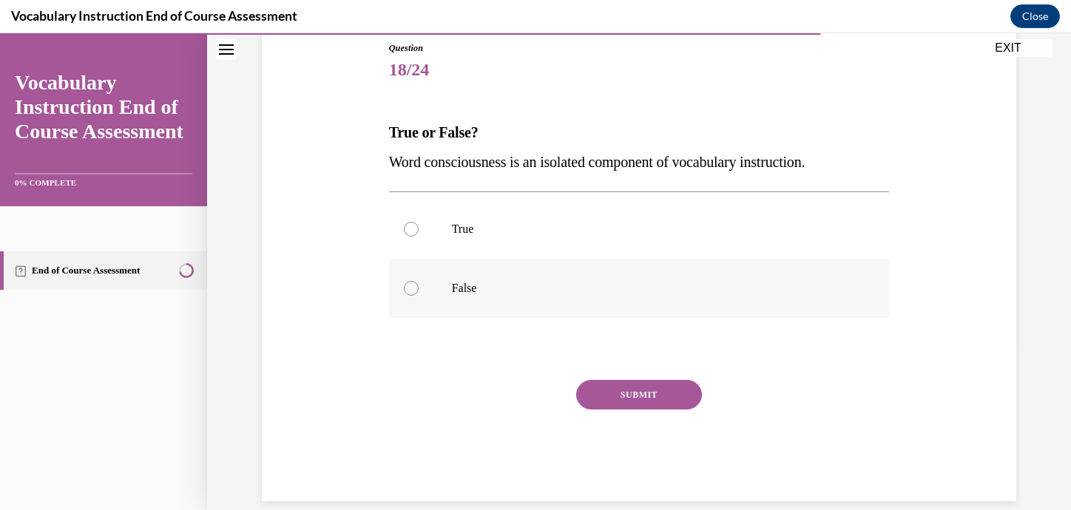
click at [404, 286] on div at bounding box center [411, 288] width 15 height 15
click at [404, 286] on input "False" at bounding box center [411, 288] width 15 height 15
radio input "true"
click at [601, 399] on button "SUBMIT" at bounding box center [639, 395] width 126 height 30
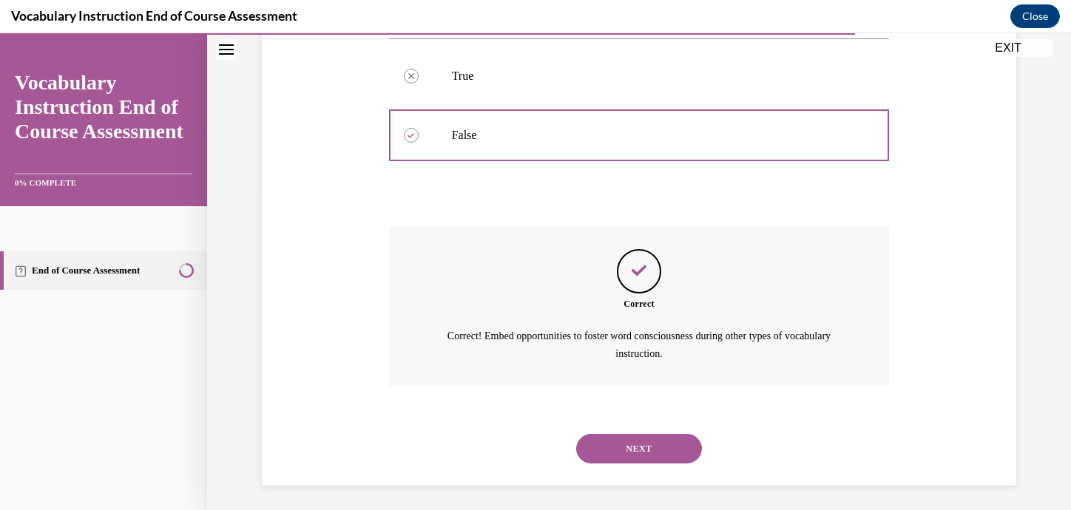
scroll to position [322, 0]
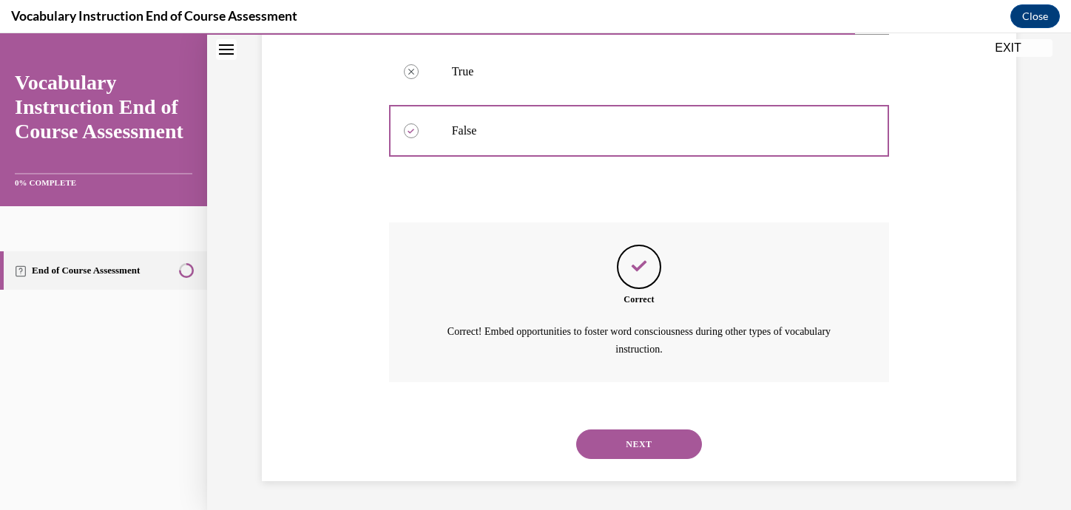
click at [638, 446] on button "NEXT" at bounding box center [639, 445] width 126 height 30
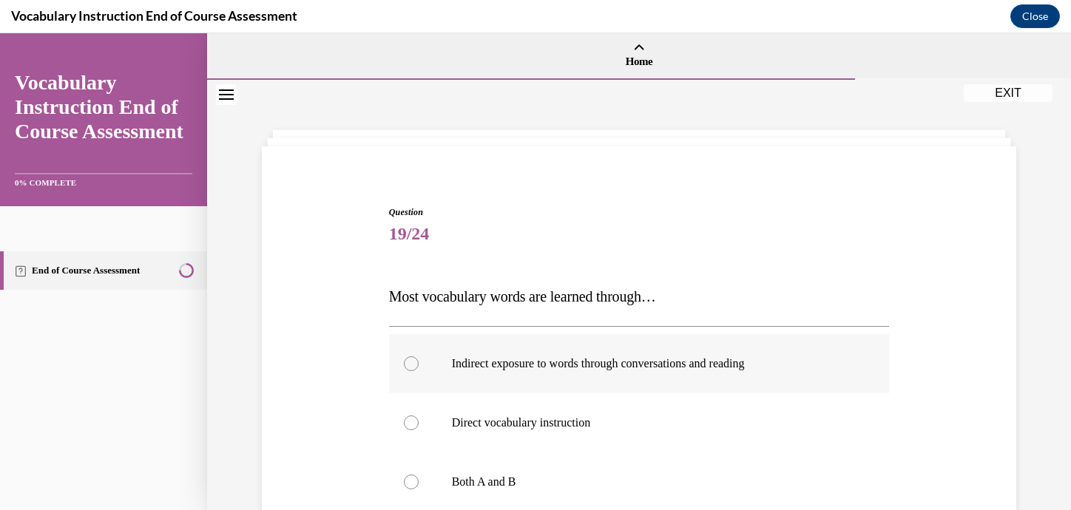
click at [411, 365] on div at bounding box center [411, 364] width 15 height 15
click at [411, 365] on input "Indirect exposure to words through conversations and reading" at bounding box center [411, 364] width 15 height 15
radio input "true"
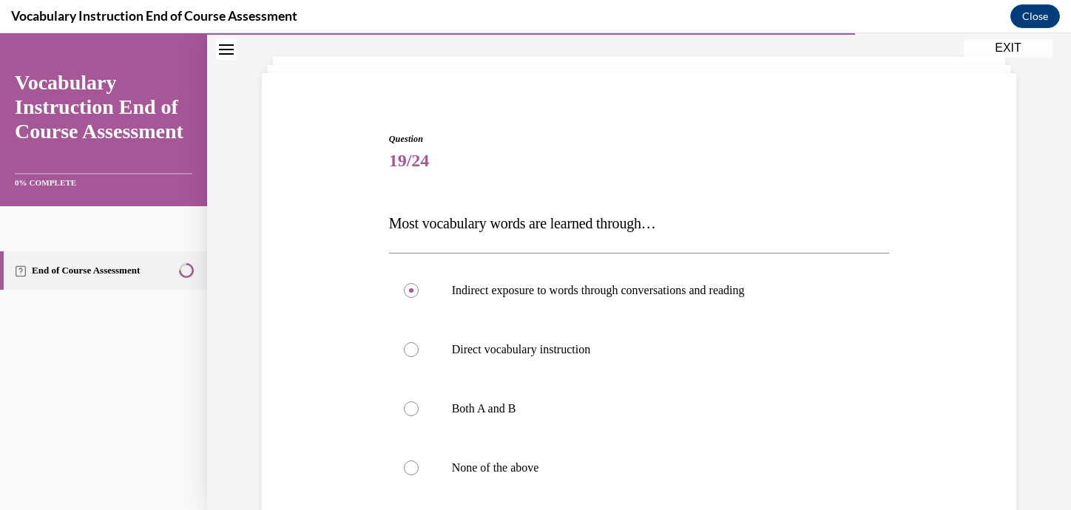
scroll to position [147, 0]
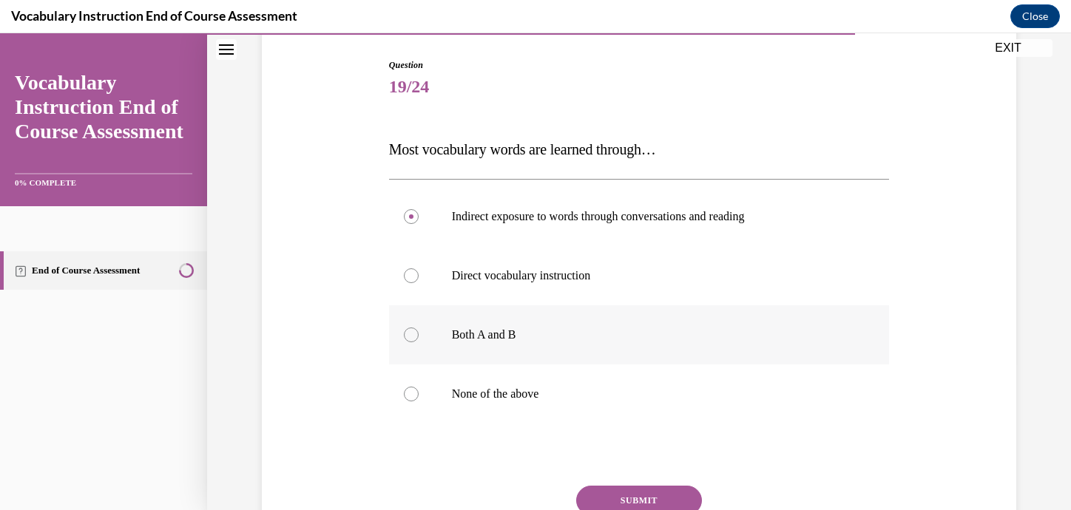
click at [414, 334] on div at bounding box center [411, 335] width 15 height 15
click at [414, 334] on input "Both A and B" at bounding box center [411, 335] width 15 height 15
radio input "true"
click at [660, 493] on button "SUBMIT" at bounding box center [639, 501] width 126 height 30
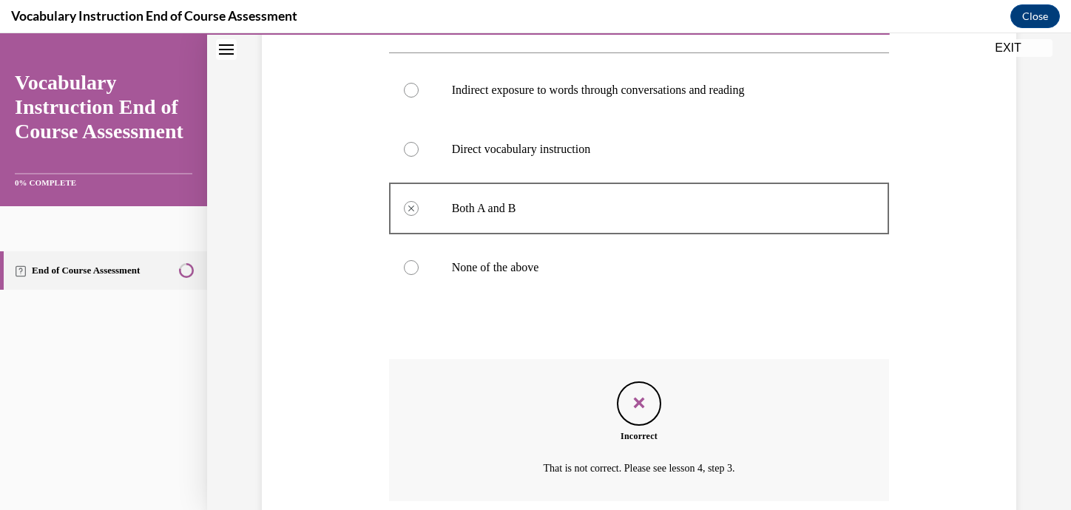
scroll to position [216, 0]
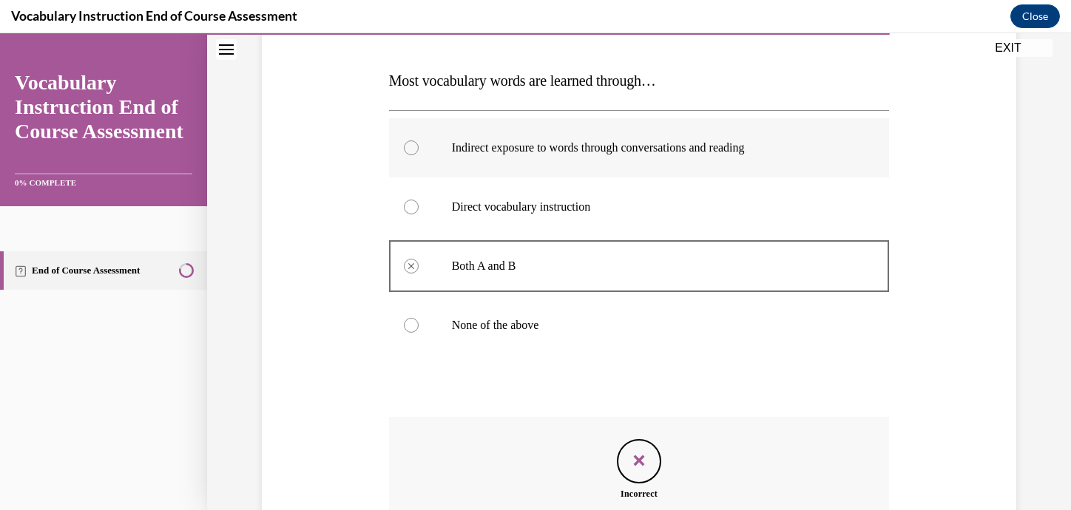
click at [409, 153] on div at bounding box center [411, 148] width 15 height 15
click at [411, 148] on div at bounding box center [411, 148] width 15 height 15
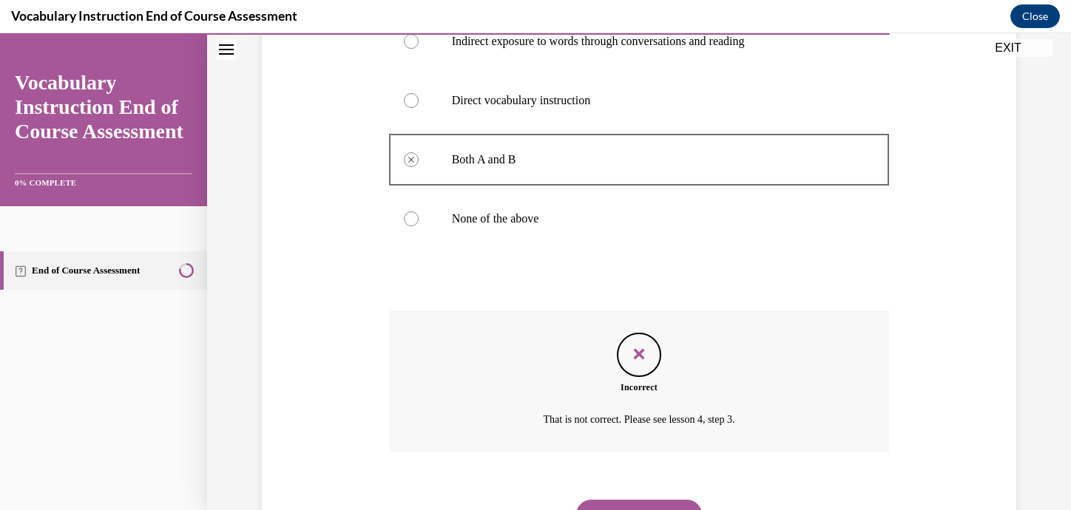
scroll to position [394, 0]
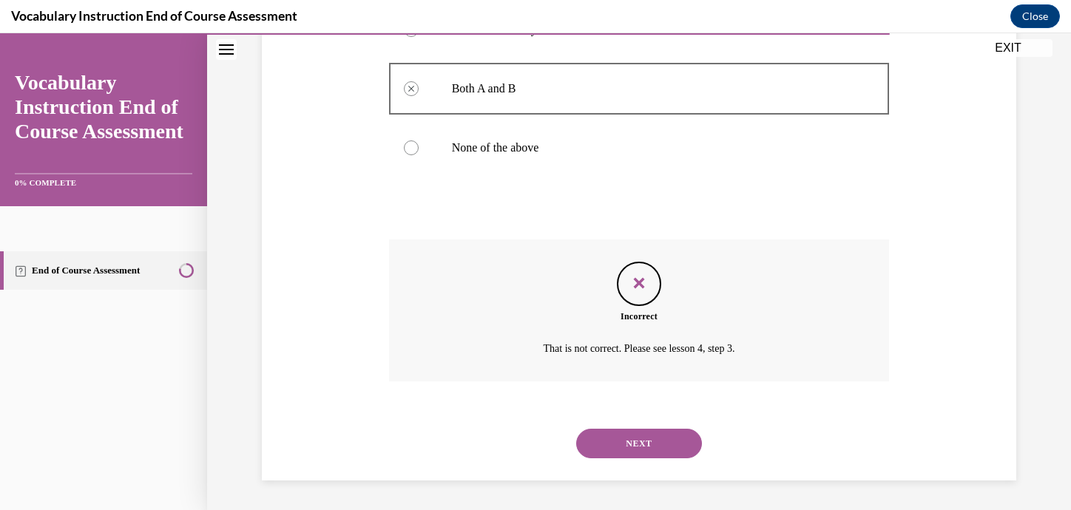
click at [629, 453] on button "NEXT" at bounding box center [639, 444] width 126 height 30
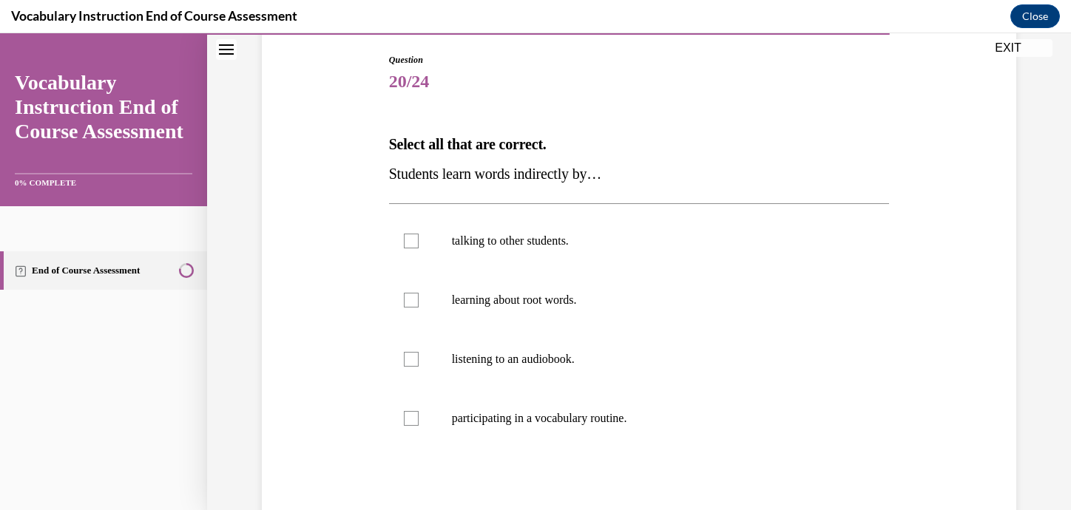
scroll to position [156, 0]
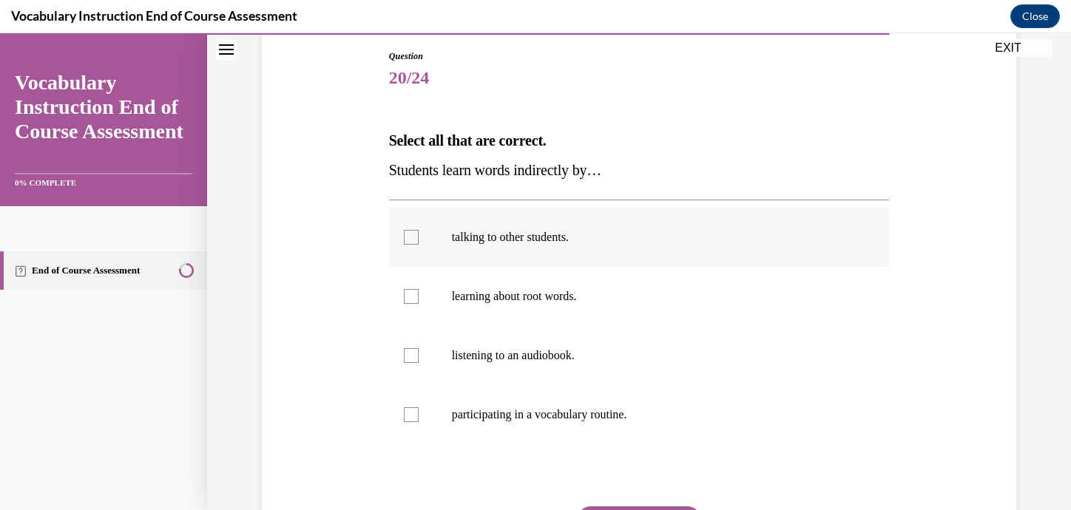
click at [410, 238] on div at bounding box center [411, 237] width 15 height 15
click at [410, 238] on input "talking to other students." at bounding box center [411, 237] width 15 height 15
checkbox input "true"
click at [411, 357] on div at bounding box center [411, 355] width 15 height 15
click at [411, 357] on input "listening to an audiobook." at bounding box center [411, 355] width 15 height 15
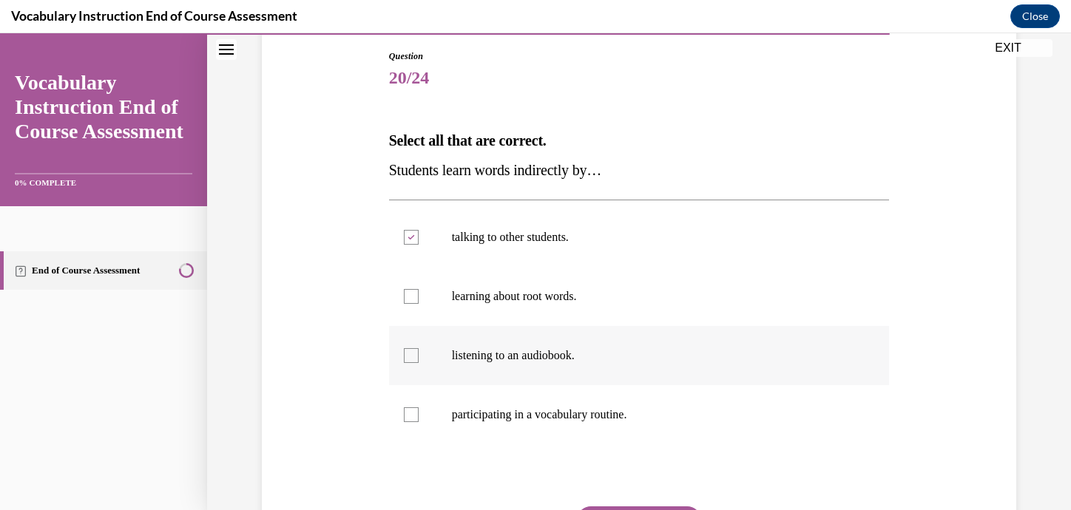
checkbox input "true"
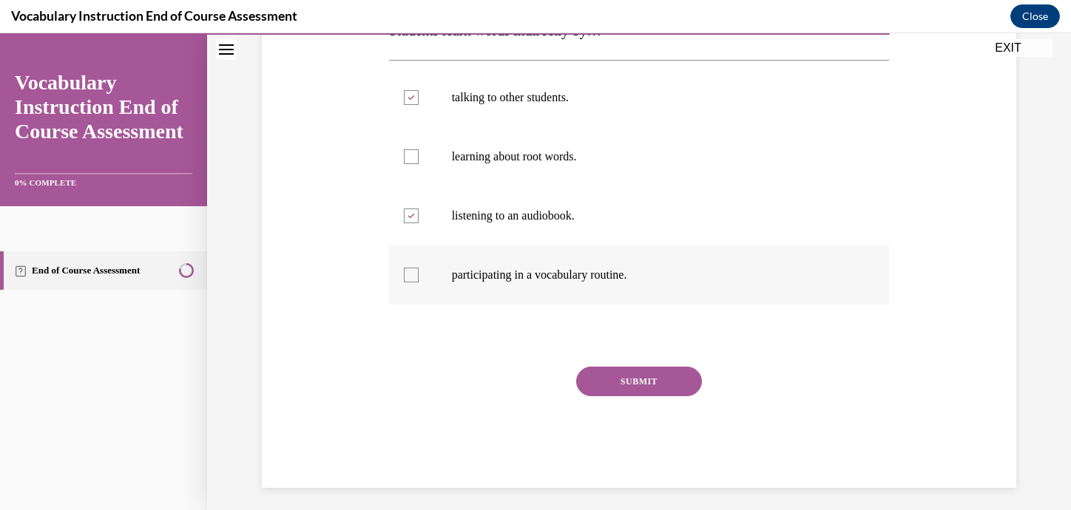
scroll to position [303, 0]
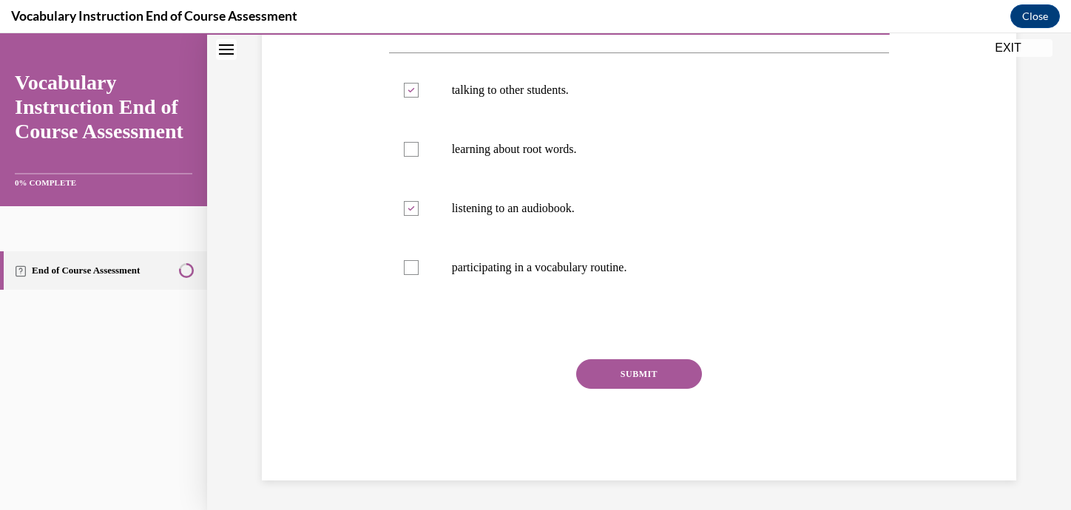
click at [638, 374] on button "SUBMIT" at bounding box center [639, 375] width 126 height 30
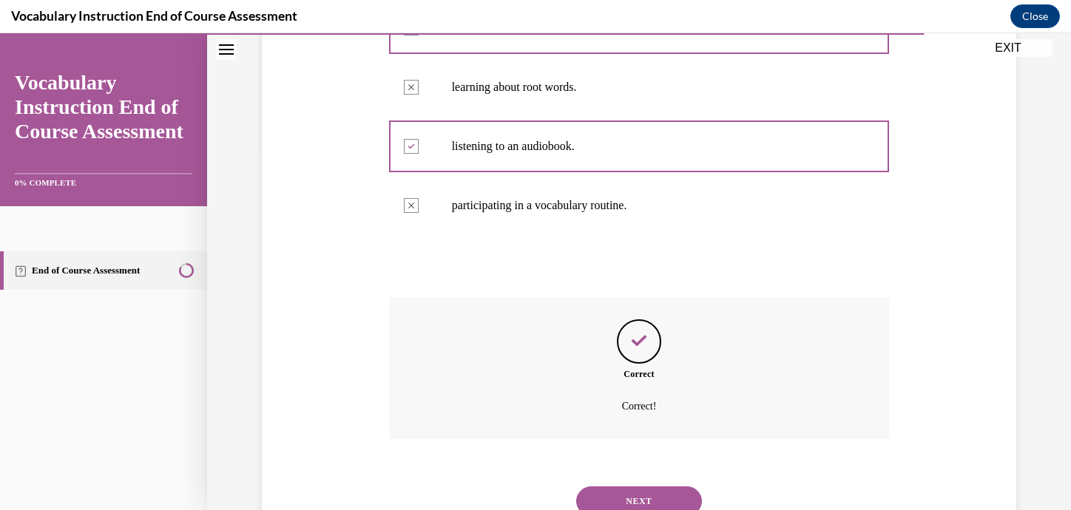
scroll to position [423, 0]
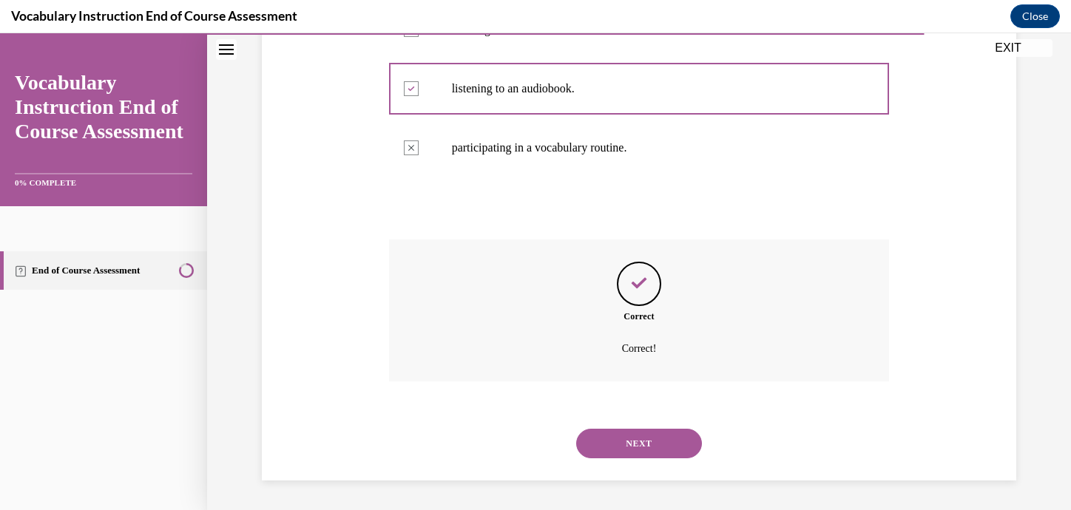
click at [642, 450] on button "NEXT" at bounding box center [639, 444] width 126 height 30
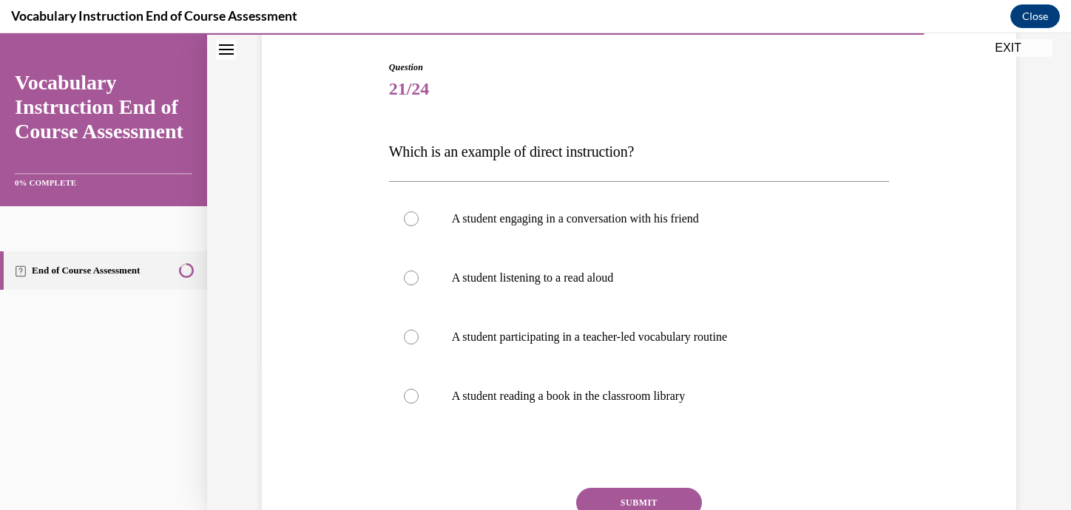
scroll to position [146, 0]
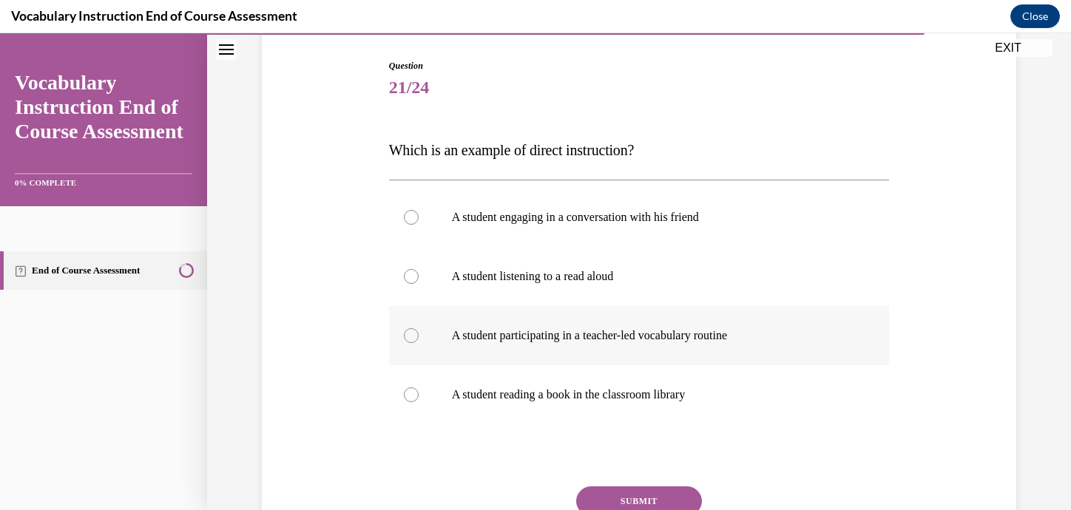
click at [411, 337] on div at bounding box center [411, 335] width 15 height 15
click at [411, 337] on input "A student participating in a teacher-led vocabulary routine" at bounding box center [411, 335] width 15 height 15
radio input "true"
click at [616, 497] on button "SUBMIT" at bounding box center [639, 502] width 126 height 30
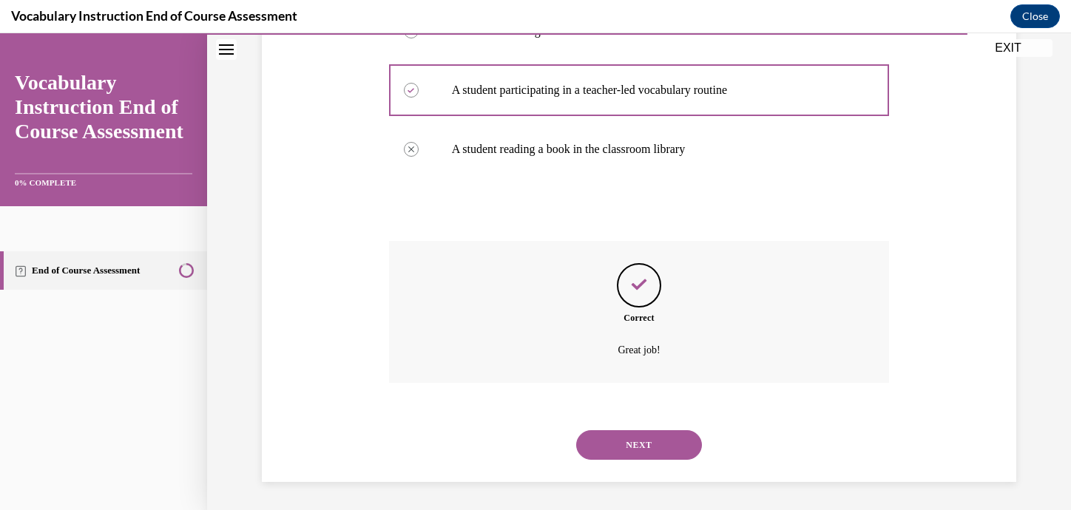
scroll to position [394, 0]
click at [649, 454] on button "NEXT" at bounding box center [639, 444] width 126 height 30
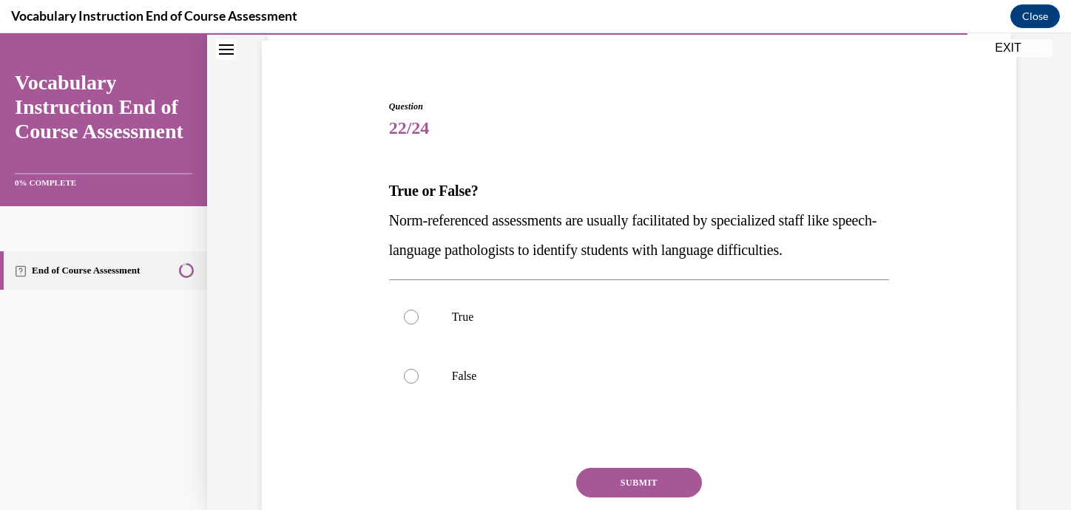
scroll to position [119, 0]
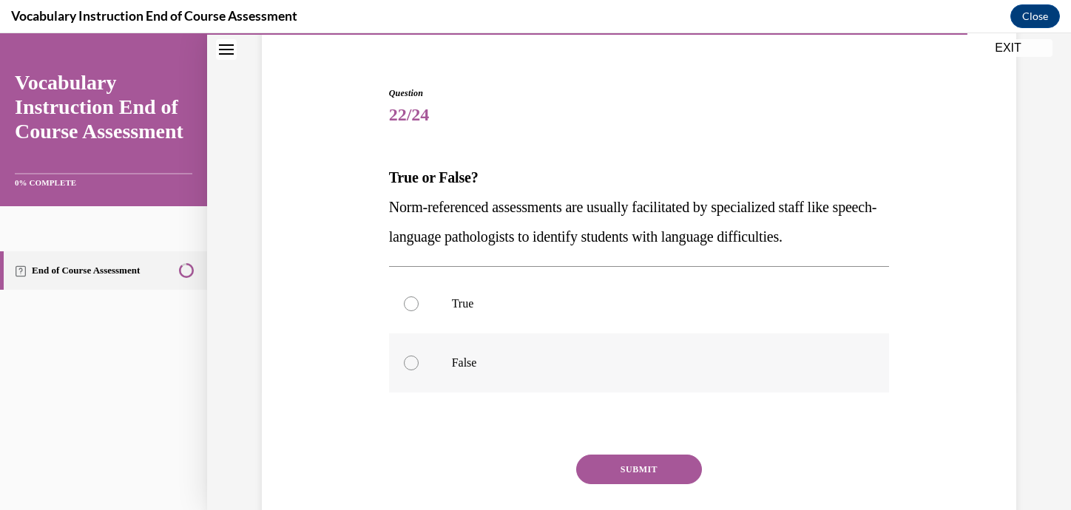
click at [408, 364] on div at bounding box center [411, 363] width 15 height 15
click at [408, 364] on input "False" at bounding box center [411, 363] width 15 height 15
radio input "true"
click at [650, 476] on button "SUBMIT" at bounding box center [639, 470] width 126 height 30
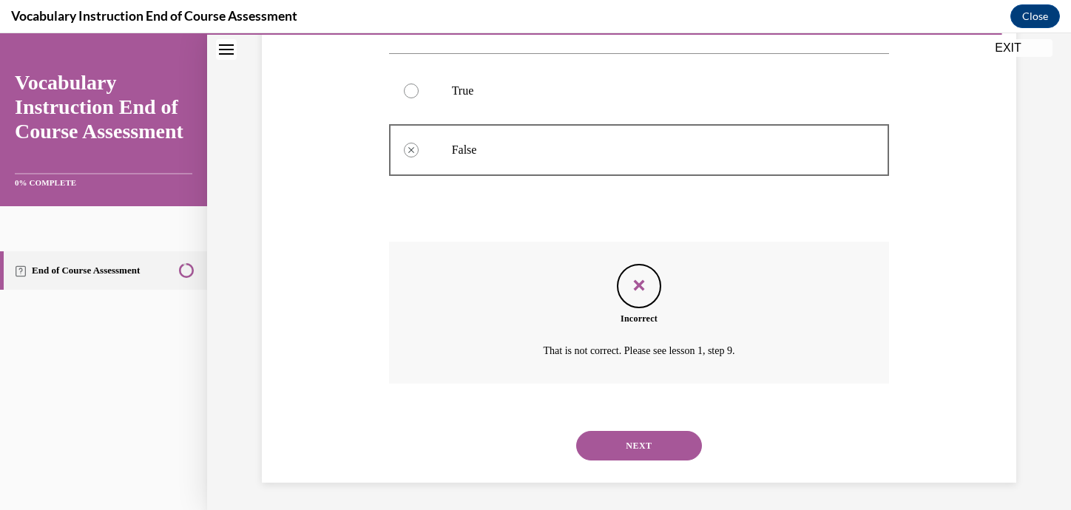
scroll to position [334, 0]
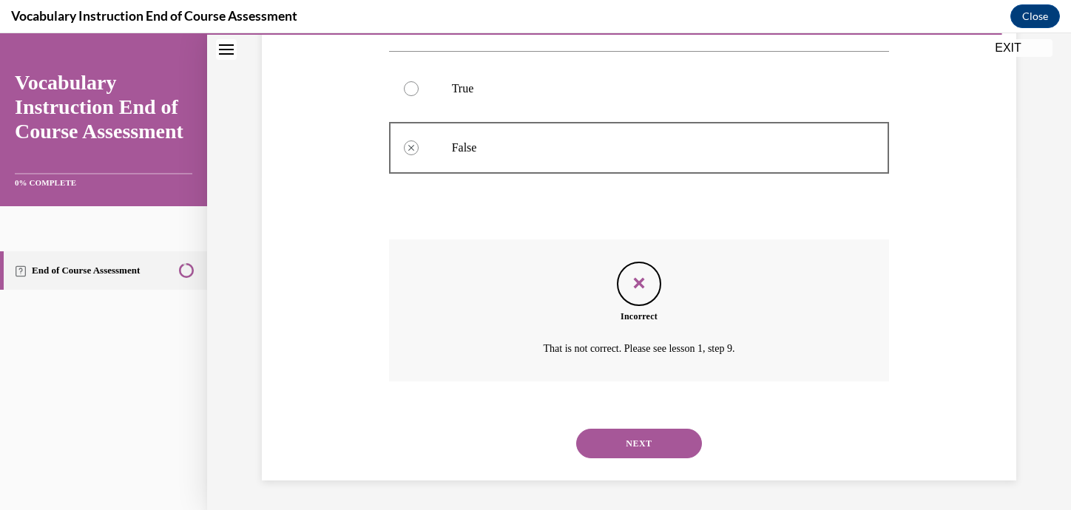
click at [641, 441] on button "NEXT" at bounding box center [639, 444] width 126 height 30
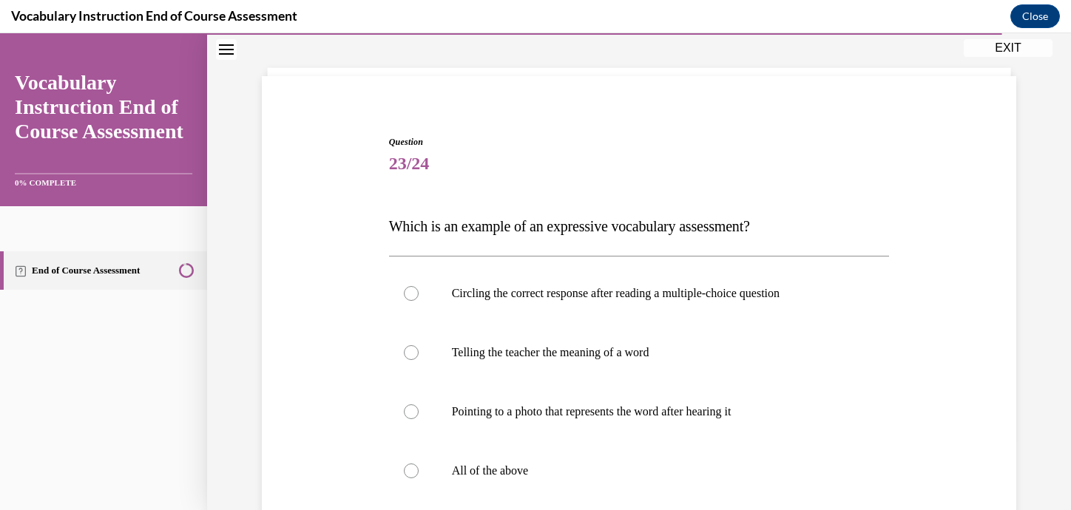
scroll to position [71, 0]
click at [409, 355] on div at bounding box center [411, 352] width 15 height 15
click at [409, 355] on input "Telling the teacher the meaning of a word" at bounding box center [411, 352] width 15 height 15
radio input "true"
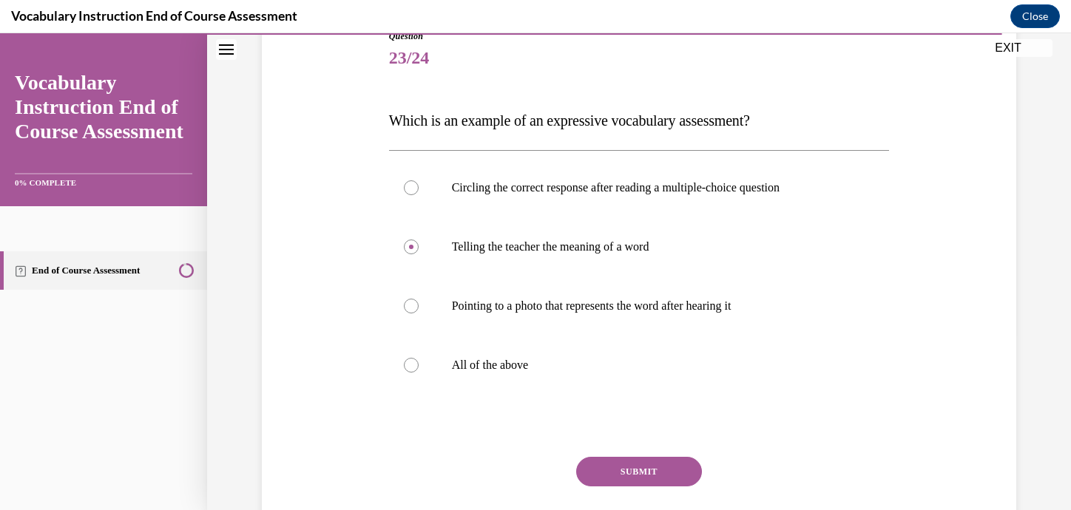
scroll to position [177, 0]
click at [650, 465] on button "SUBMIT" at bounding box center [639, 471] width 126 height 30
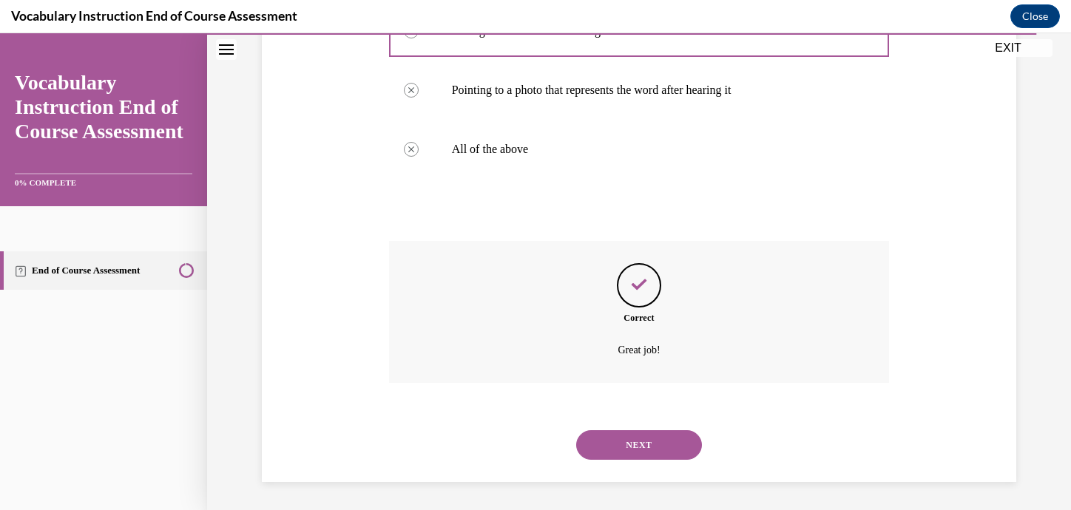
scroll to position [394, 0]
click at [642, 447] on button "NEXT" at bounding box center [639, 444] width 126 height 30
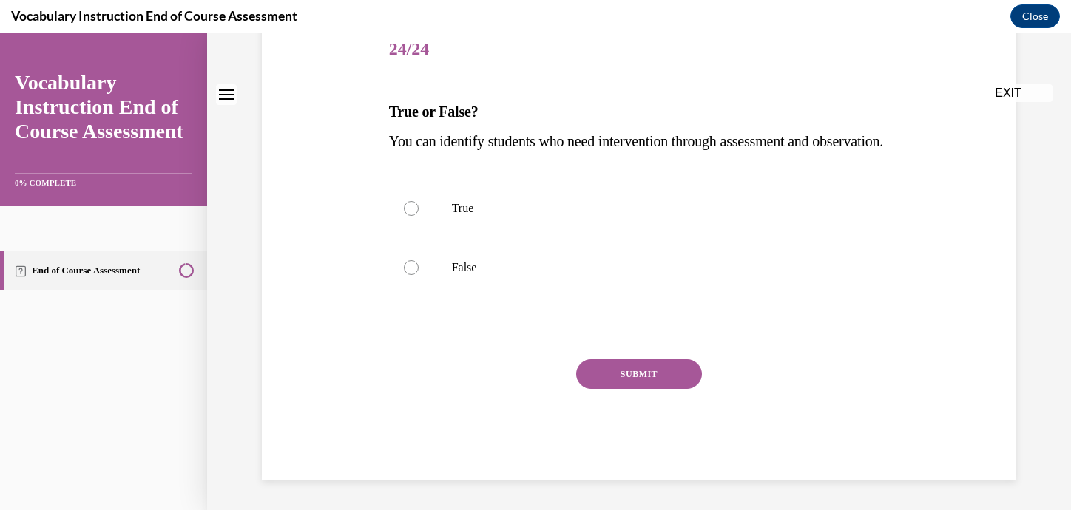
scroll to position [0, 0]
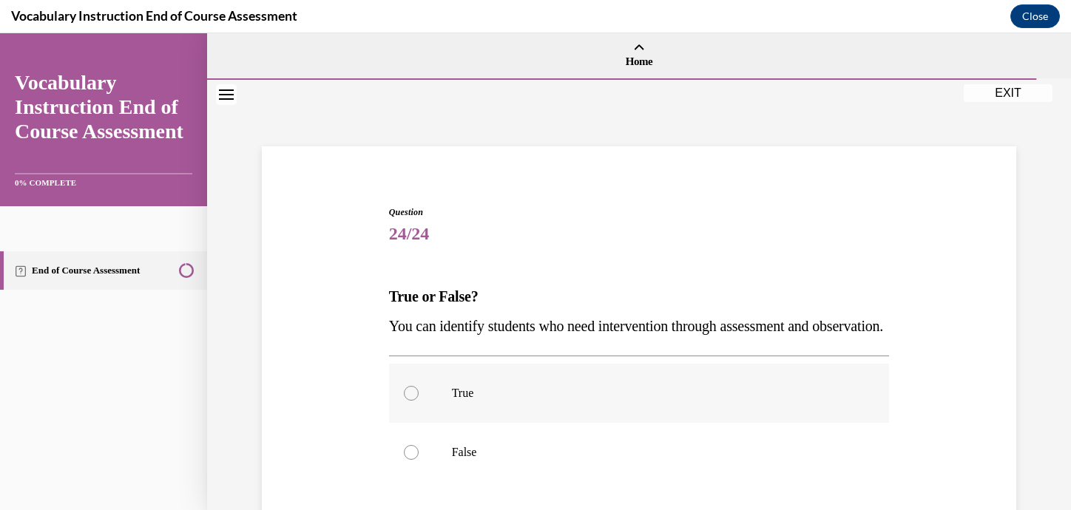
click at [408, 401] on div at bounding box center [411, 393] width 15 height 15
click at [408, 401] on input "True" at bounding box center [411, 393] width 15 height 15
radio input "true"
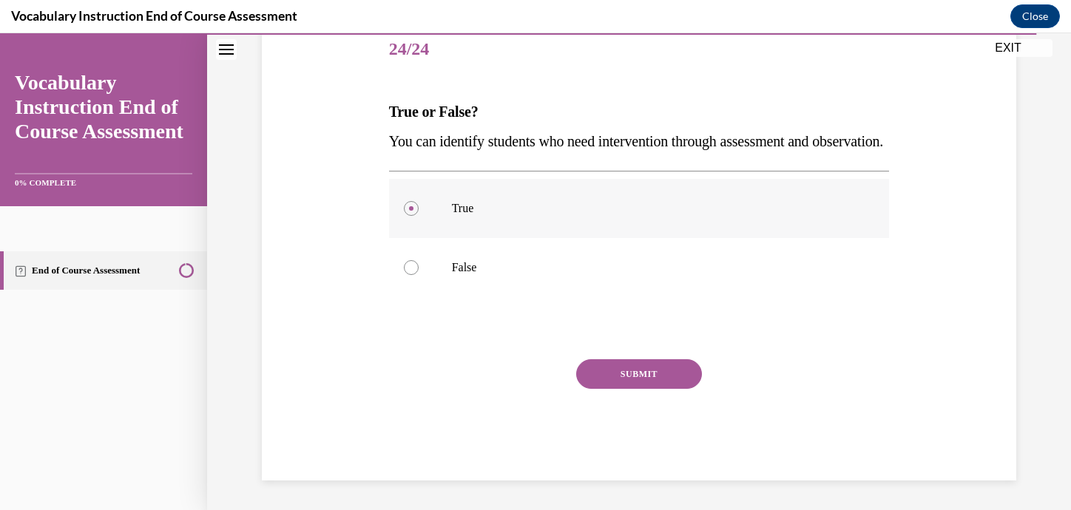
scroll to position [215, 0]
click at [621, 382] on button "SUBMIT" at bounding box center [639, 375] width 126 height 30
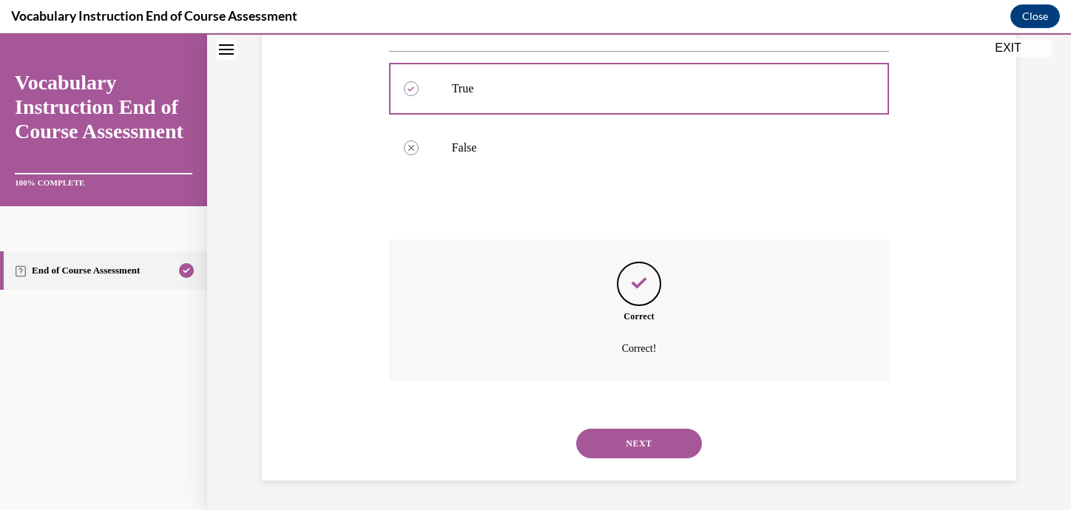
scroll to position [334, 0]
click at [634, 446] on button "NEXT" at bounding box center [639, 444] width 126 height 30
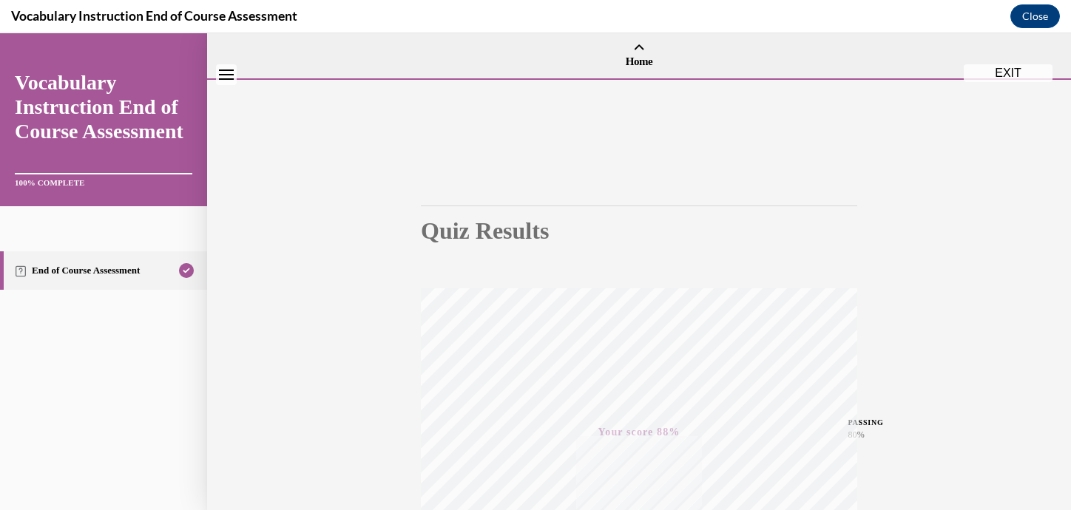
scroll to position [281, 0]
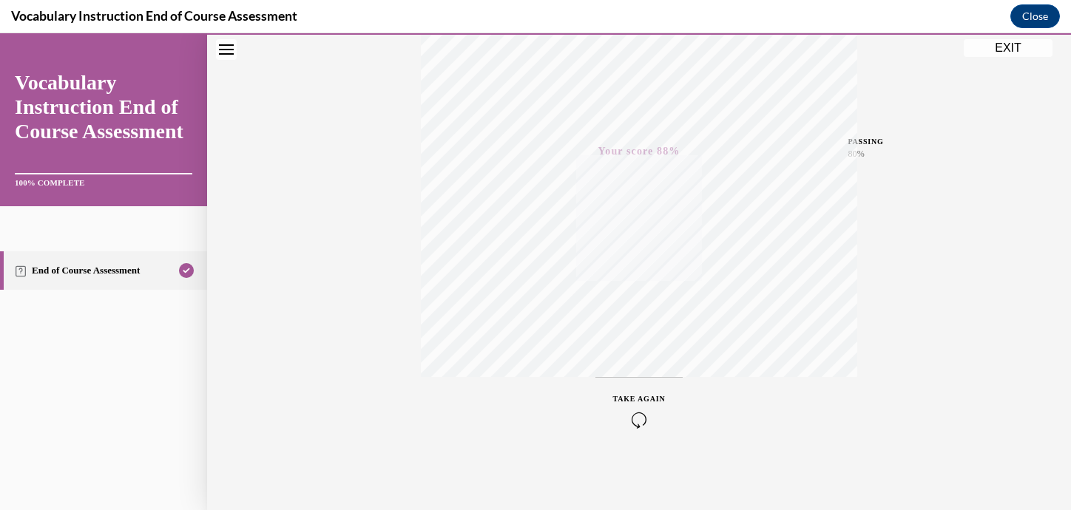
click at [1000, 49] on button "EXIT" at bounding box center [1008, 48] width 89 height 18
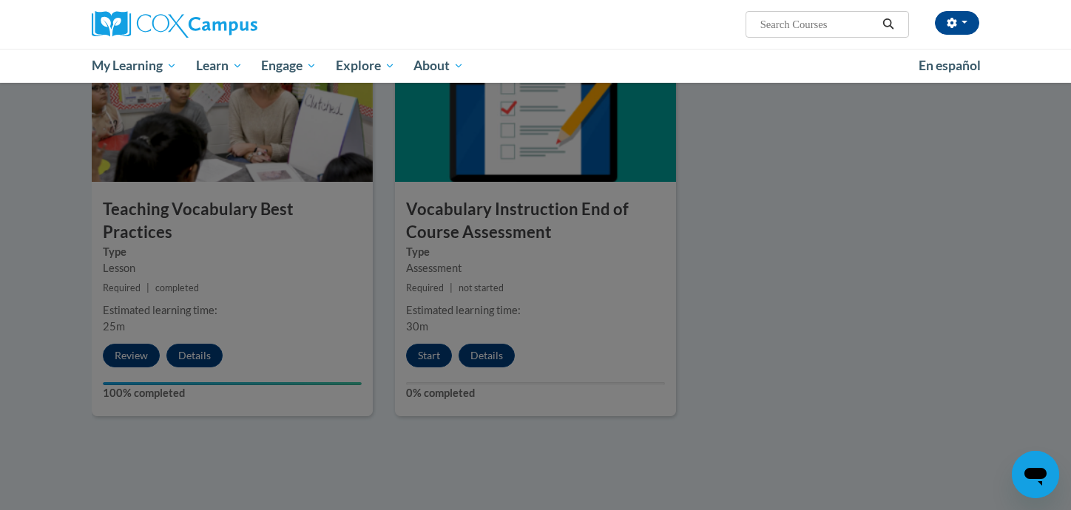
scroll to position [1562, 0]
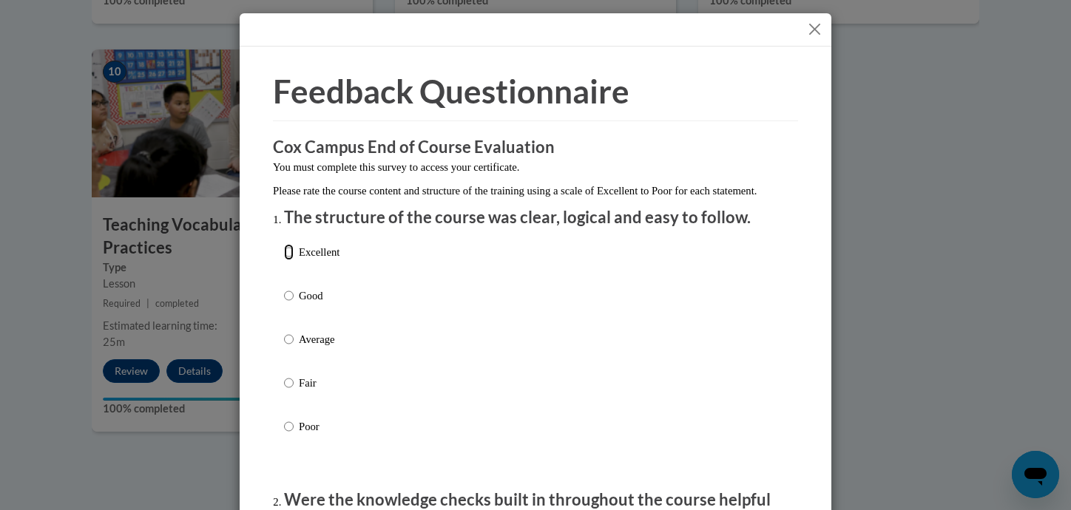
click at [290, 260] on input "Excellent" at bounding box center [289, 252] width 10 height 16
radio input "true"
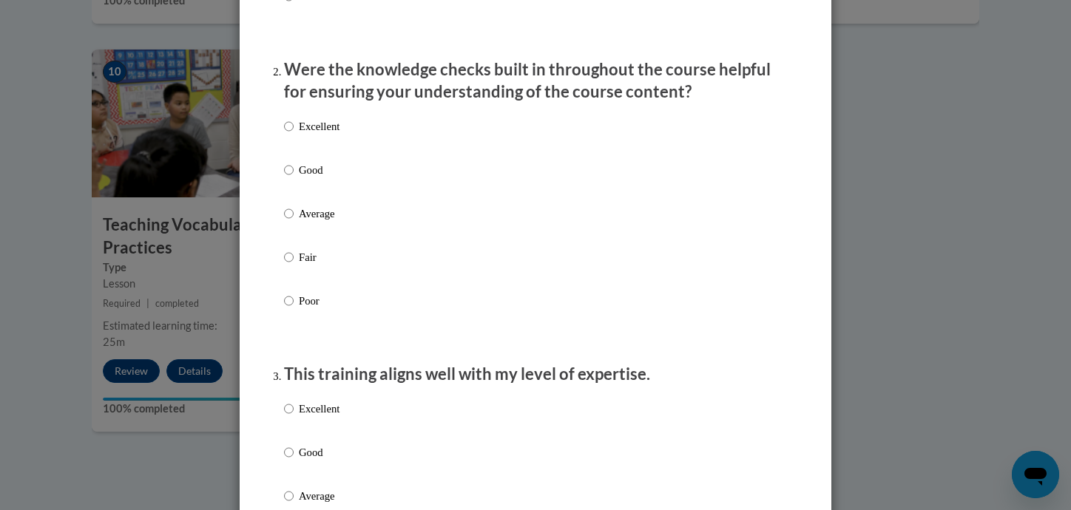
scroll to position [442, 0]
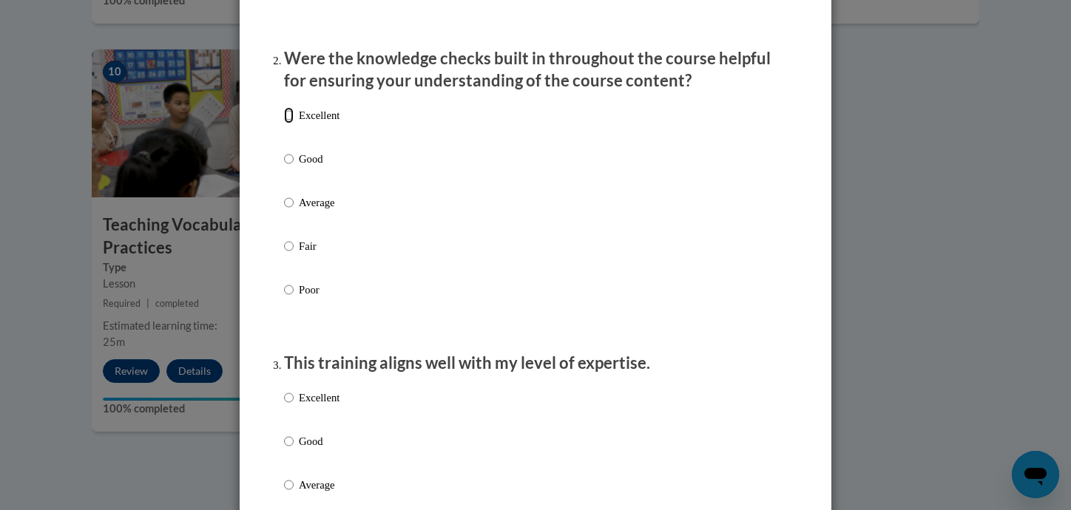
click at [293, 124] on input "Excellent" at bounding box center [289, 115] width 10 height 16
radio input "true"
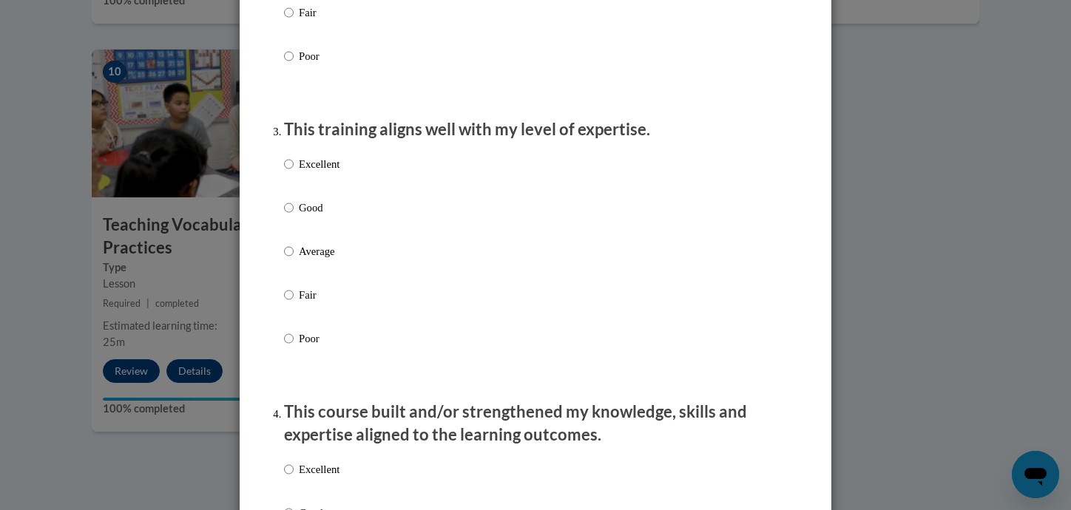
scroll to position [688, 0]
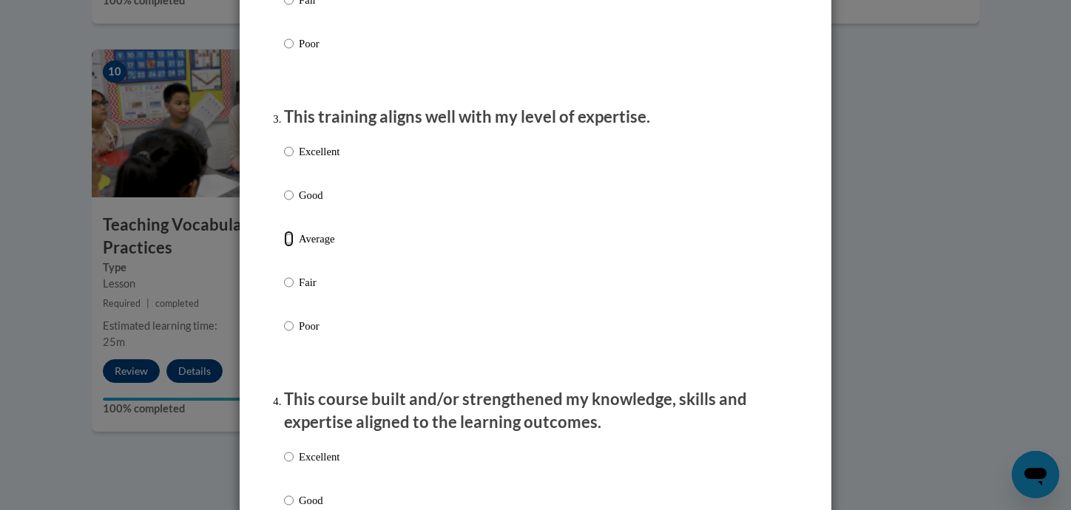
click at [289, 247] on input "Average" at bounding box center [289, 239] width 10 height 16
radio input "true"
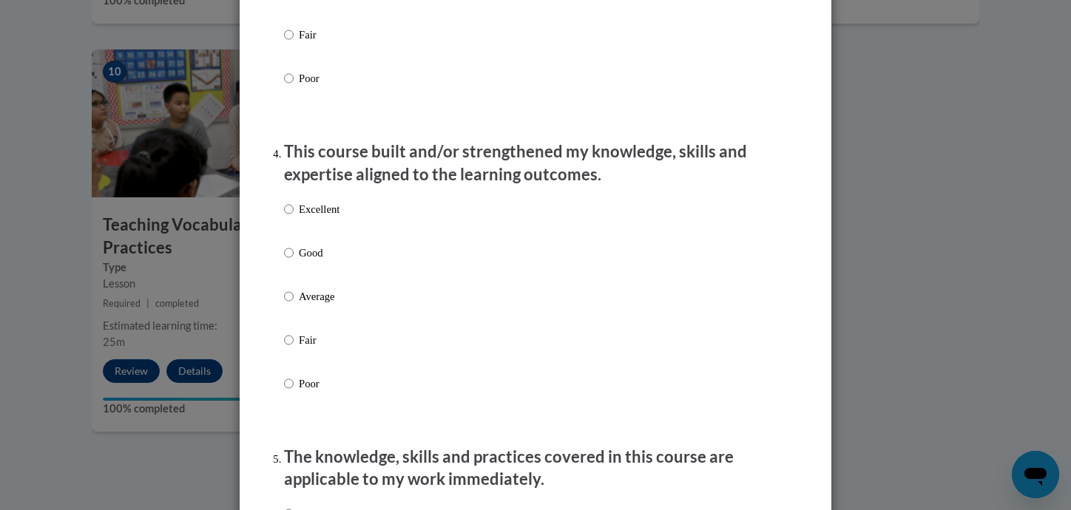
scroll to position [948, 0]
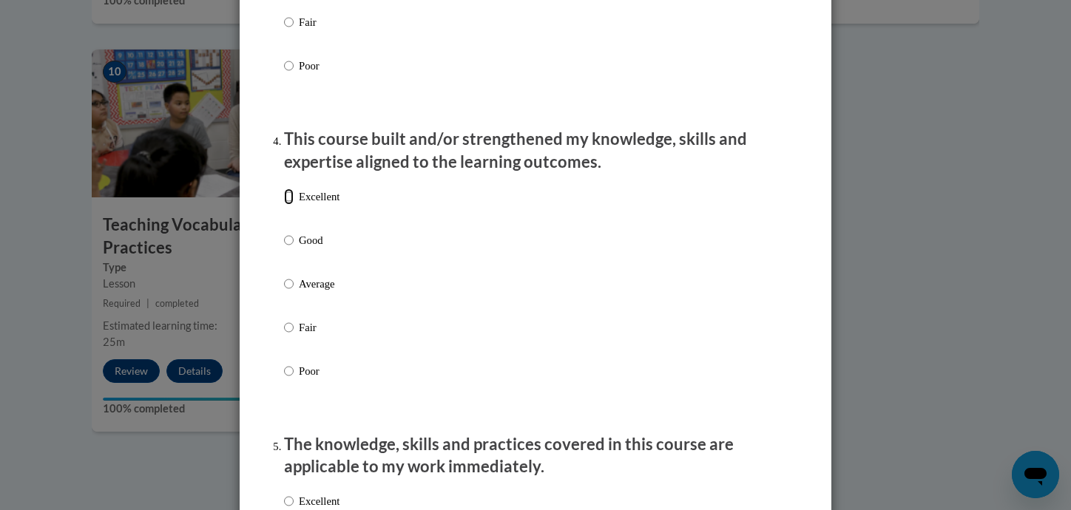
click at [289, 205] on input "Excellent" at bounding box center [289, 197] width 10 height 16
radio input "true"
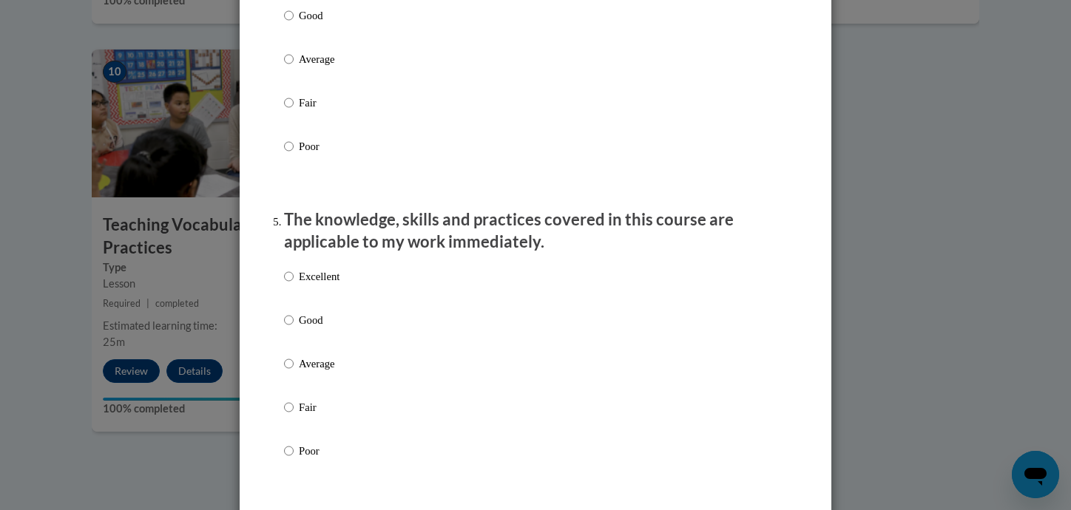
scroll to position [1206, 0]
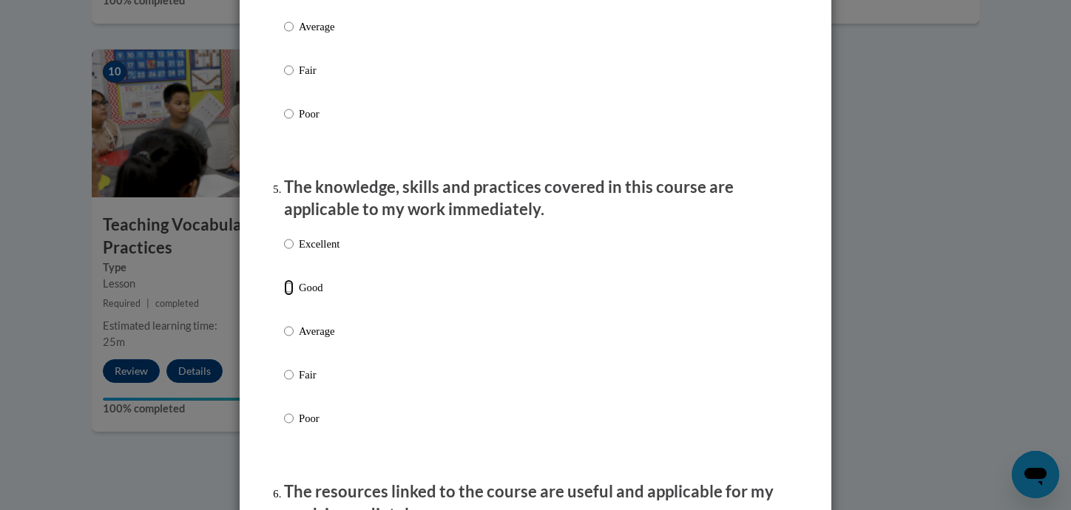
click at [288, 296] on input "Good" at bounding box center [289, 288] width 10 height 16
radio input "true"
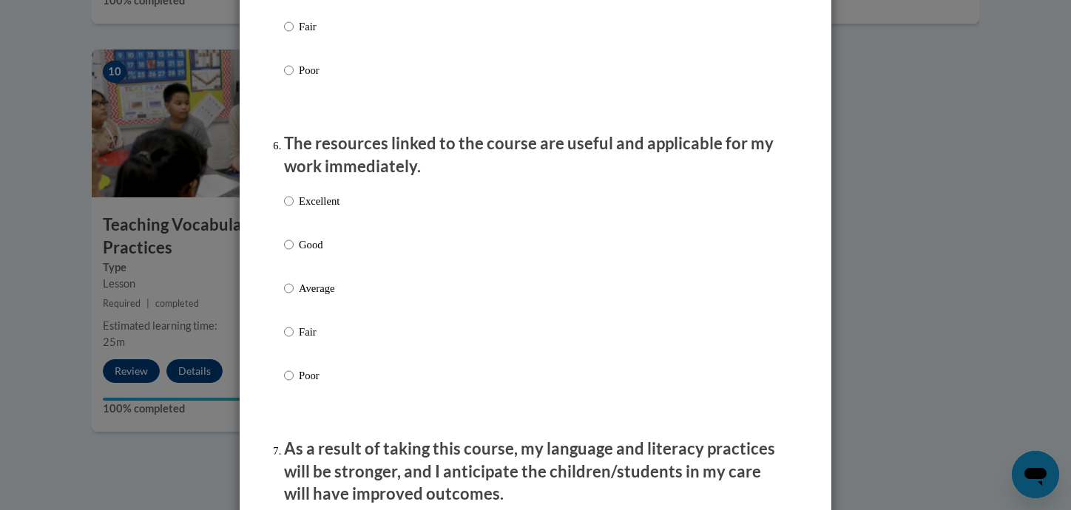
scroll to position [1565, 0]
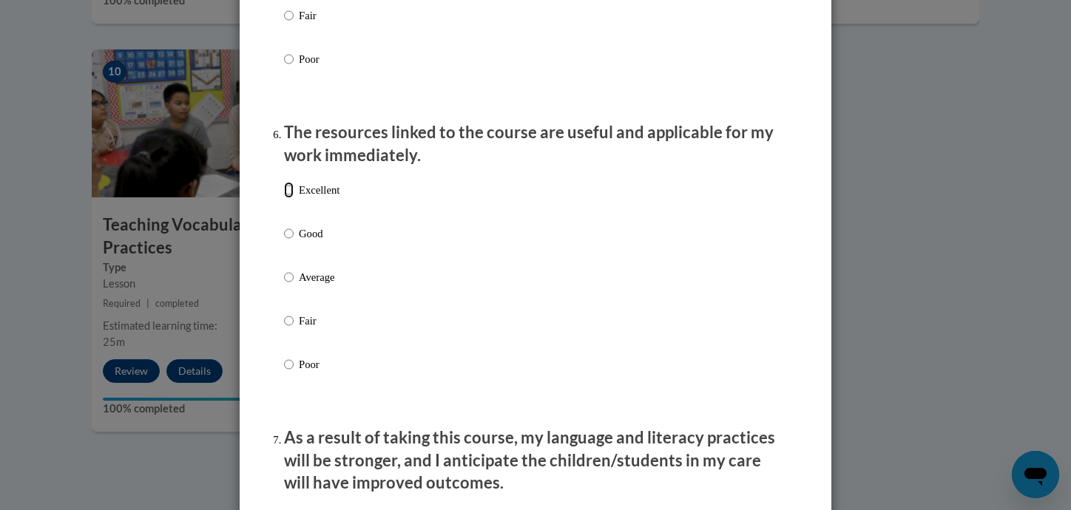
click at [291, 198] on input "Excellent" at bounding box center [289, 190] width 10 height 16
radio input "true"
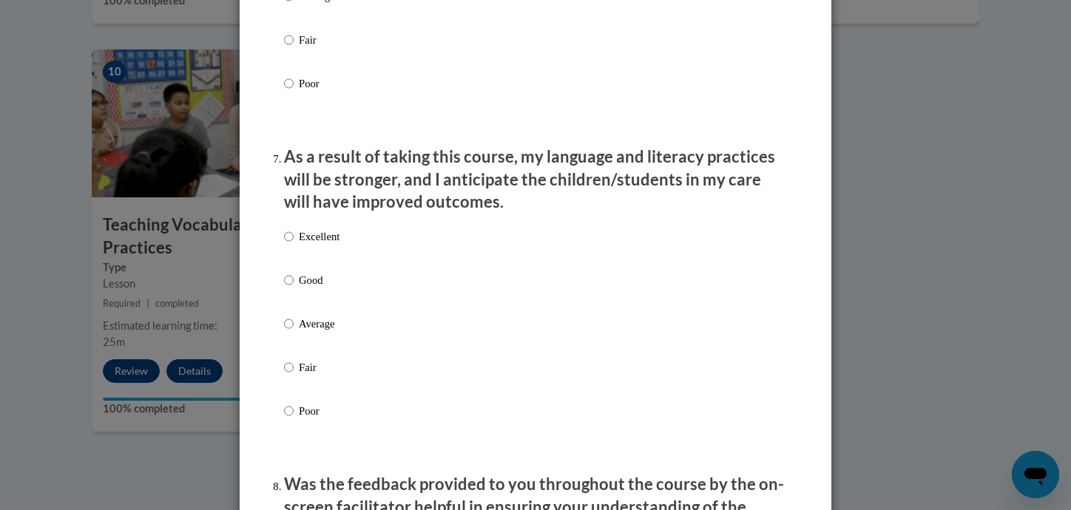
scroll to position [1892, 0]
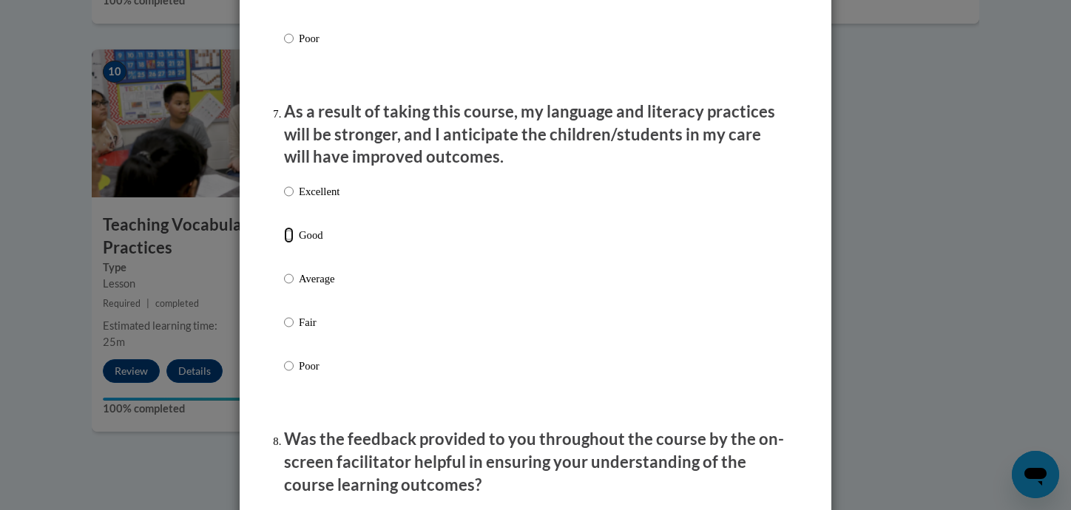
click at [287, 243] on input "Good" at bounding box center [289, 235] width 10 height 16
radio input "true"
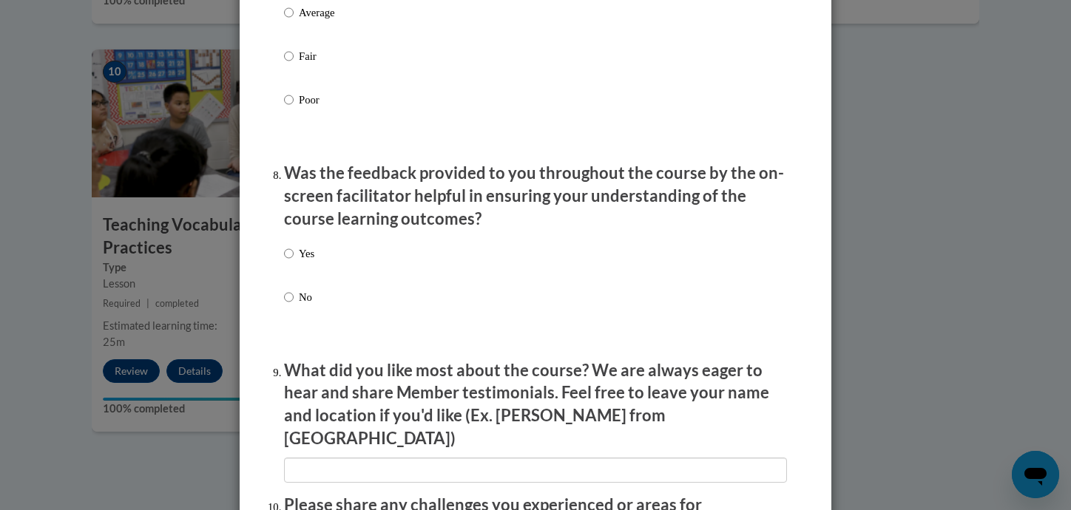
scroll to position [2174, 0]
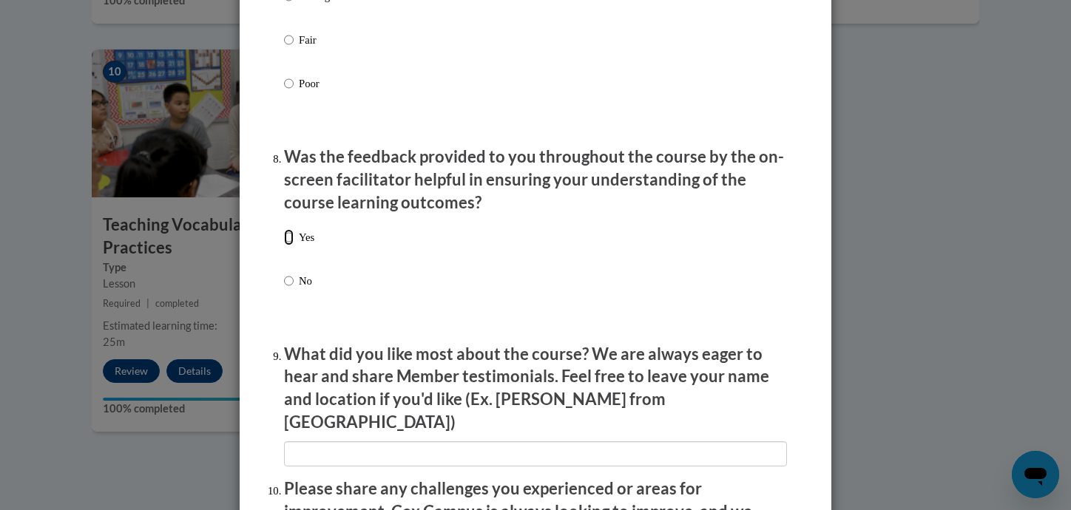
click at [290, 246] on input "Yes" at bounding box center [289, 237] width 10 height 16
radio input "true"
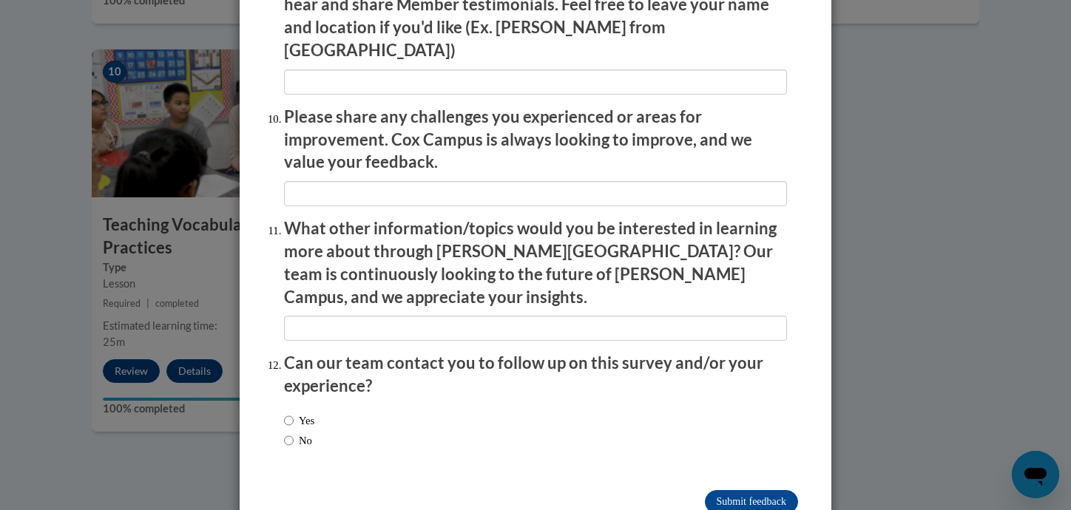
scroll to position [2557, 0]
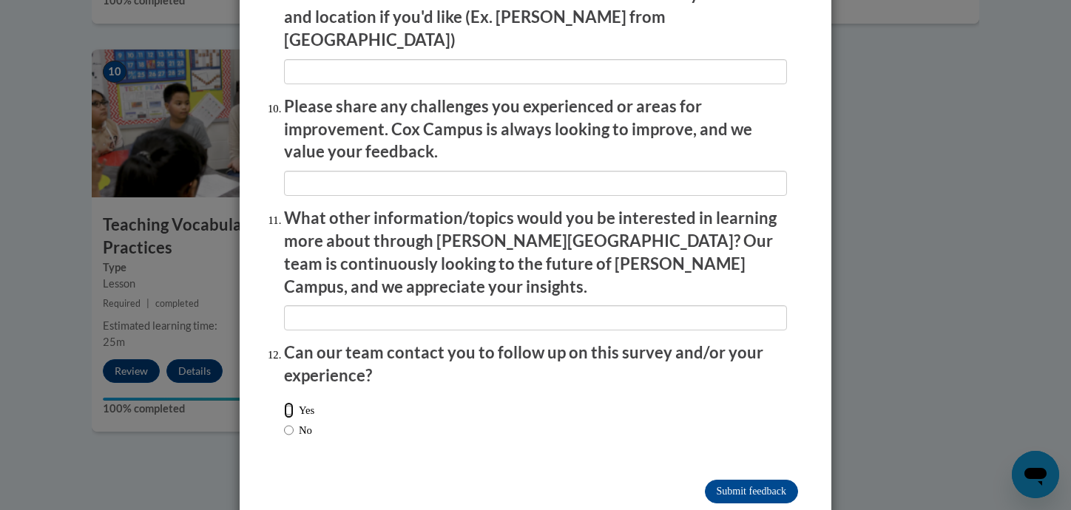
click at [284, 402] on input "Yes" at bounding box center [289, 410] width 10 height 16
radio input "true"
click at [753, 480] on input "Submit feedback" at bounding box center [751, 492] width 93 height 24
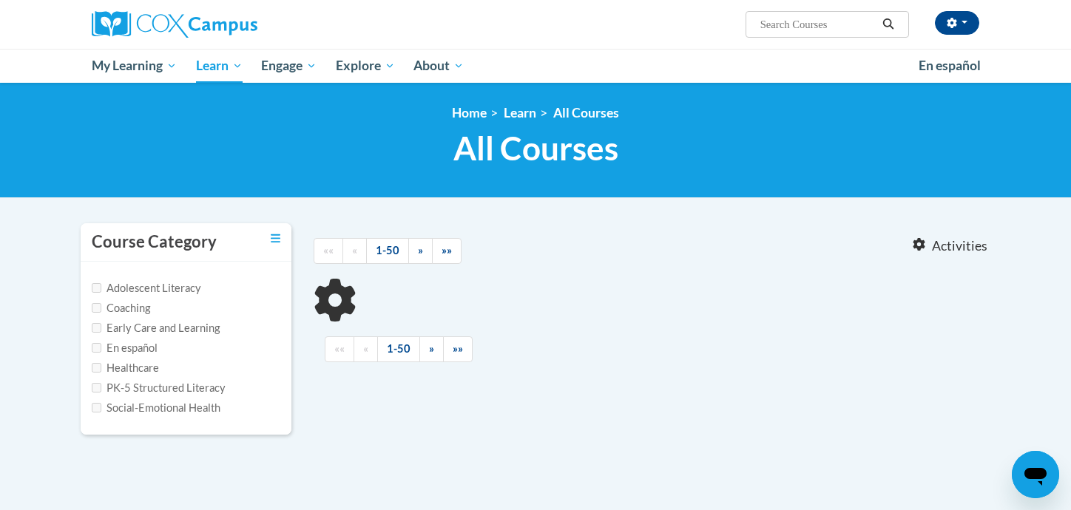
type input "reading fluency"
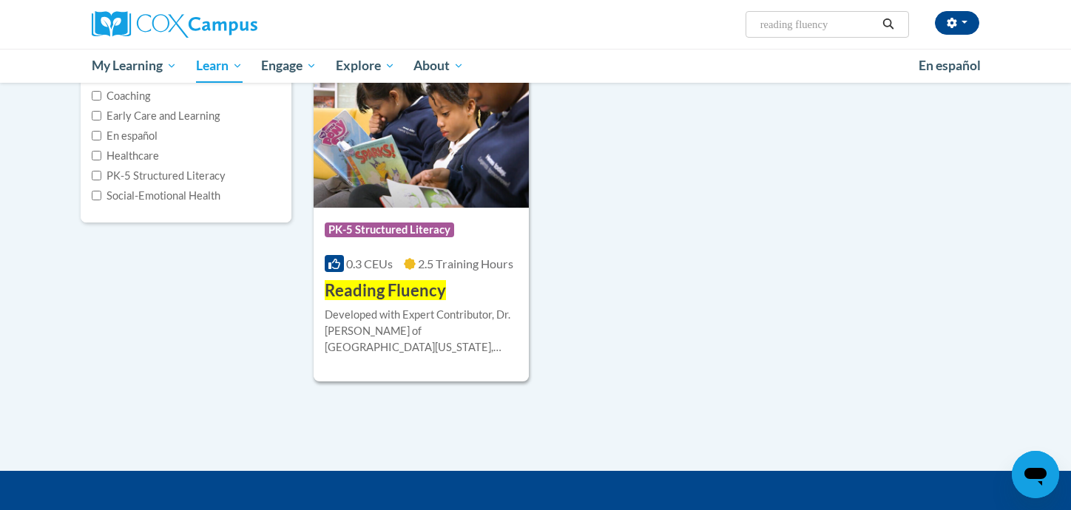
scroll to position [115, 0]
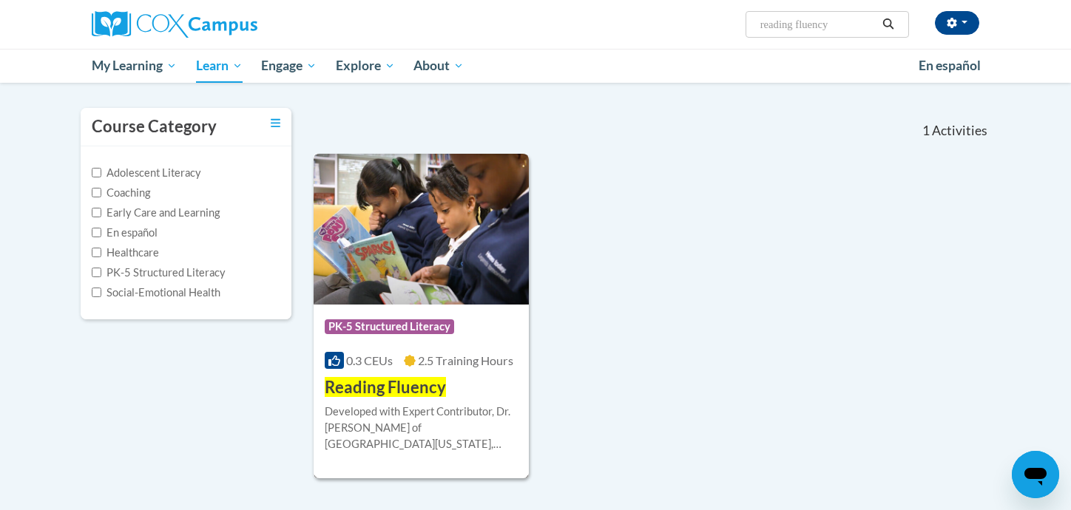
click at [461, 305] on div "Course Category: PK-5 Structured Literacy 0.3 CEUs 2.5 Training Hours COURSE Re…" at bounding box center [421, 352] width 215 height 95
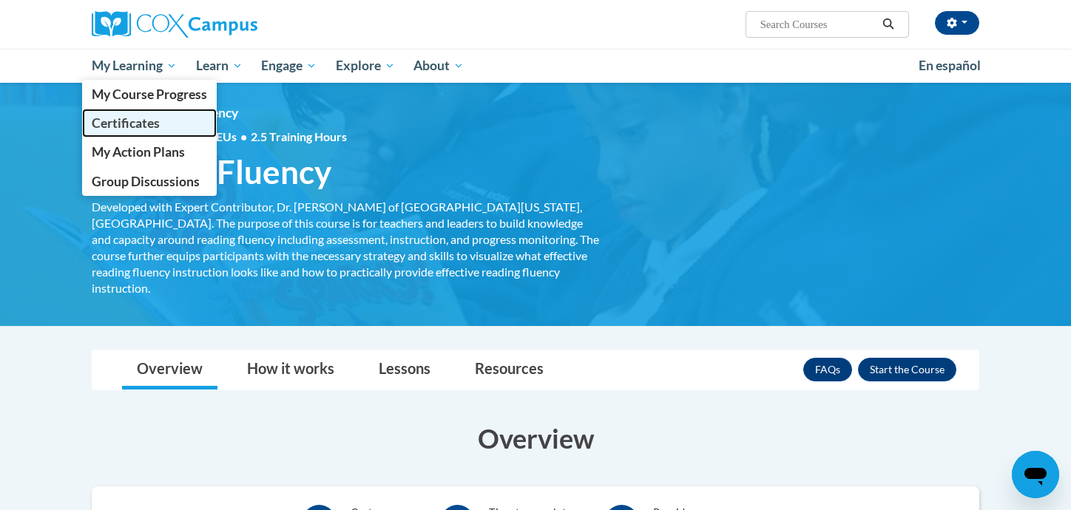
click at [150, 124] on span "Certificates" at bounding box center [126, 123] width 68 height 16
